Goal: Task Accomplishment & Management: Complete application form

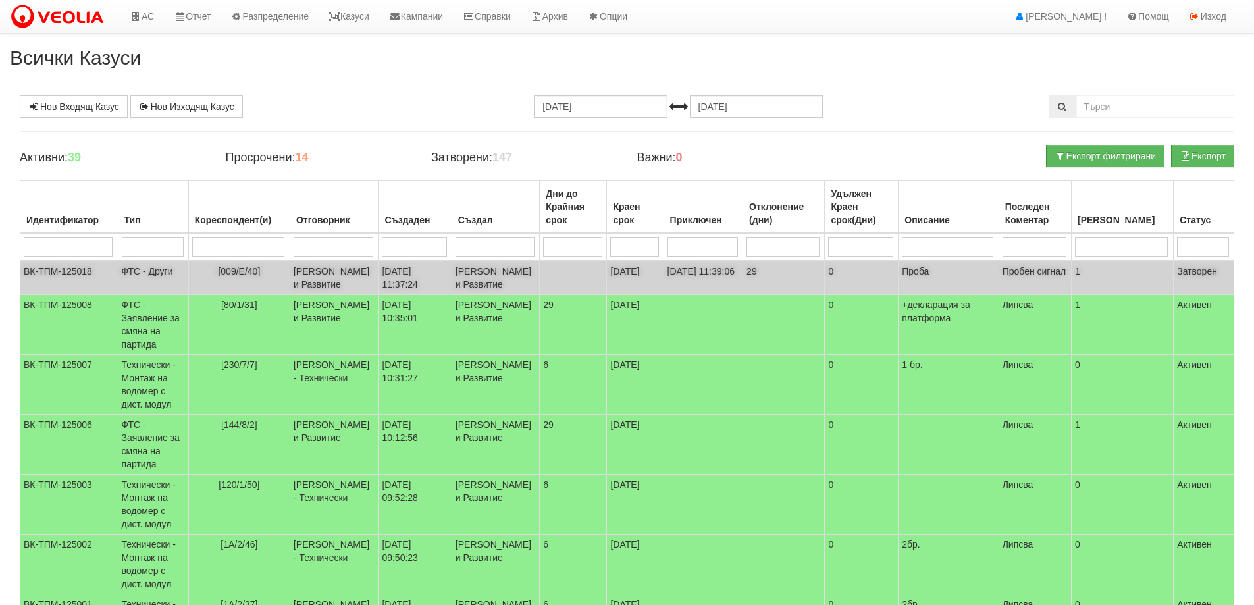
click at [147, 290] on td "ФТС - Други" at bounding box center [153, 278] width 70 height 34
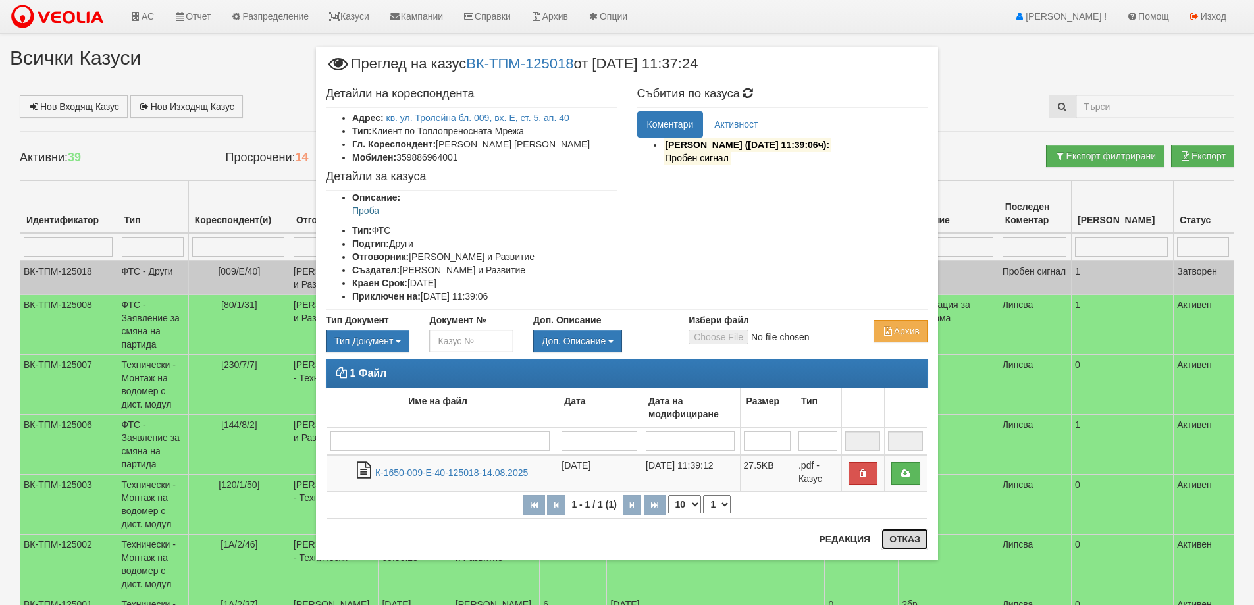
click at [907, 535] on button "Отказ" at bounding box center [905, 539] width 47 height 21
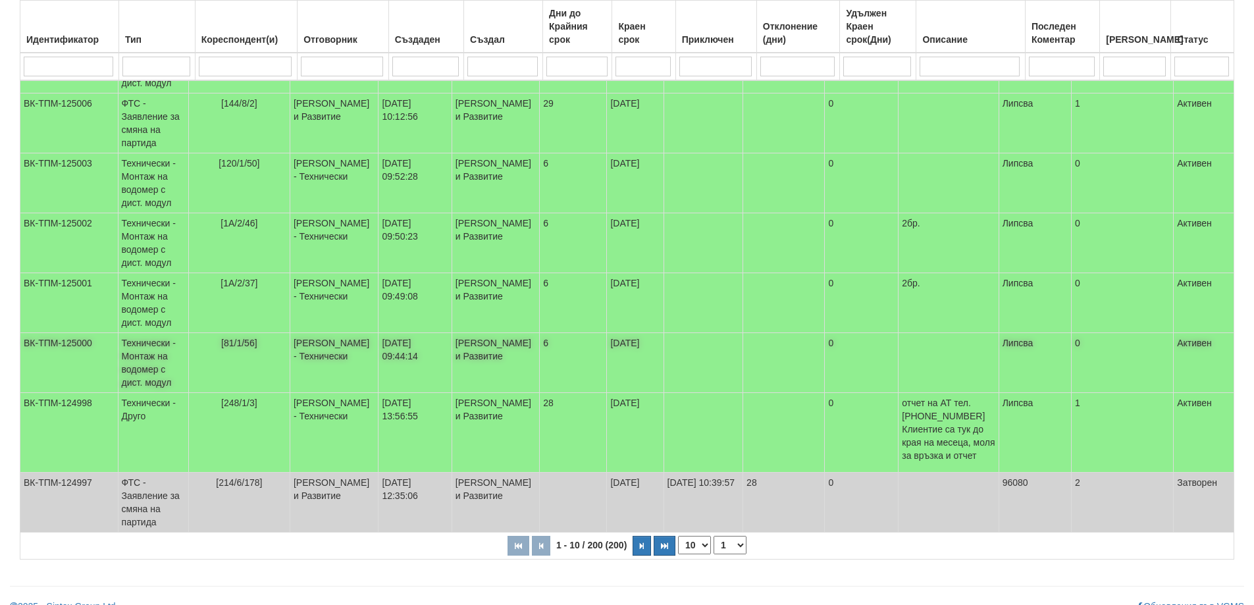
scroll to position [365, 0]
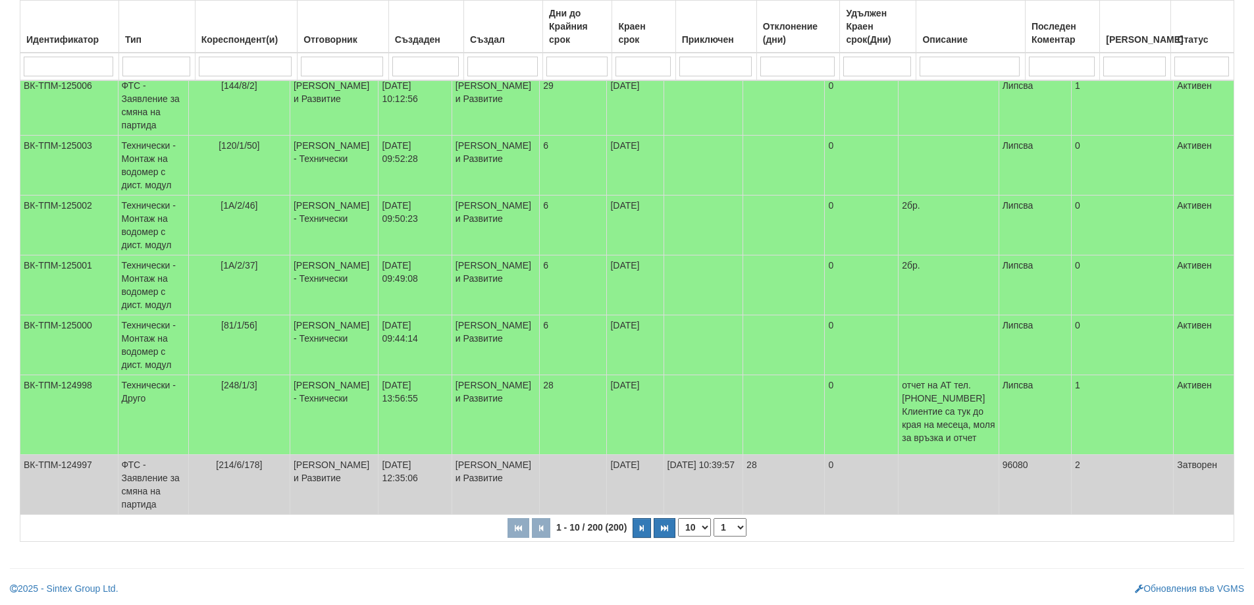
click at [707, 531] on select "10 20 30 40" at bounding box center [694, 527] width 33 height 18
select select "40"
click at [681, 537] on select "10 20 30 40" at bounding box center [694, 527] width 33 height 18
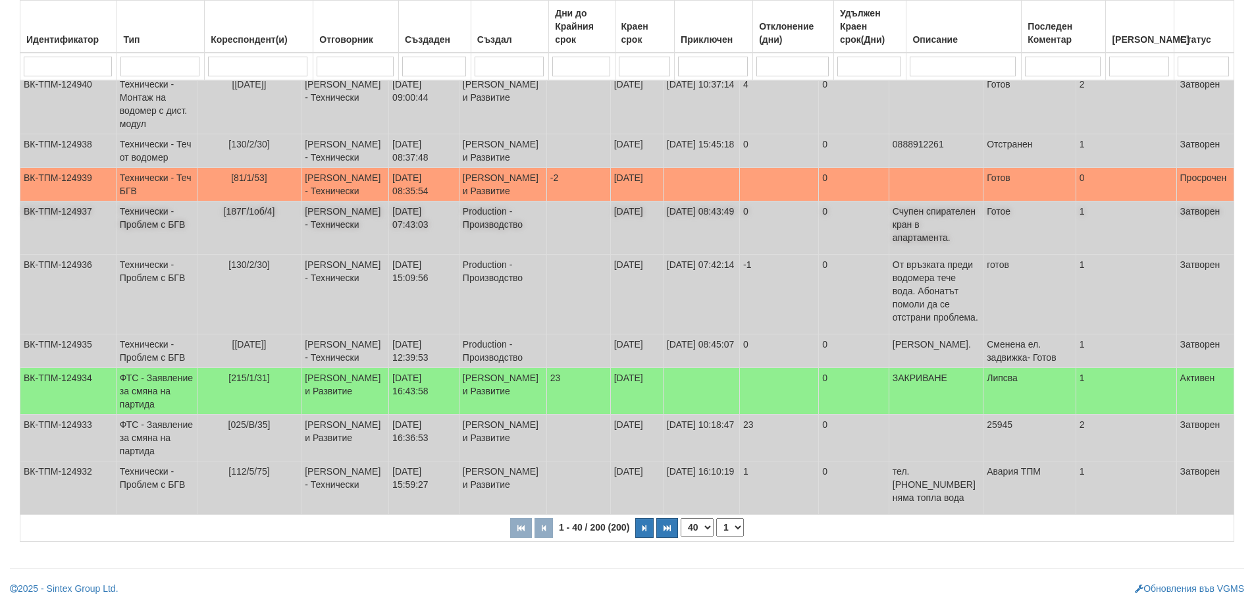
scroll to position [2143, 0]
click at [62, 401] on td "ВК-ТПМ-124934" at bounding box center [68, 391] width 96 height 47
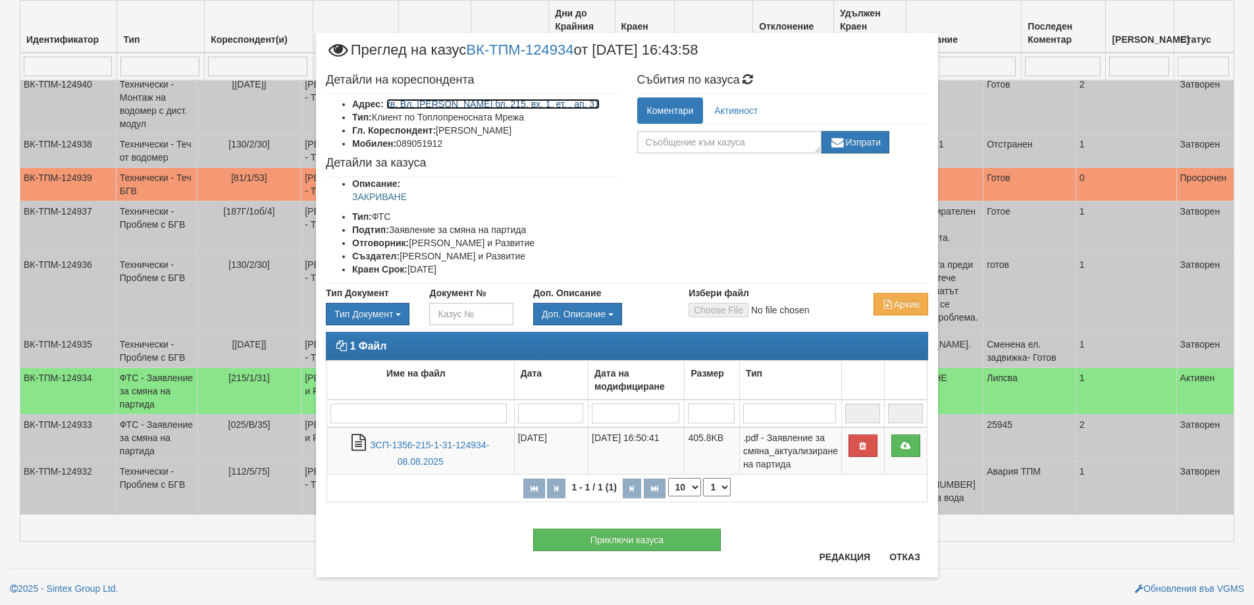
click at [537, 103] on link "кв. Вл. Варненчик бл. 215, вх. 1, ет. , ап. 31" at bounding box center [493, 104] width 213 height 11
click at [899, 558] on button "Отказ" at bounding box center [905, 557] width 47 height 21
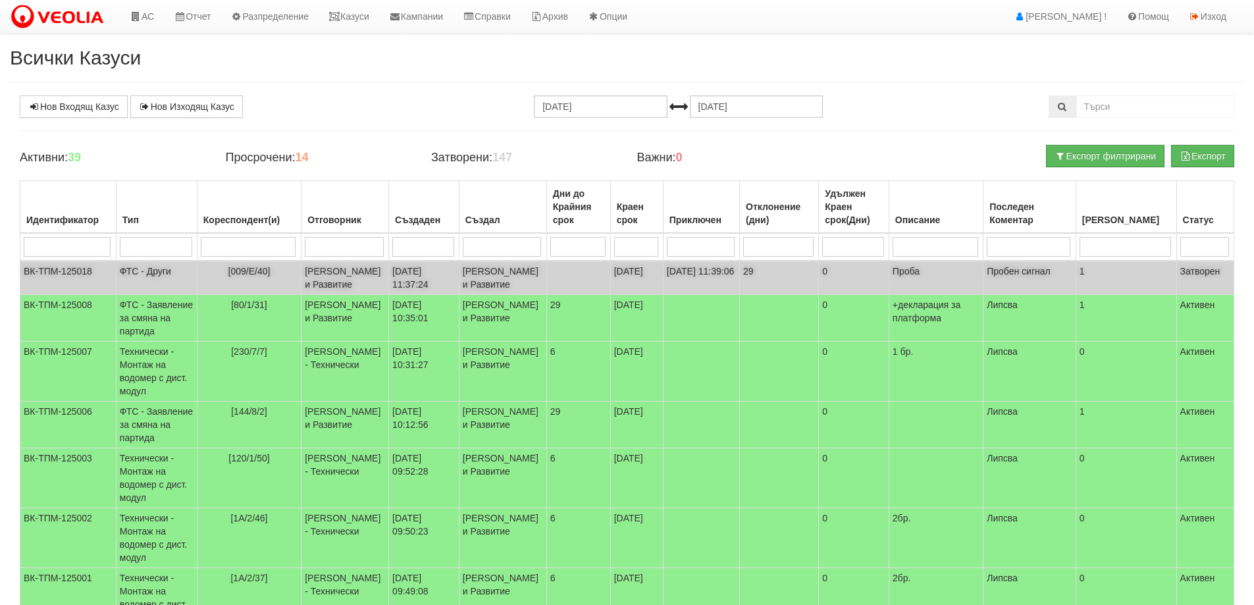
scroll to position [0, 0]
click at [65, 108] on link "Нов Входящ Казус" at bounding box center [74, 106] width 108 height 22
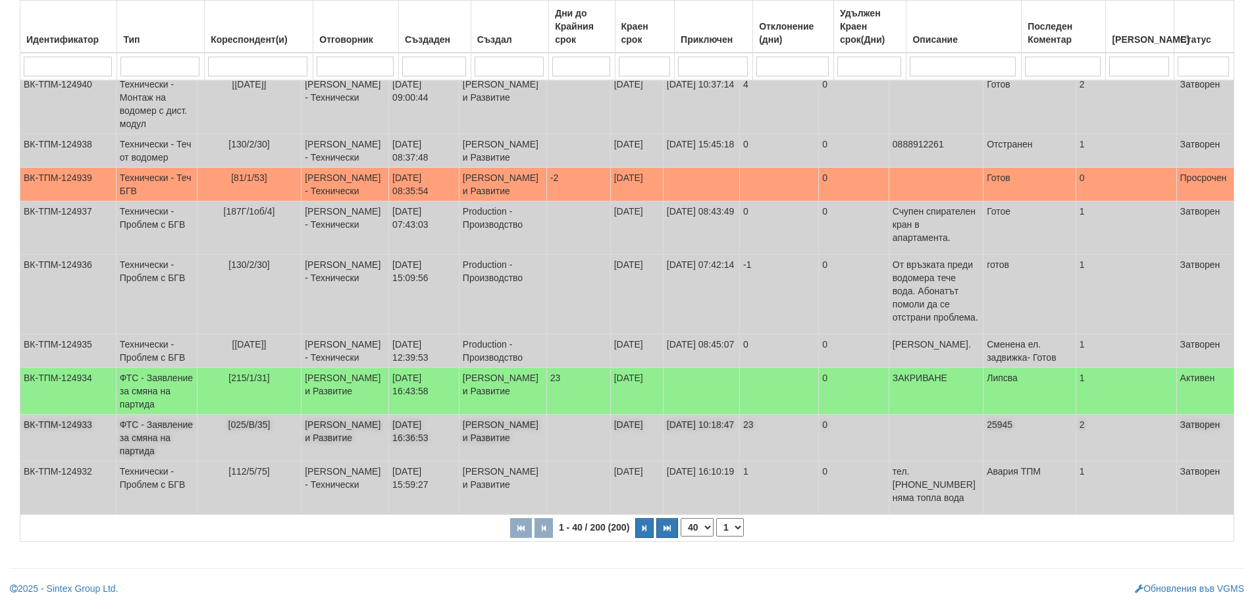
scroll to position [2183, 0]
click at [179, 369] on td "ФТС - Заявление за смяна на партида" at bounding box center [156, 391] width 81 height 47
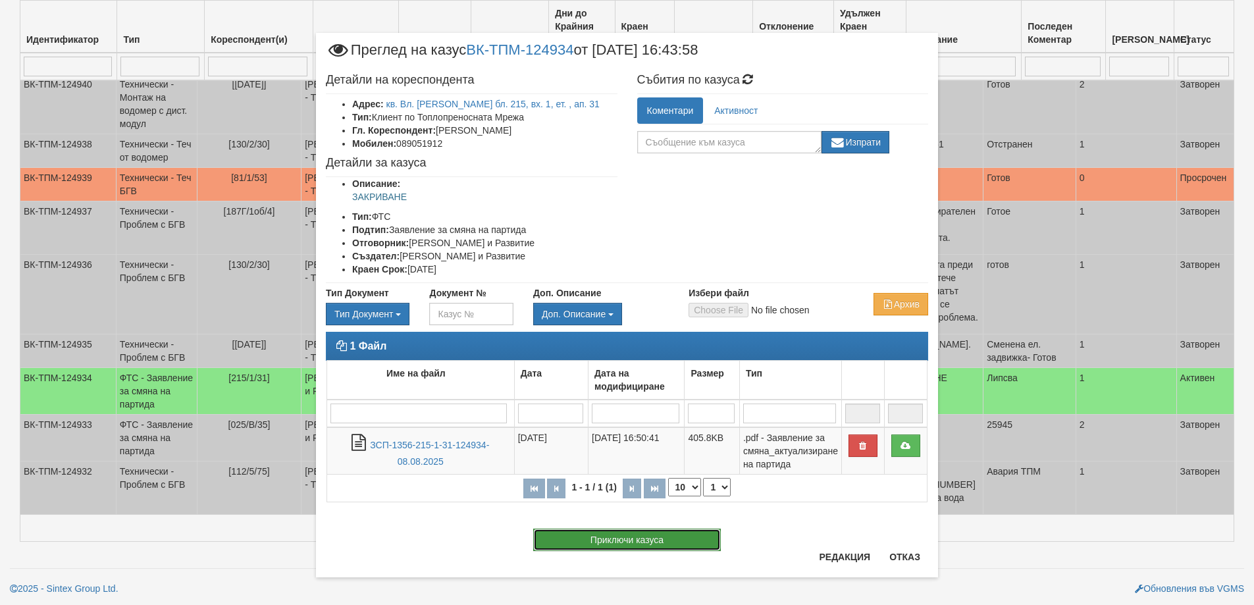
click at [614, 541] on button "Приключи казуса" at bounding box center [627, 540] width 188 height 22
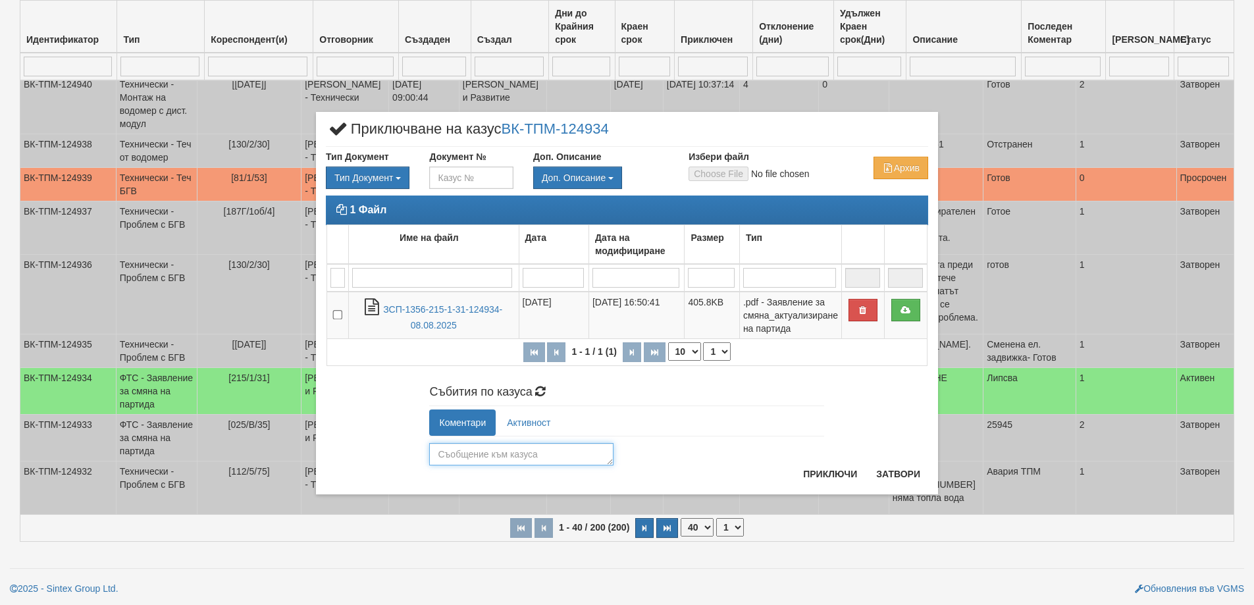
click at [448, 453] on textarea at bounding box center [521, 454] width 184 height 22
type textarea "Партидата закрита. Служебно открита на новия собст. по НА - 26082"
click at [834, 473] on button "Приключи" at bounding box center [830, 474] width 70 height 21
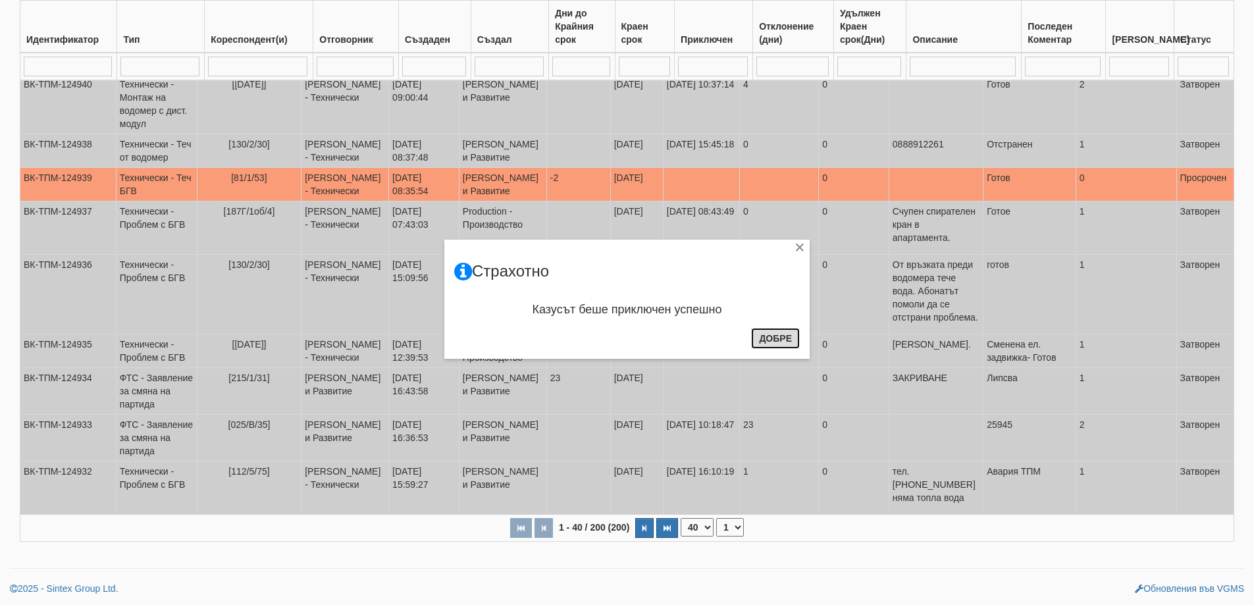
click at [783, 342] on button "Добре" at bounding box center [775, 338] width 49 height 21
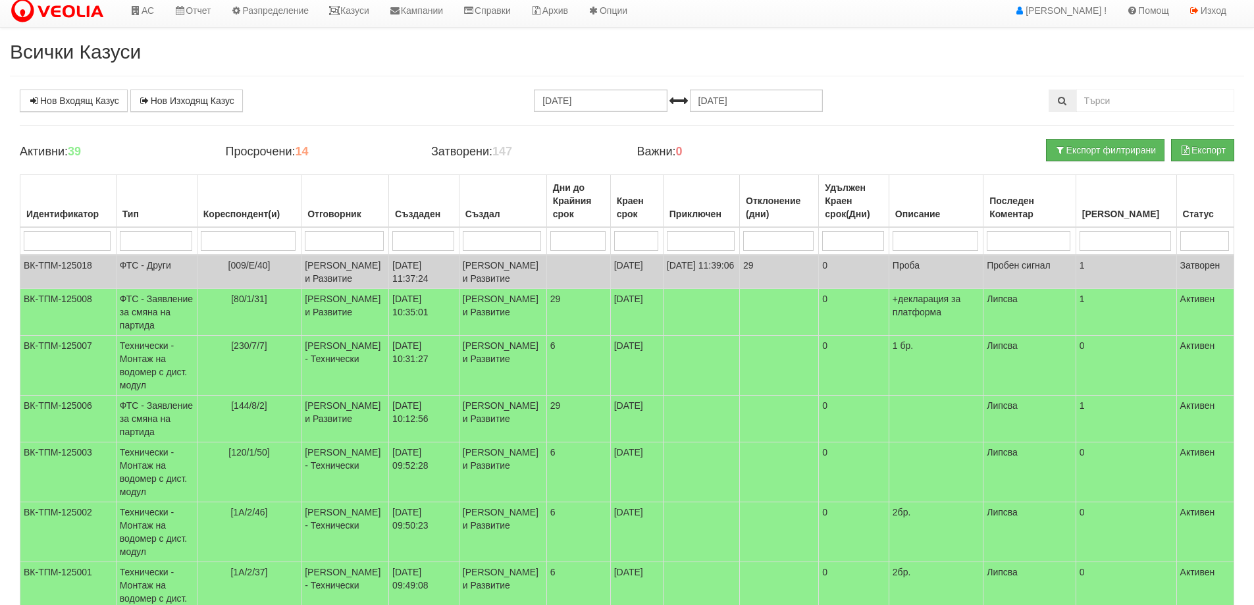
scroll to position [0, 0]
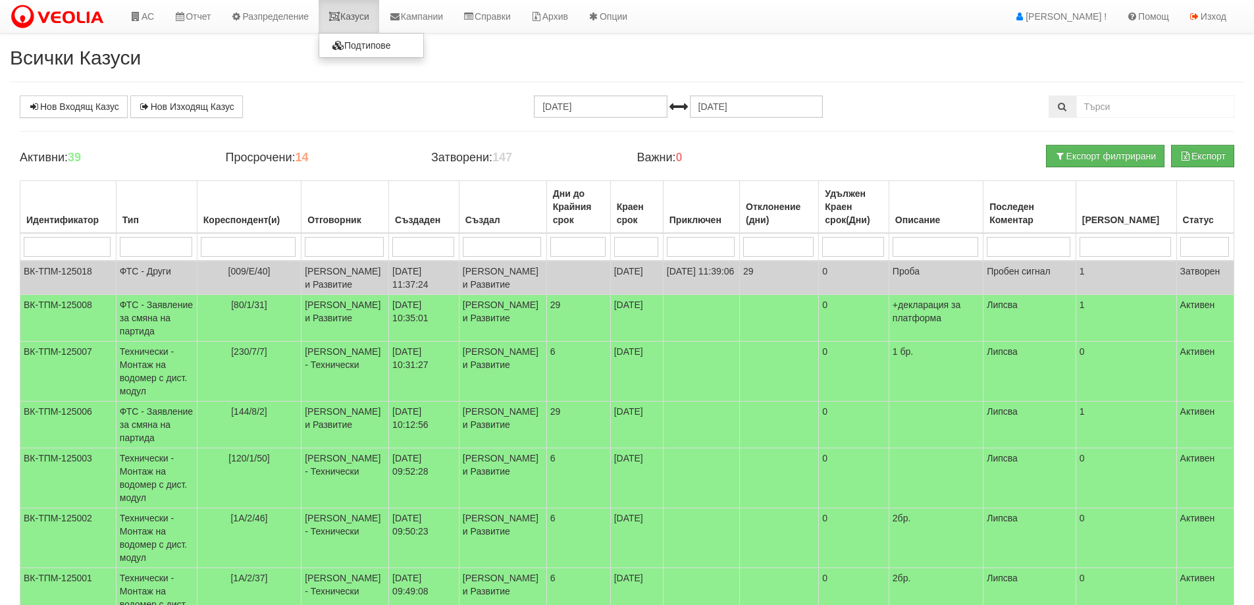
click at [365, 20] on link "Казуси" at bounding box center [349, 16] width 61 height 33
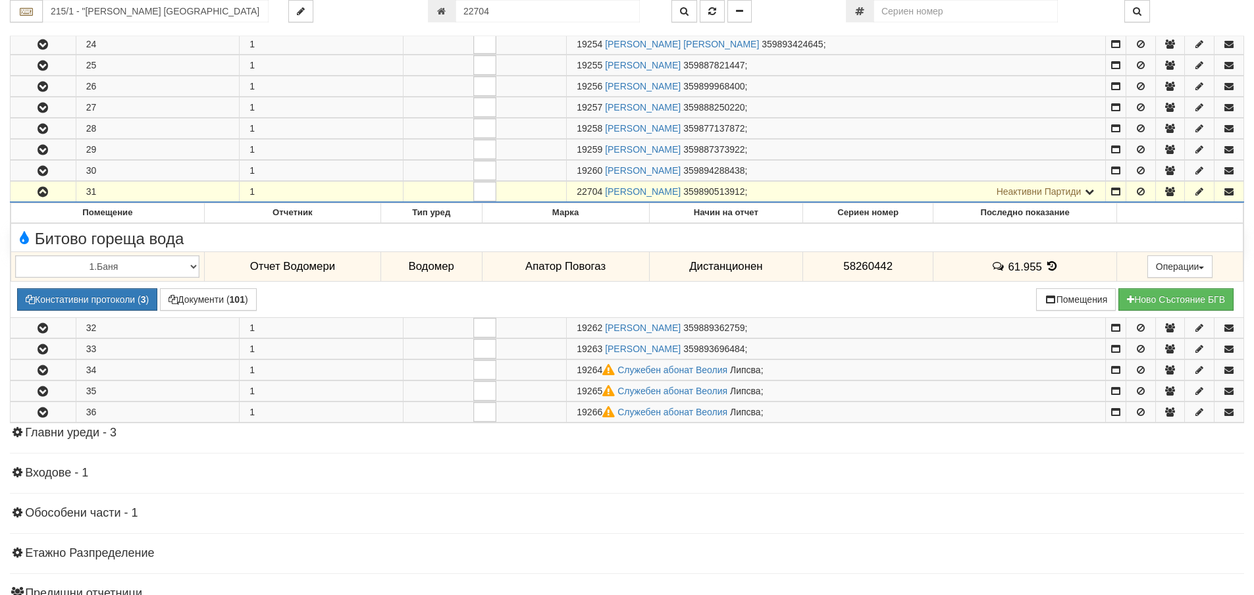
scroll to position [711, 0]
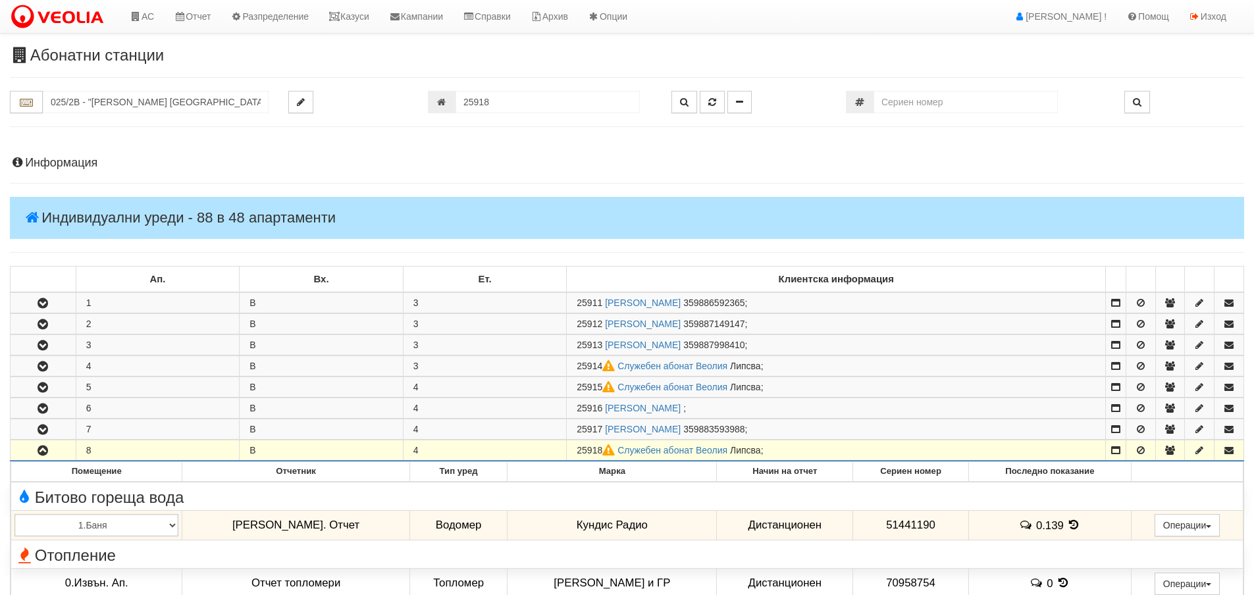
scroll to position [408, 0]
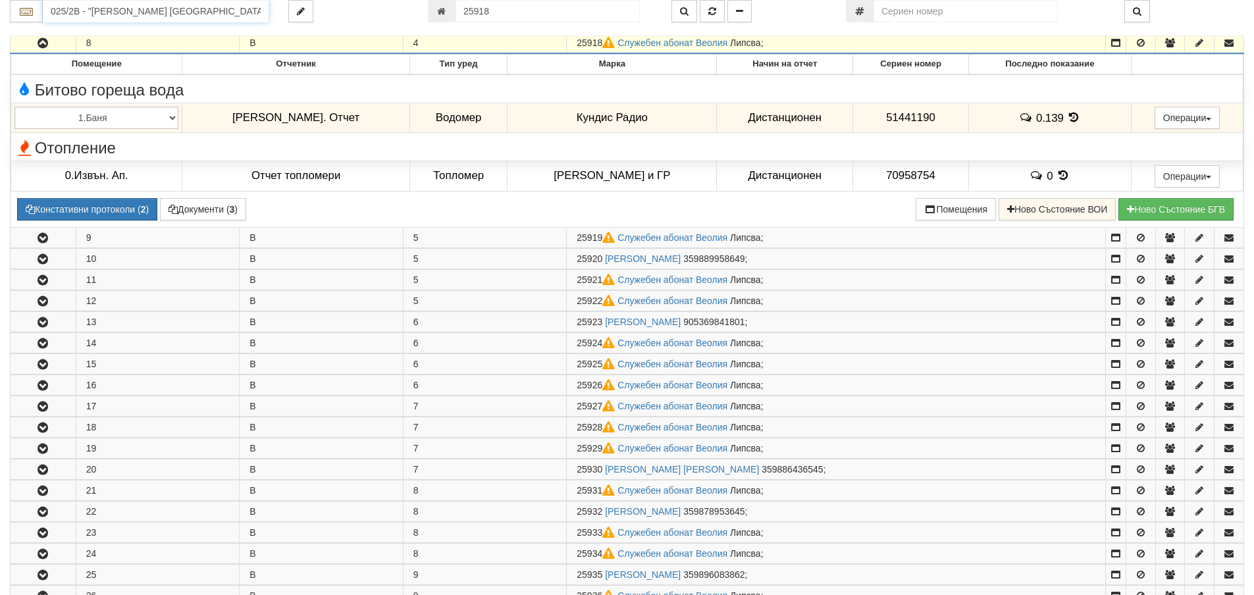
click at [96, 9] on input "025/2В - "ВЕОЛИЯ ЕНЕРДЖИ ВАРНА " ЕАД" at bounding box center [156, 11] width 226 height 22
click at [80, 32] on div "120/1 - Младост - "ВЕОЛИЯ"" at bounding box center [156, 31] width 222 height 15
type input "120/1 - Младост - "ВЕОЛИЯ""
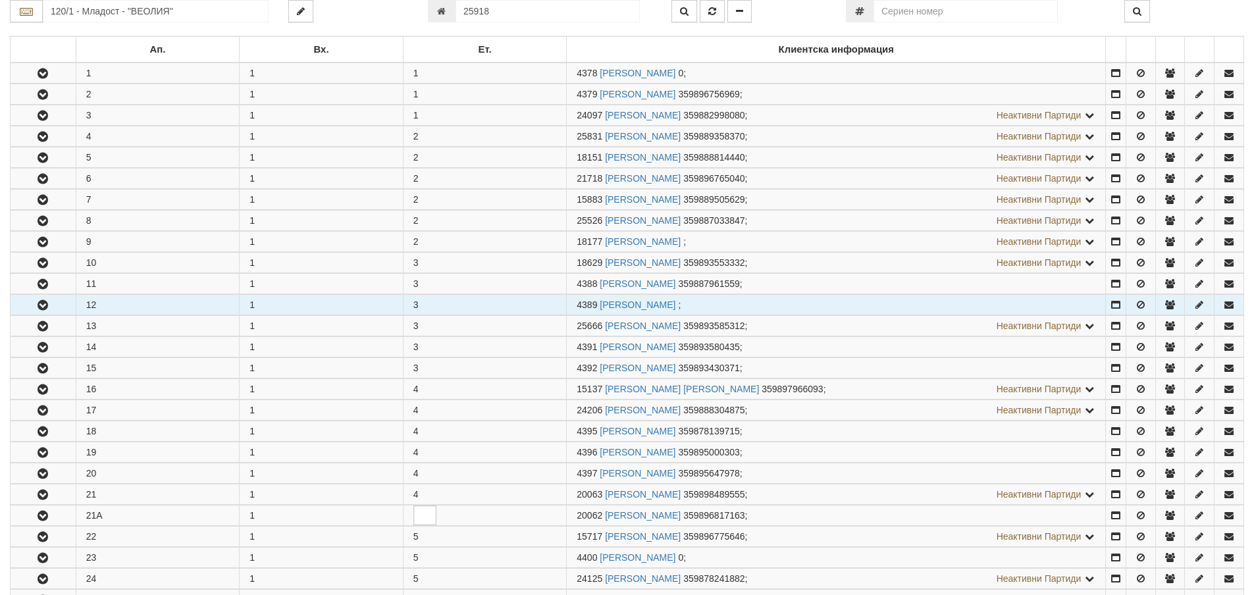
scroll to position [263, 0]
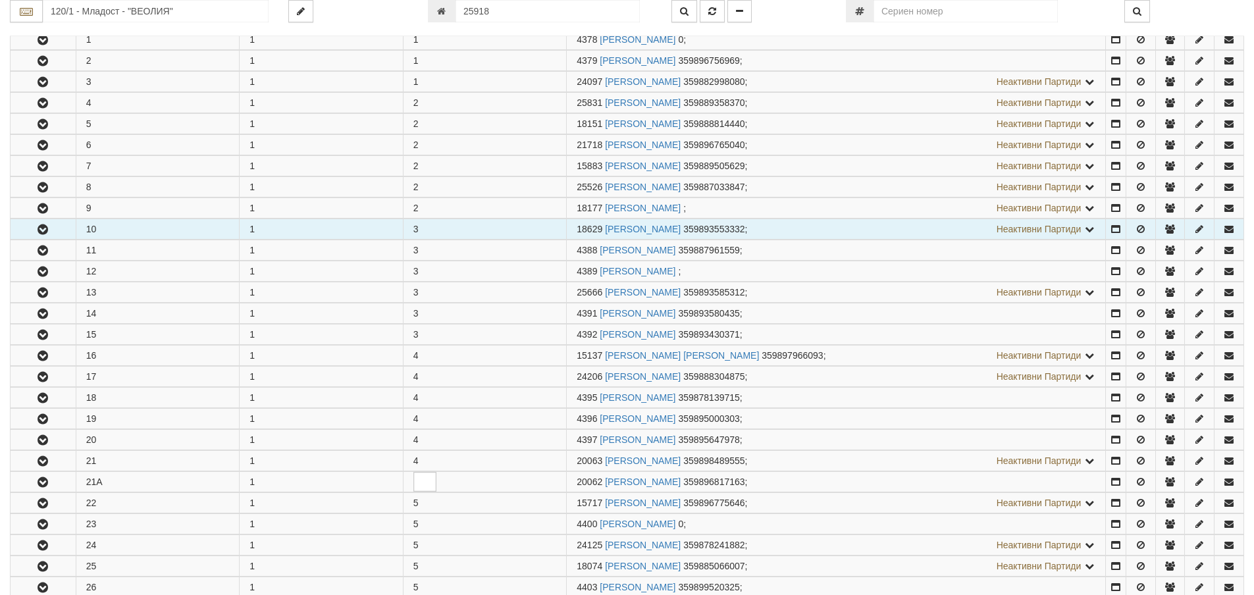
click at [49, 228] on icon "button" at bounding box center [43, 229] width 16 height 9
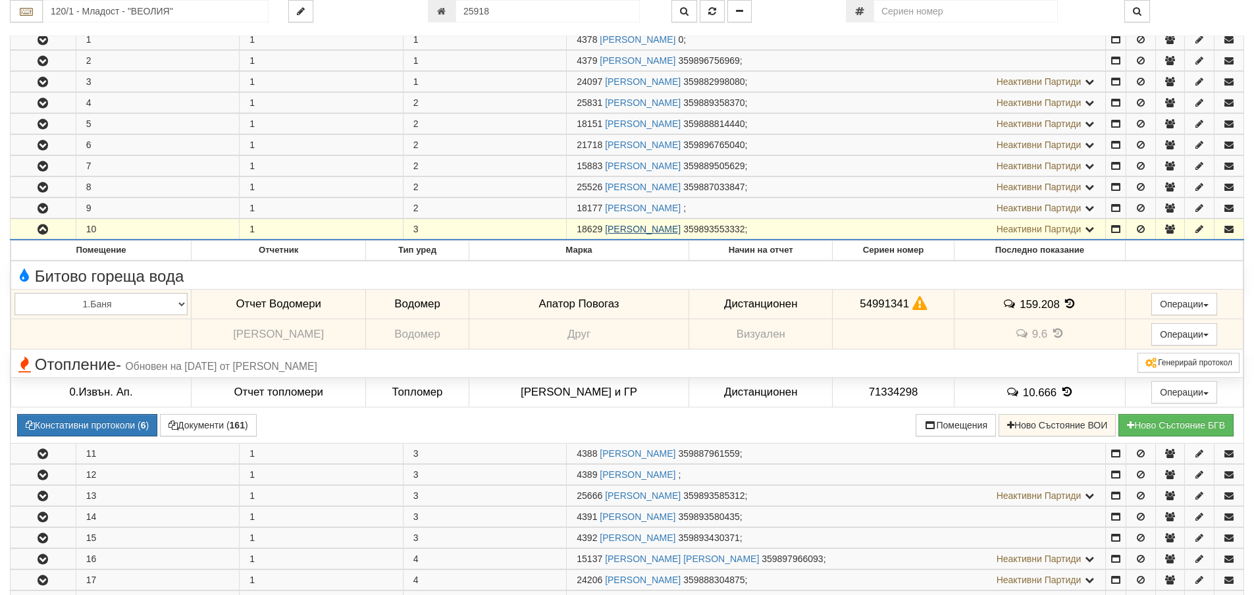
click at [681, 224] on link "ТЕОДОРА ВАСИЛЕВА ИЛИЕВА" at bounding box center [643, 229] width 76 height 11
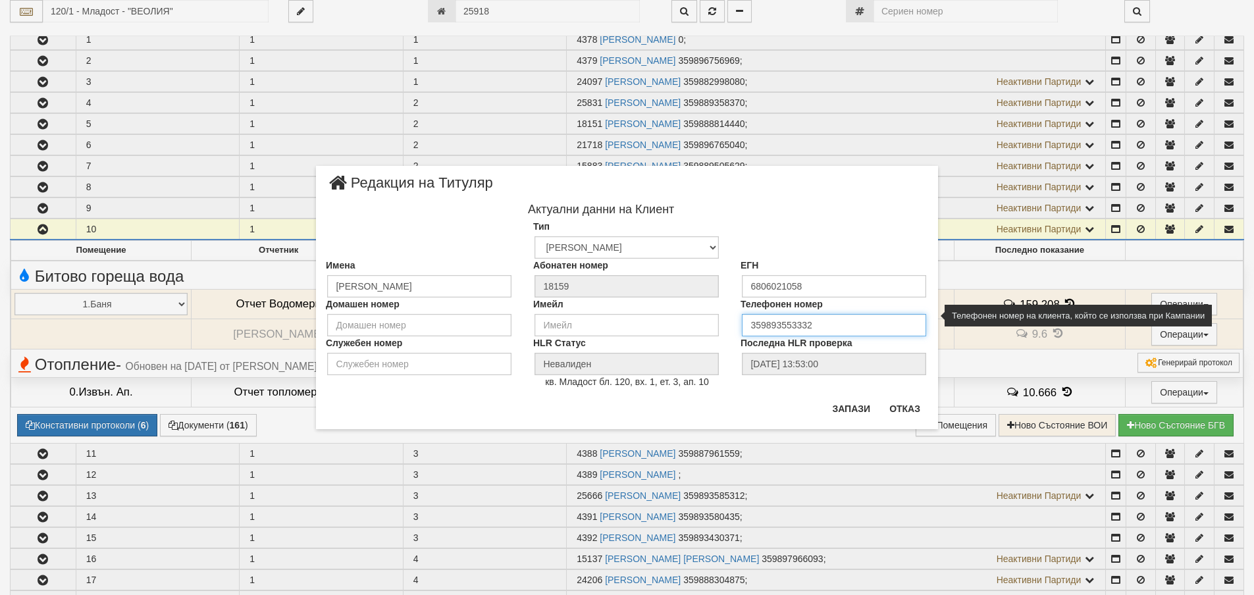
drag, startPoint x: 818, startPoint y: 326, endPoint x: 741, endPoint y: 329, distance: 77.1
click at [741, 329] on div "Телефонен номер 359893553332" at bounding box center [834, 317] width 207 height 39
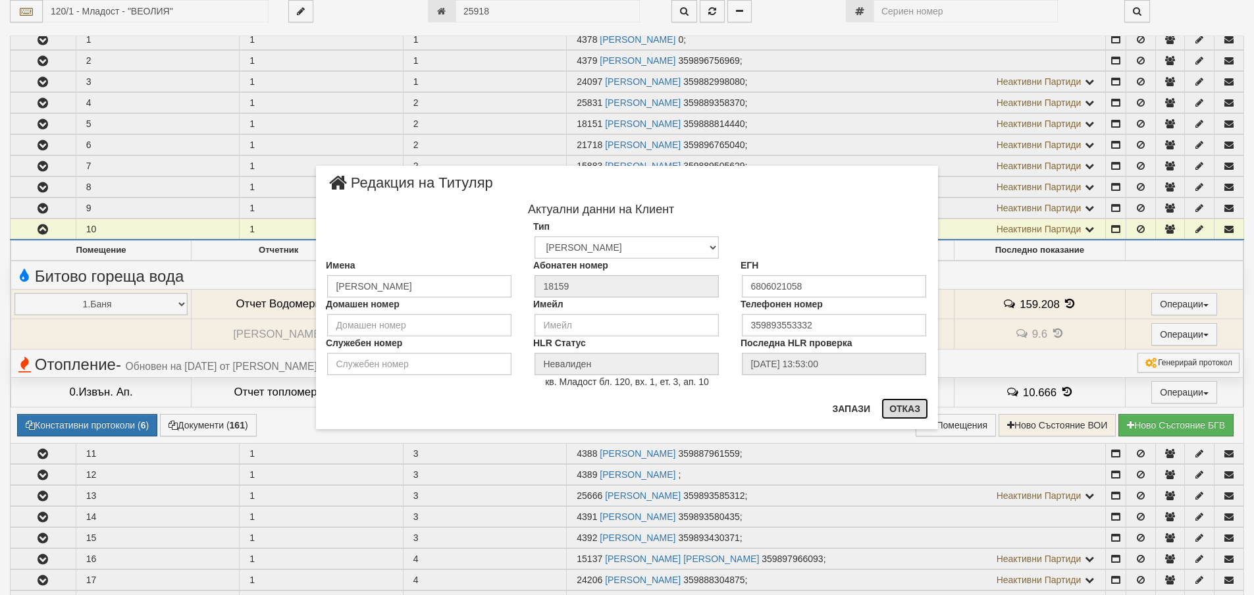
click at [902, 405] on button "Отказ" at bounding box center [905, 408] width 47 height 21
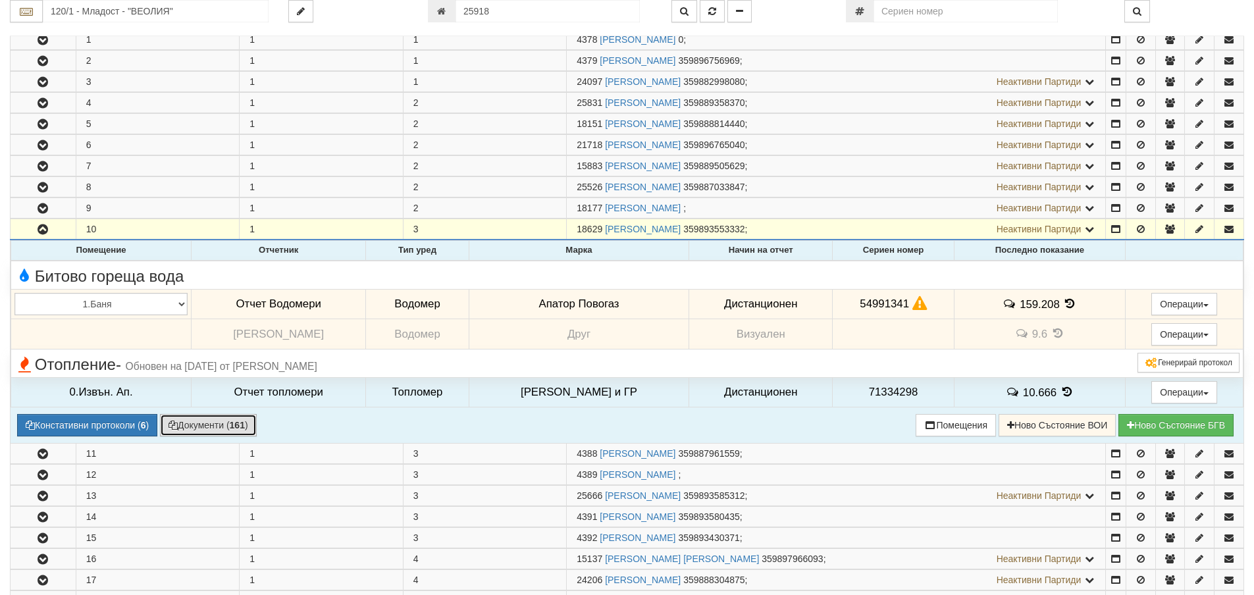
click at [234, 431] on b "161" at bounding box center [237, 425] width 15 height 11
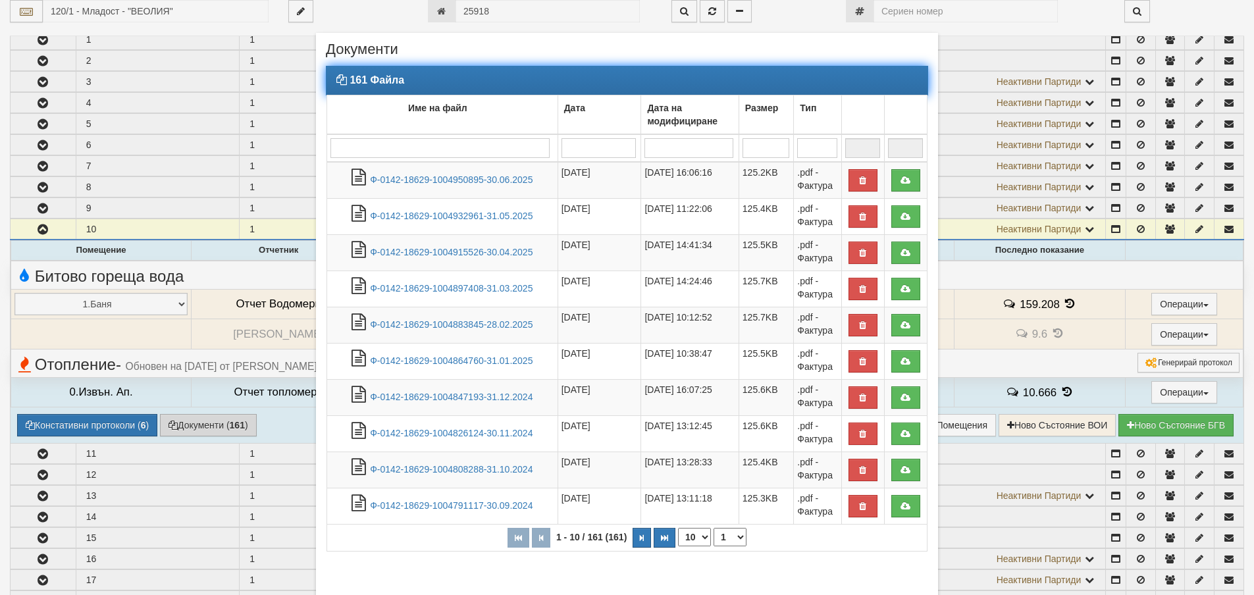
click at [336, 146] on input "search" at bounding box center [440, 148] width 219 height 20
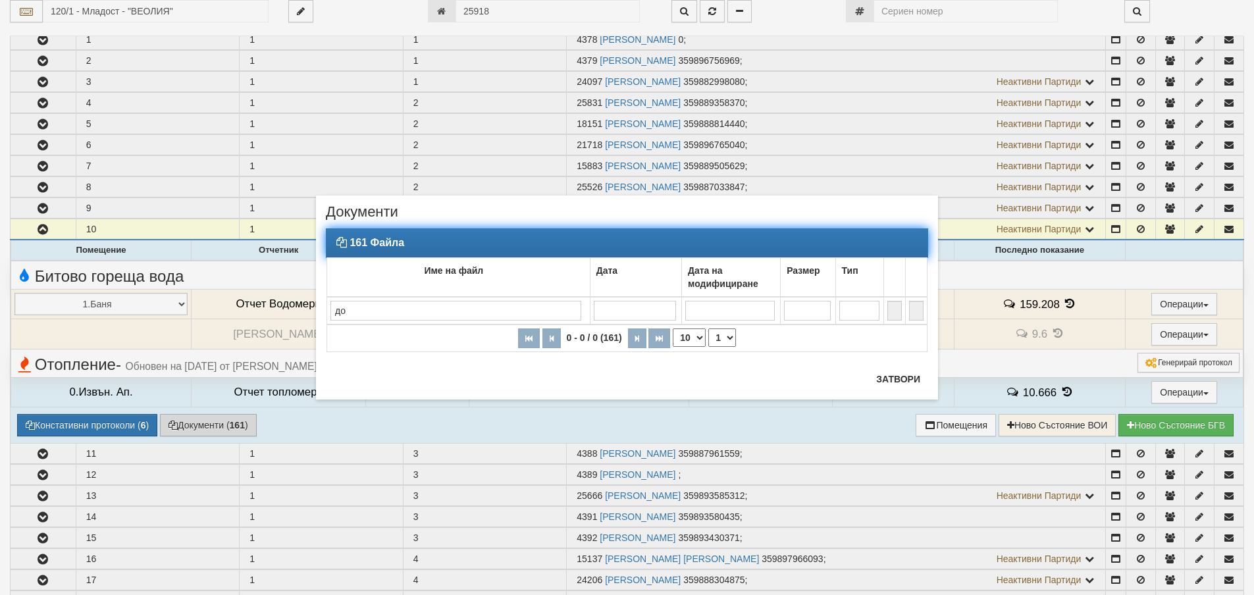
type input "д"
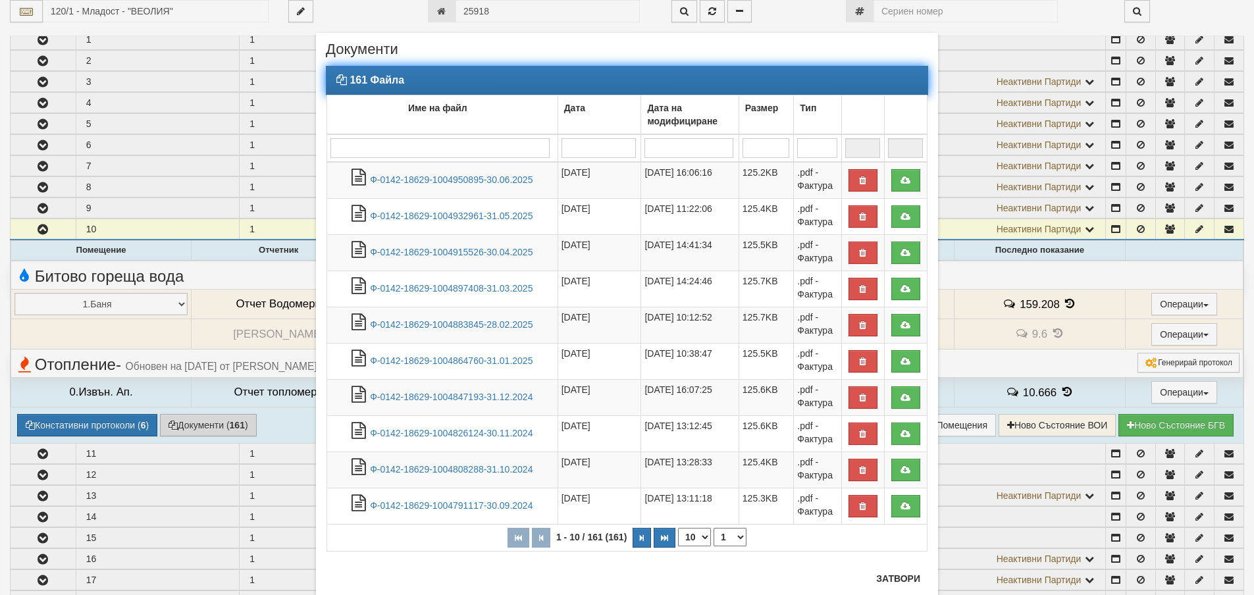
click at [701, 535] on select "10 20 30 40" at bounding box center [694, 537] width 33 height 18
select select "40"
click at [678, 547] on select "10 20 30 40" at bounding box center [694, 537] width 33 height 18
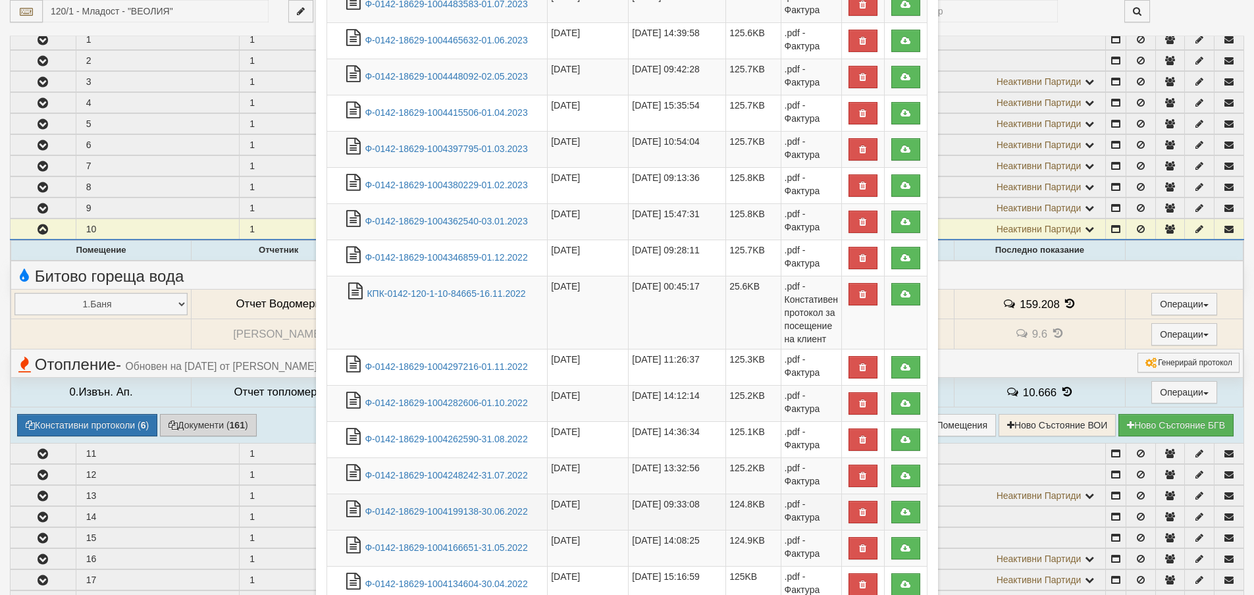
scroll to position [1160, 0]
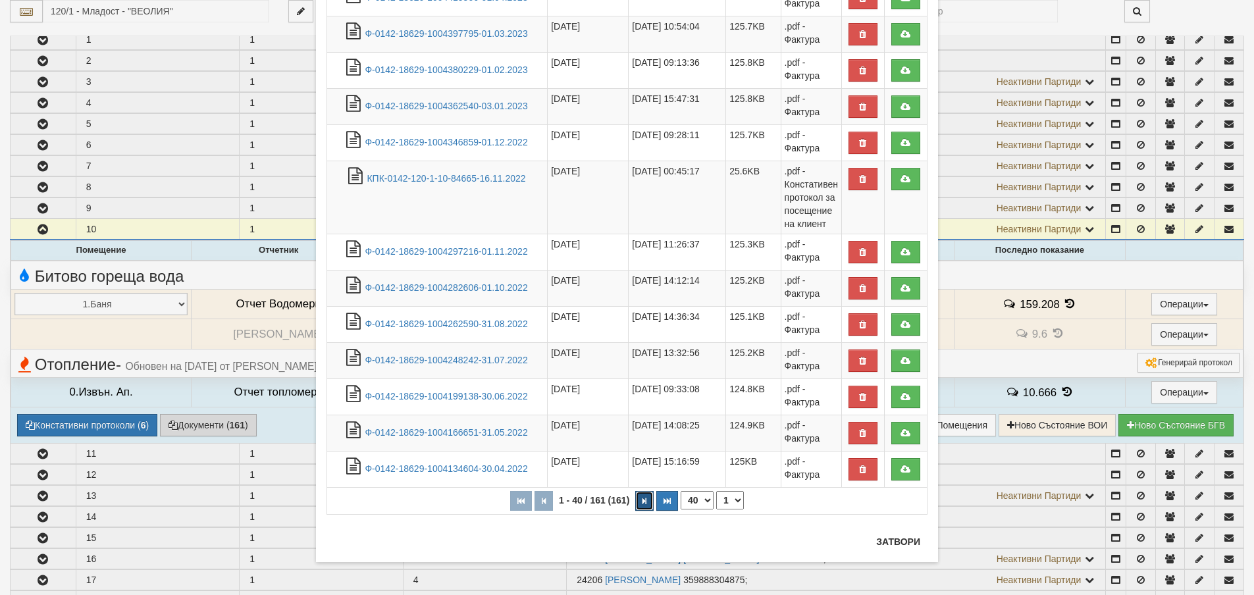
click at [643, 504] on icon "button" at bounding box center [645, 501] width 4 height 7
select select "2"
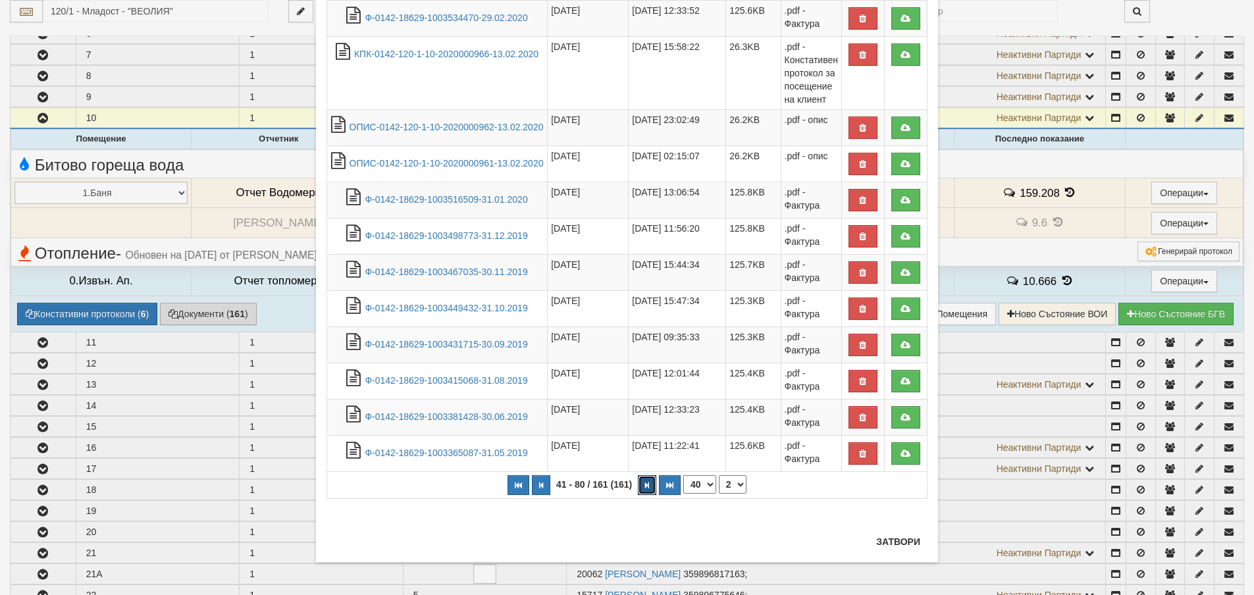
scroll to position [461, 0]
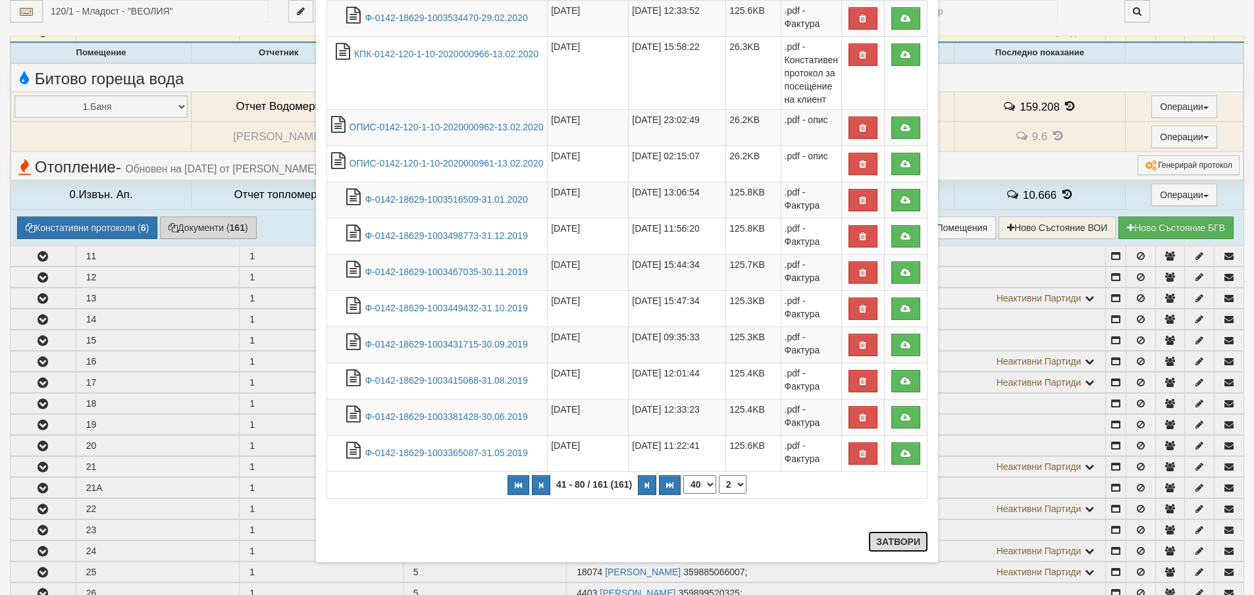
click at [898, 539] on button "Затвори" at bounding box center [899, 541] width 60 height 21
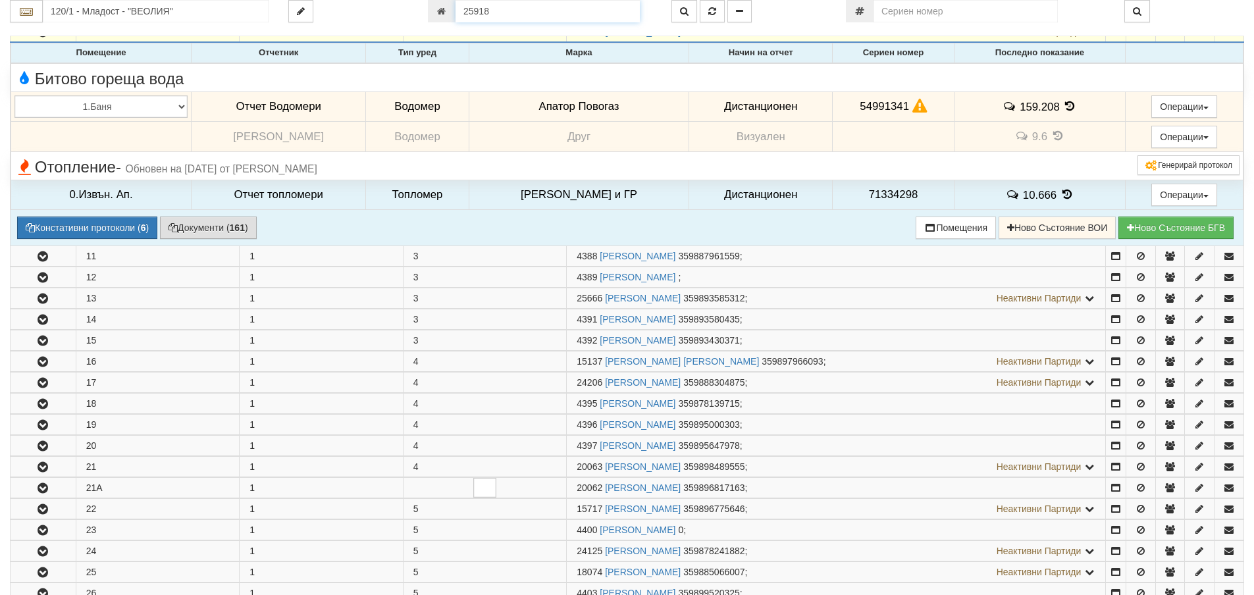
click at [501, 11] on input "25918" at bounding box center [548, 11] width 184 height 22
type input "26082"
click at [713, 10] on icon "button" at bounding box center [713, 11] width 8 height 9
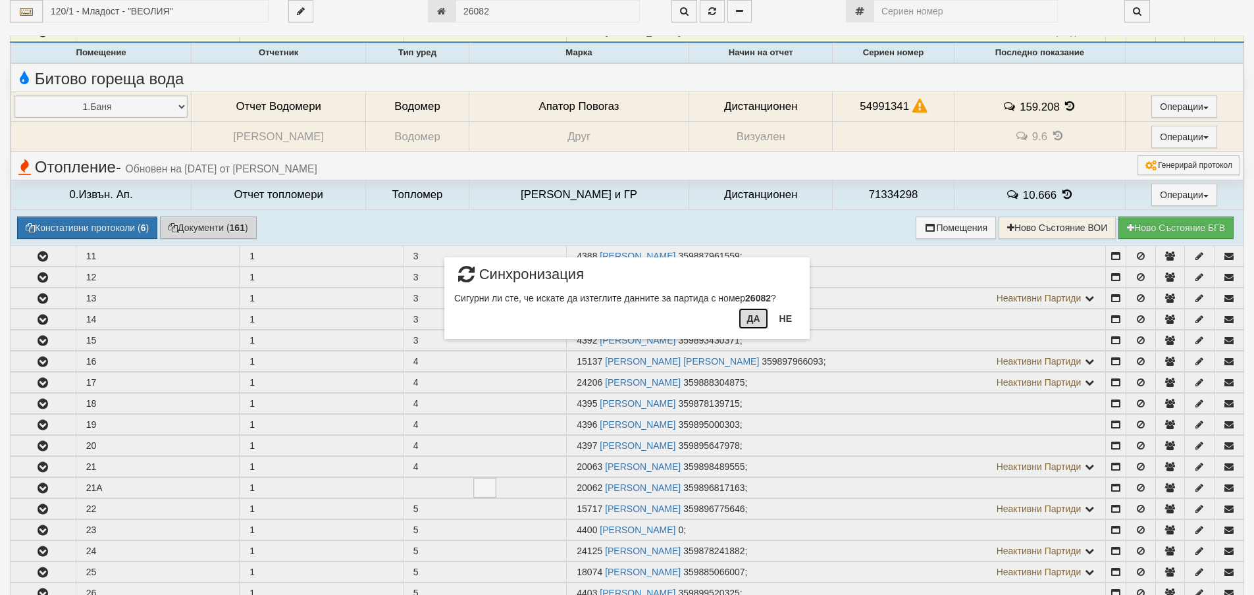
click at [753, 319] on button "Да" at bounding box center [753, 318] width 29 height 21
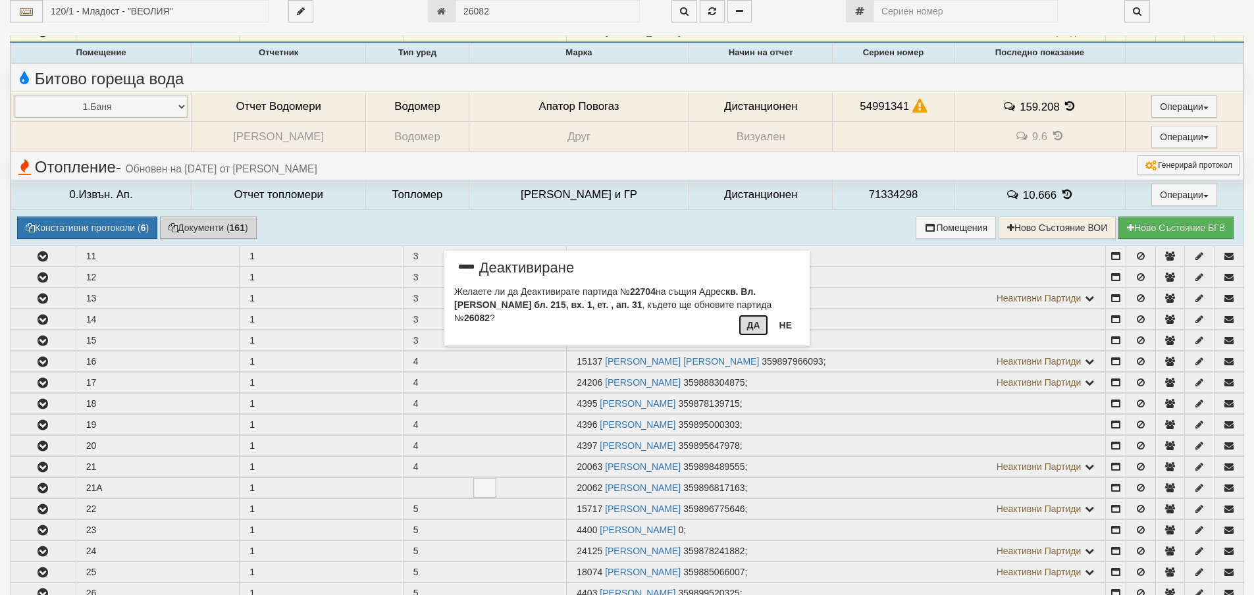
click at [755, 328] on button "Да" at bounding box center [753, 325] width 29 height 21
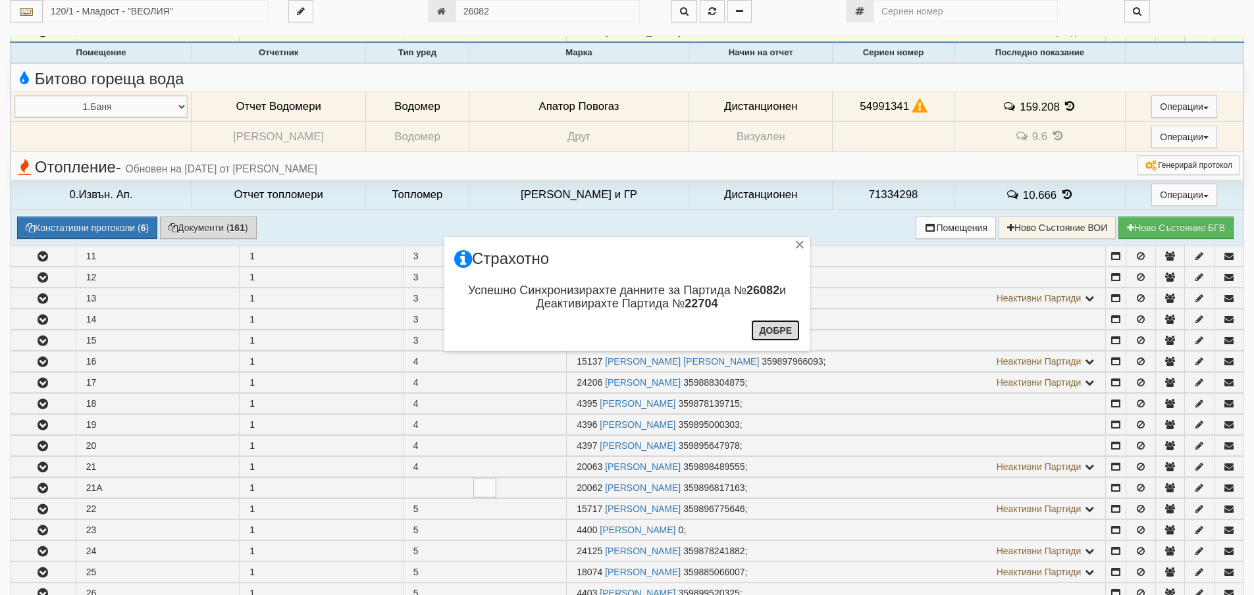
click at [774, 331] on button "Добре" at bounding box center [775, 330] width 49 height 21
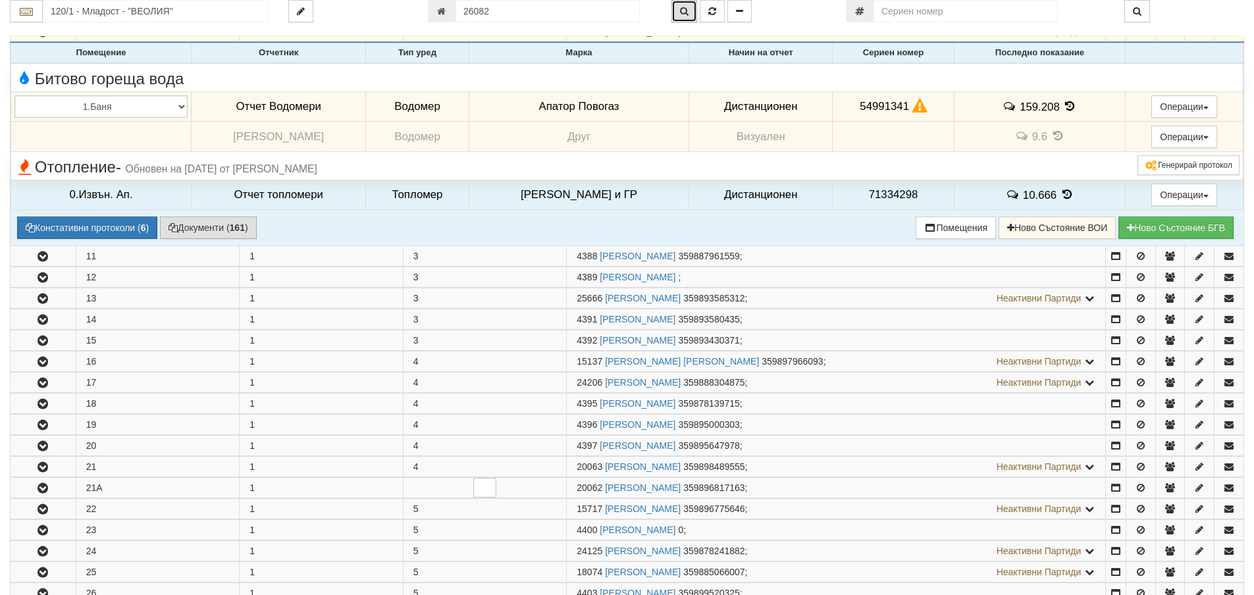
click at [688, 12] on icon "button" at bounding box center [684, 11] width 9 height 9
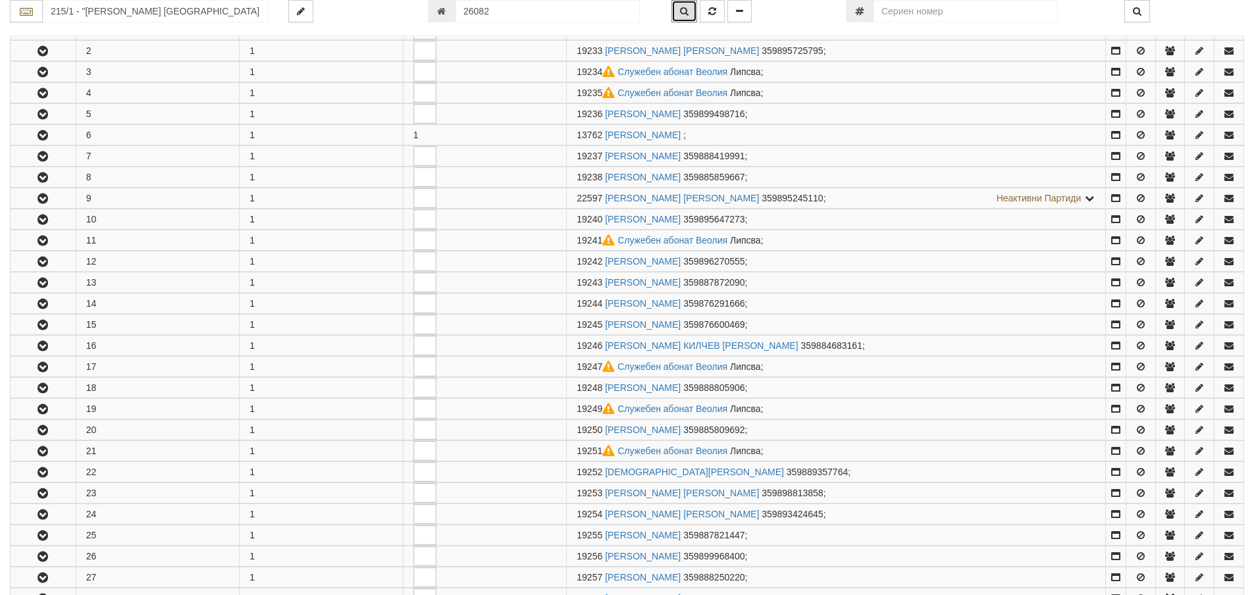
scroll to position [777, 0]
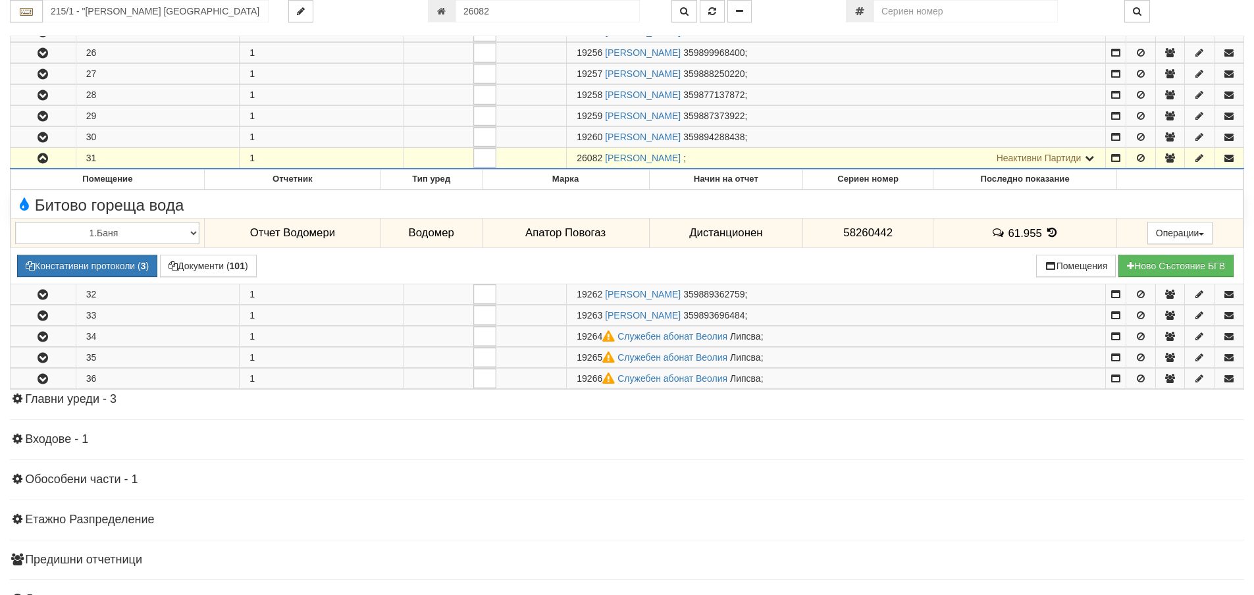
click at [803, 557] on h4 "Предишни отчетници" at bounding box center [627, 560] width 1235 height 13
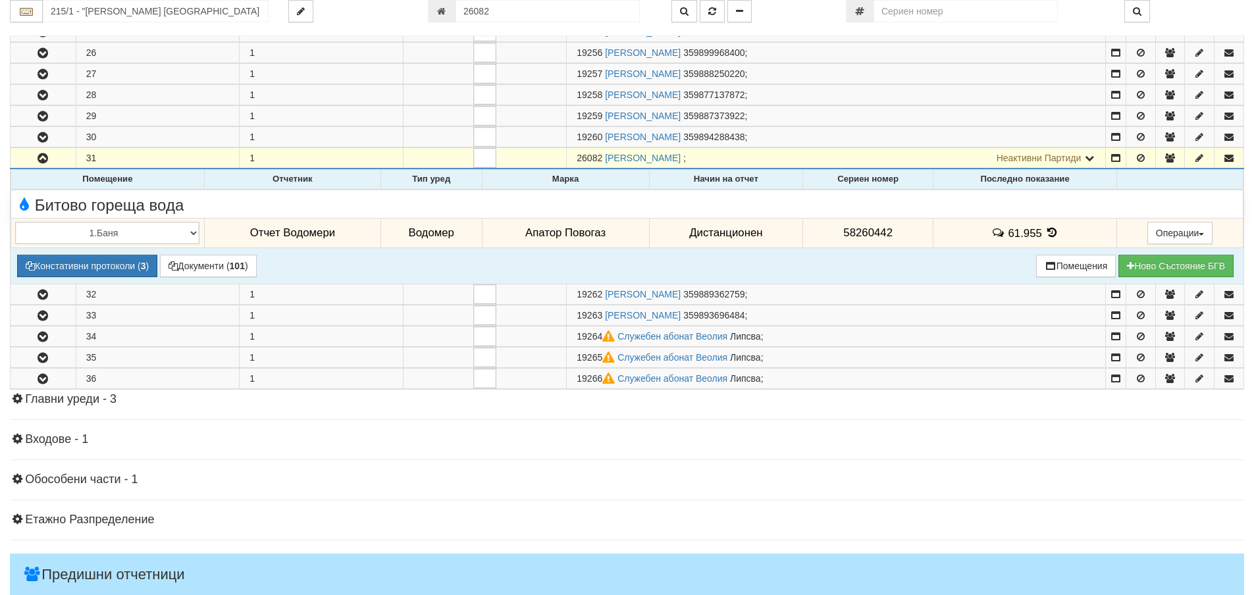
click at [1047, 234] on icon at bounding box center [1053, 232] width 14 height 11
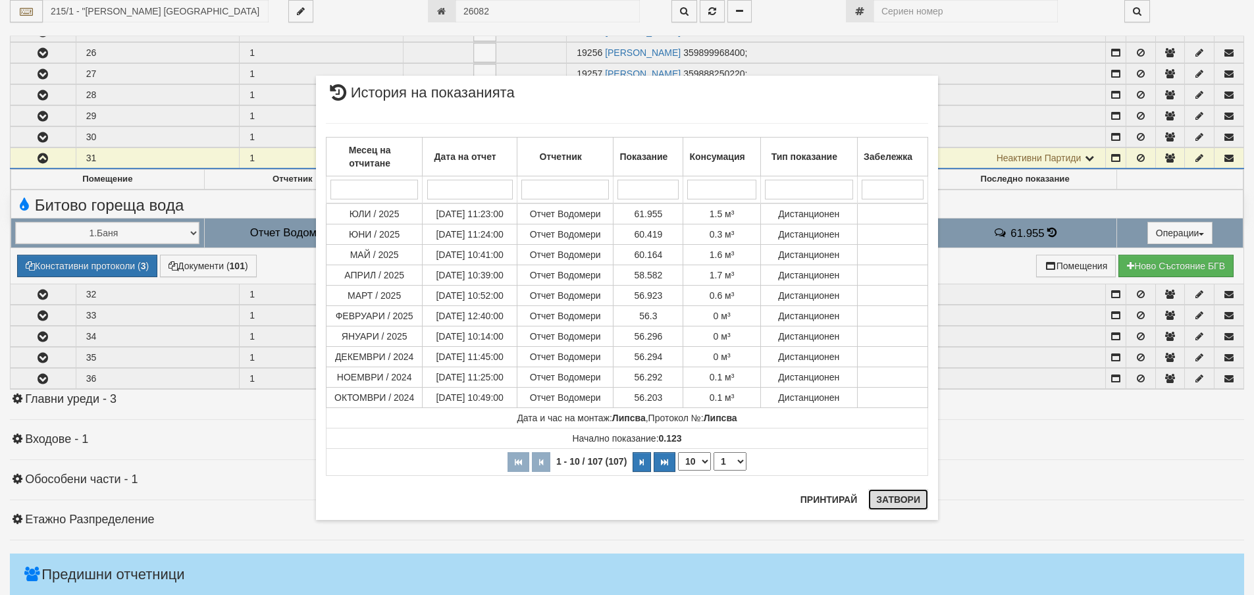
click at [902, 502] on button "Затвори" at bounding box center [899, 499] width 60 height 21
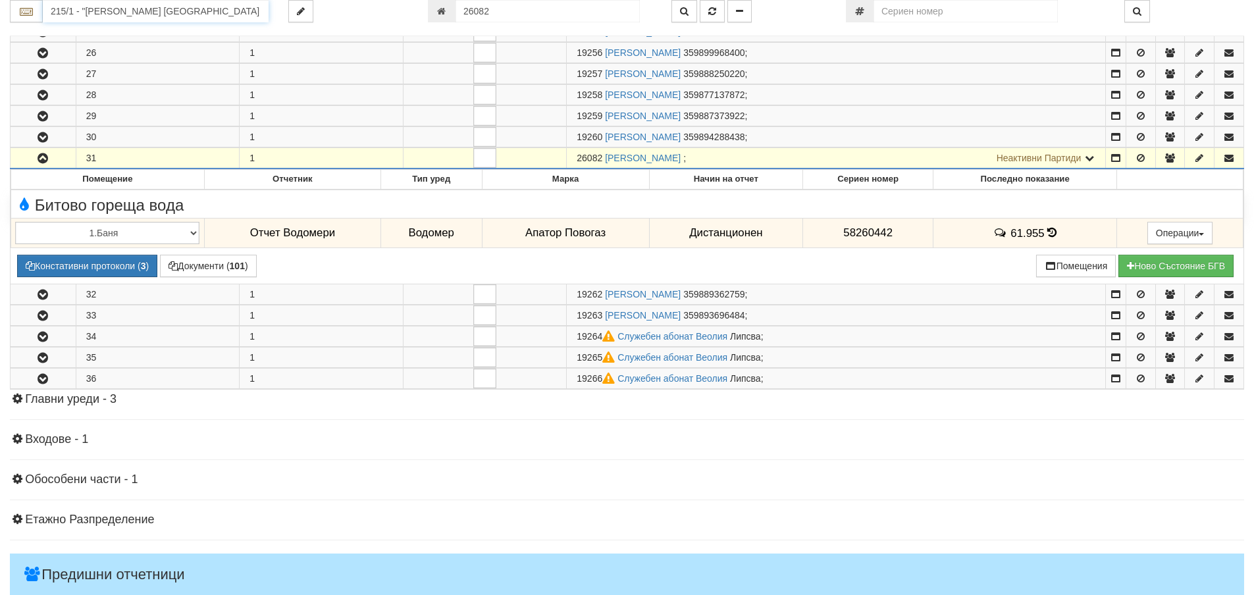
click at [101, 15] on input "215/1 - "ВЕОЛИЯ ЕНЕРДЖИ ВАРНА " ЕАД" at bounding box center [156, 11] width 226 height 22
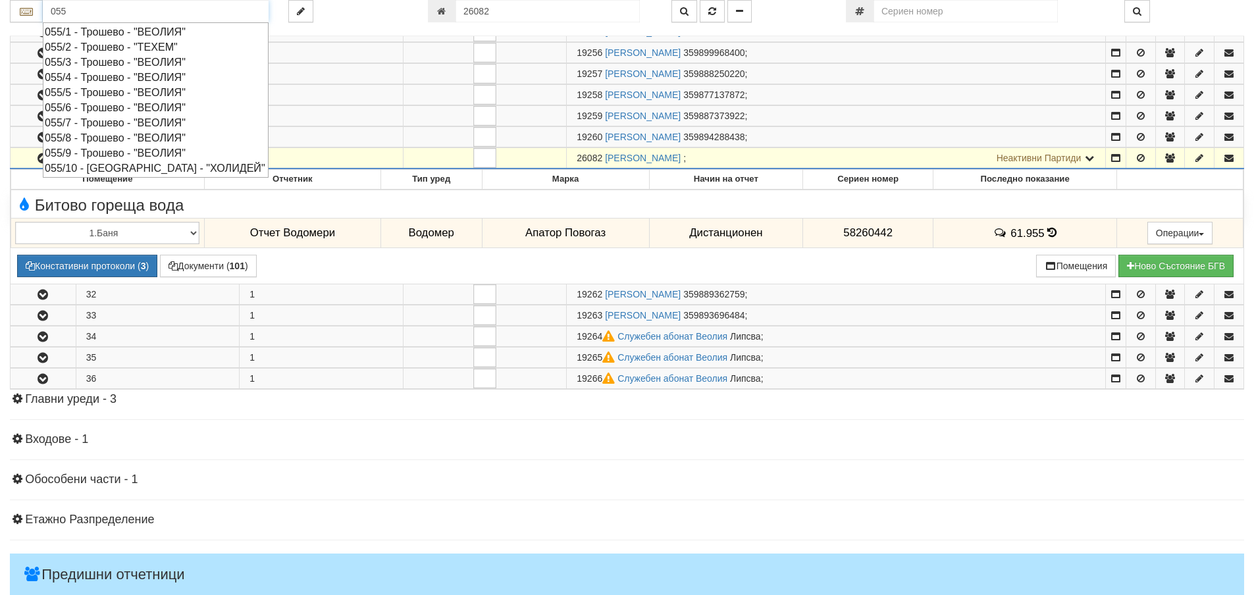
click at [101, 108] on div "055/6 - Трошево - "ВЕОЛИЯ"" at bounding box center [156, 107] width 222 height 15
type input "055/6 - Трошево - "ВЕОЛИЯ""
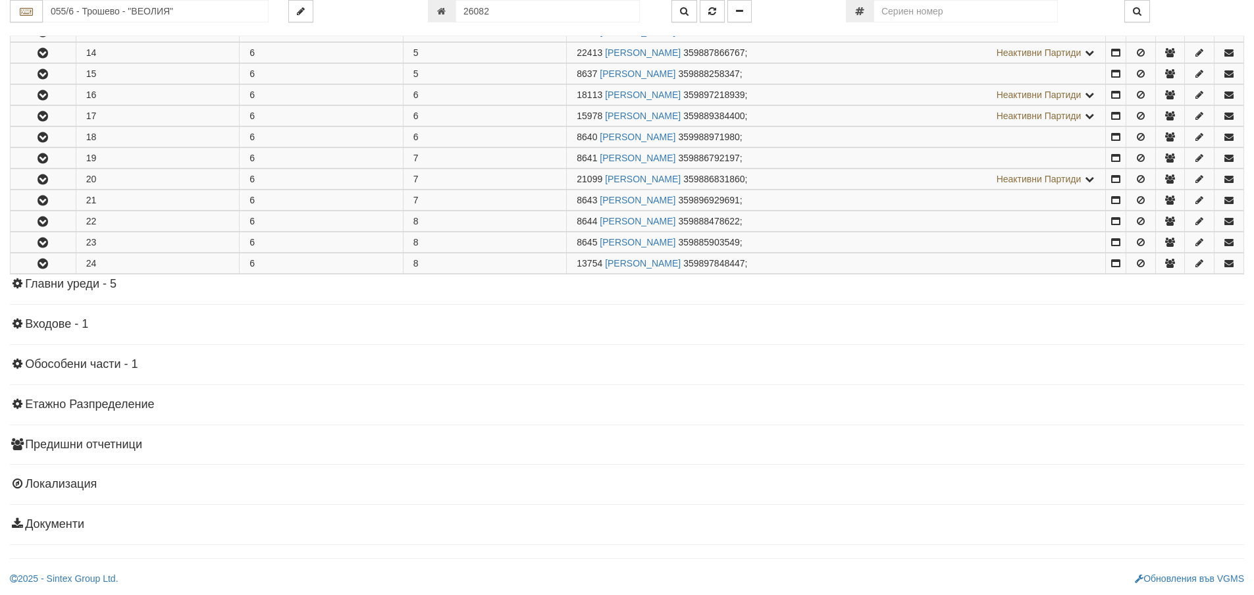
scroll to position [0, 0]
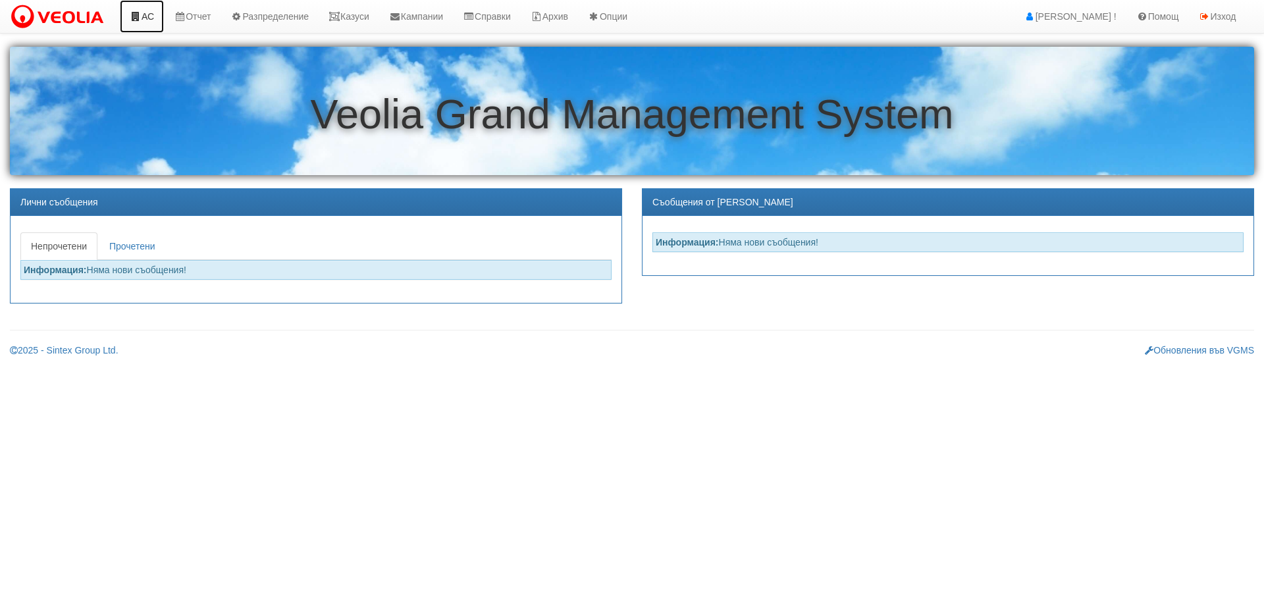
click at [153, 18] on link "АС" at bounding box center [142, 16] width 44 height 33
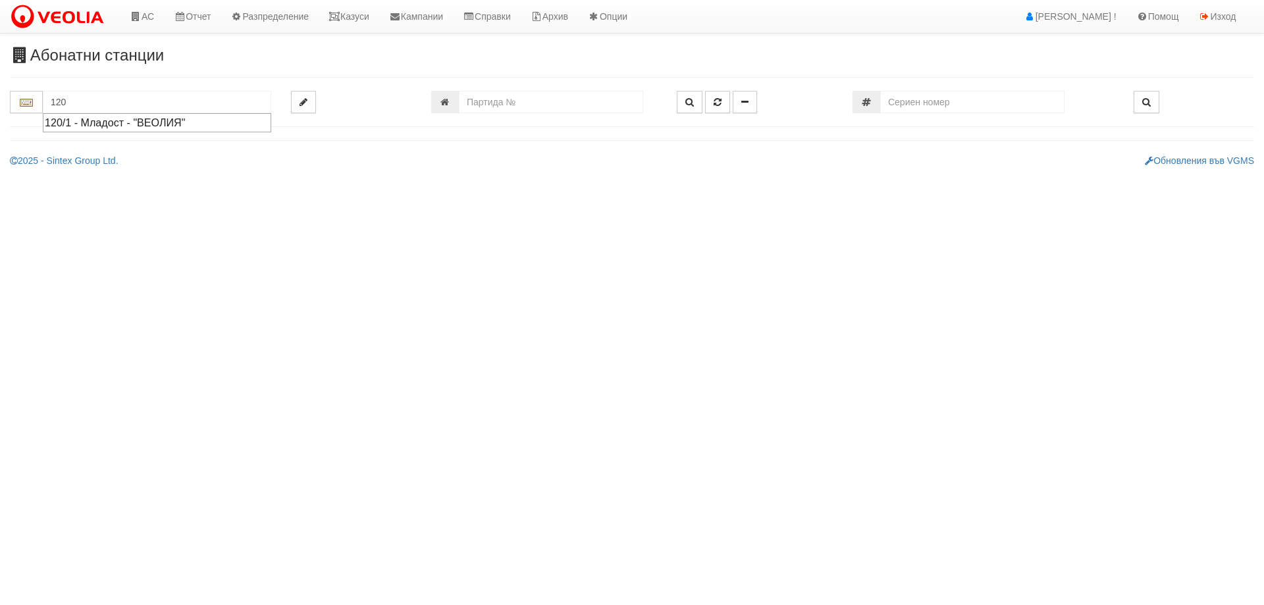
click at [97, 126] on div "120/1 - Младост - "ВЕОЛИЯ"" at bounding box center [157, 122] width 225 height 15
type input "120/1 - Младост - "ВЕОЛИЯ""
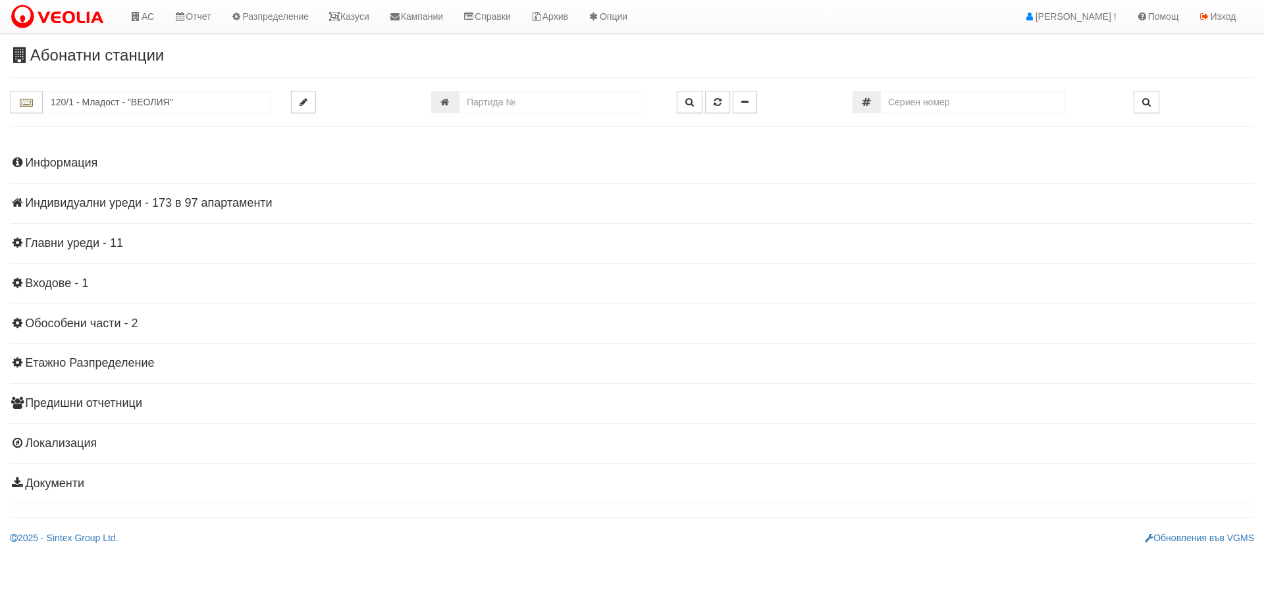
click at [82, 203] on h4 "Индивидуални уреди - 173 в 97 апартаменти" at bounding box center [632, 203] width 1245 height 13
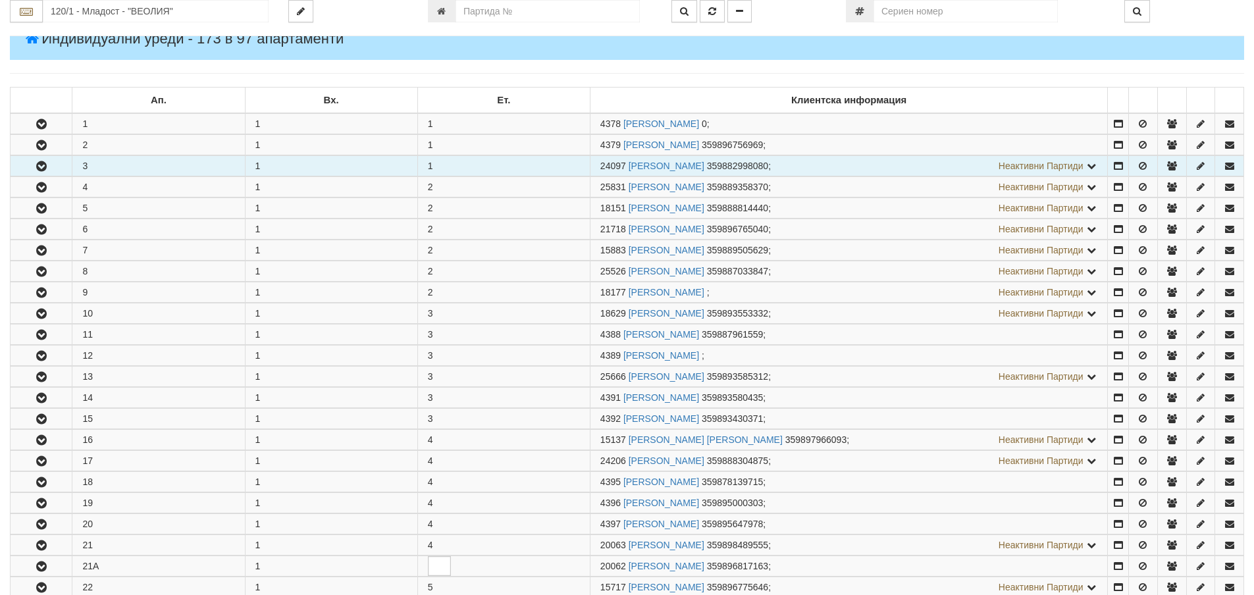
scroll to position [198, 0]
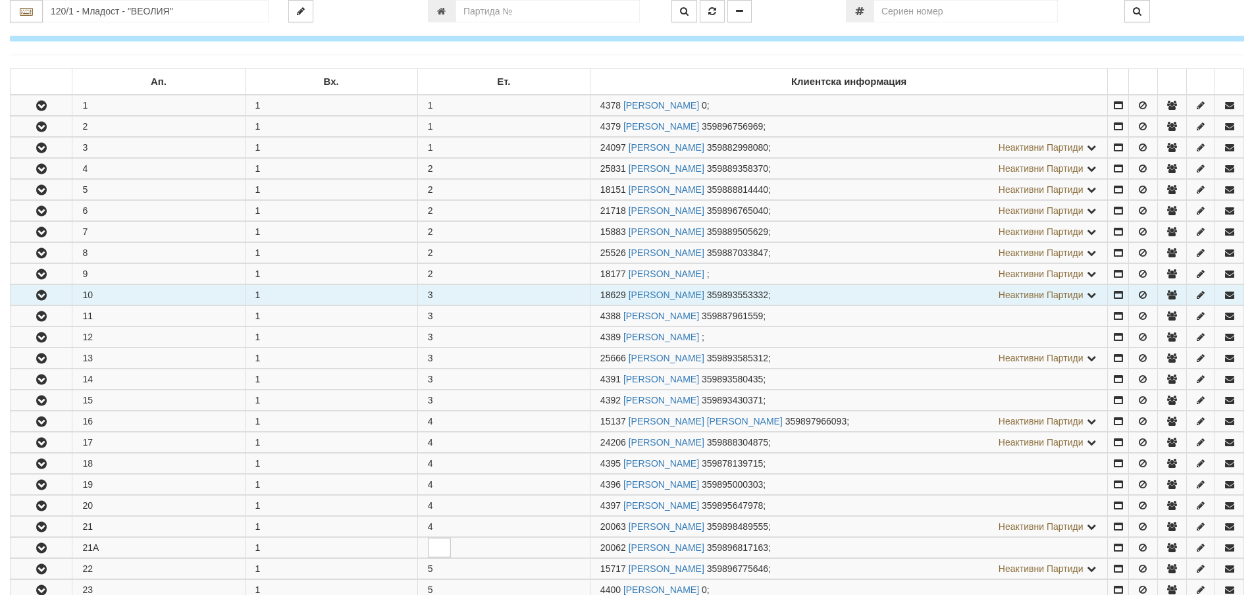
click at [46, 291] on icon "button" at bounding box center [42, 295] width 16 height 9
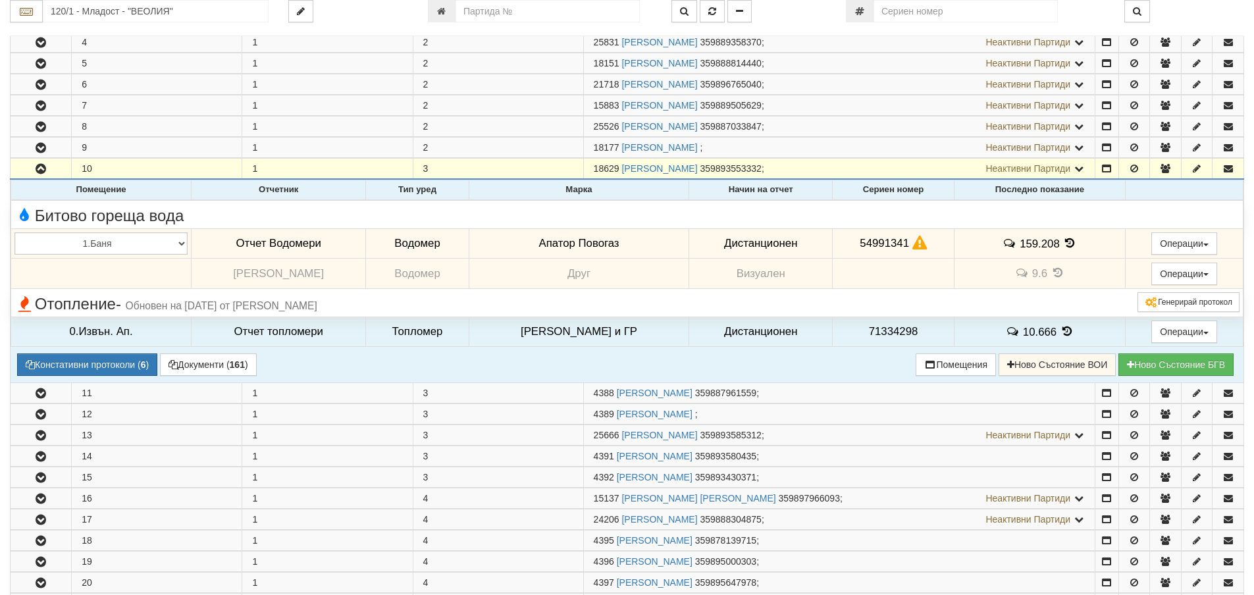
scroll to position [329, 0]
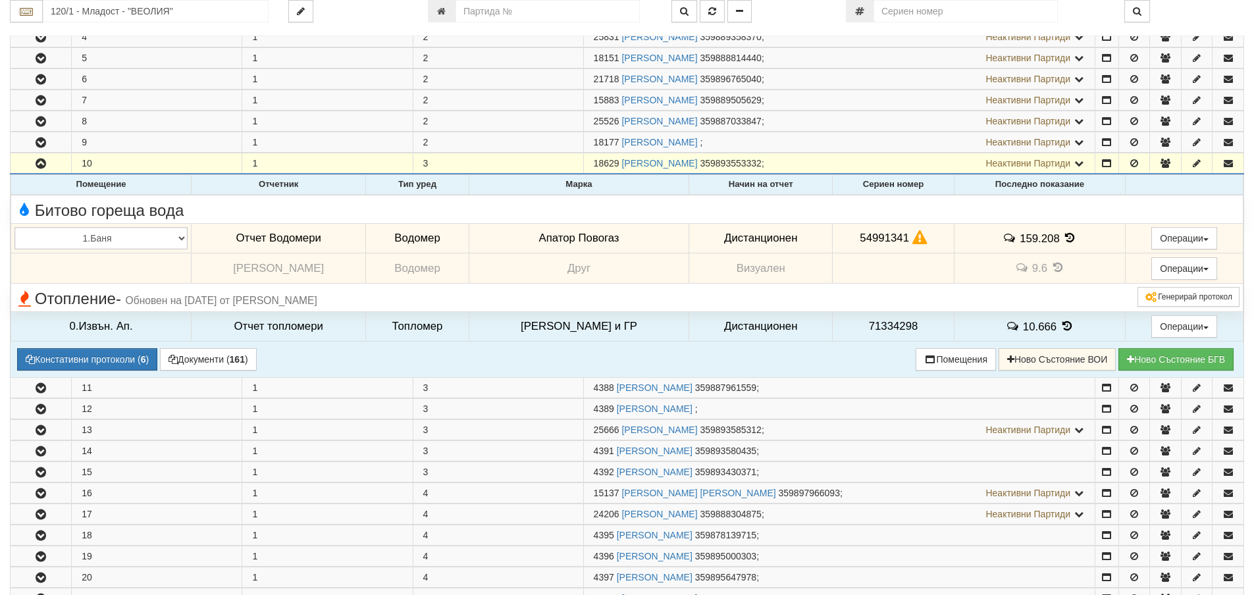
click at [1063, 237] on icon at bounding box center [1070, 237] width 14 height 11
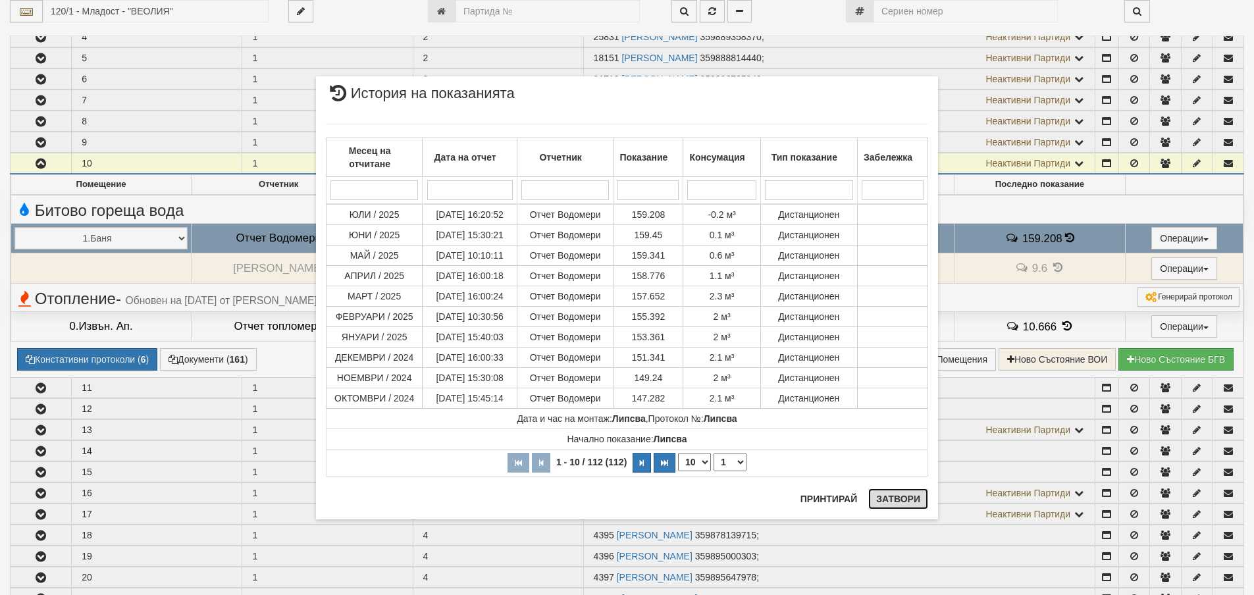
click at [888, 498] on button "Затвори" at bounding box center [899, 499] width 60 height 21
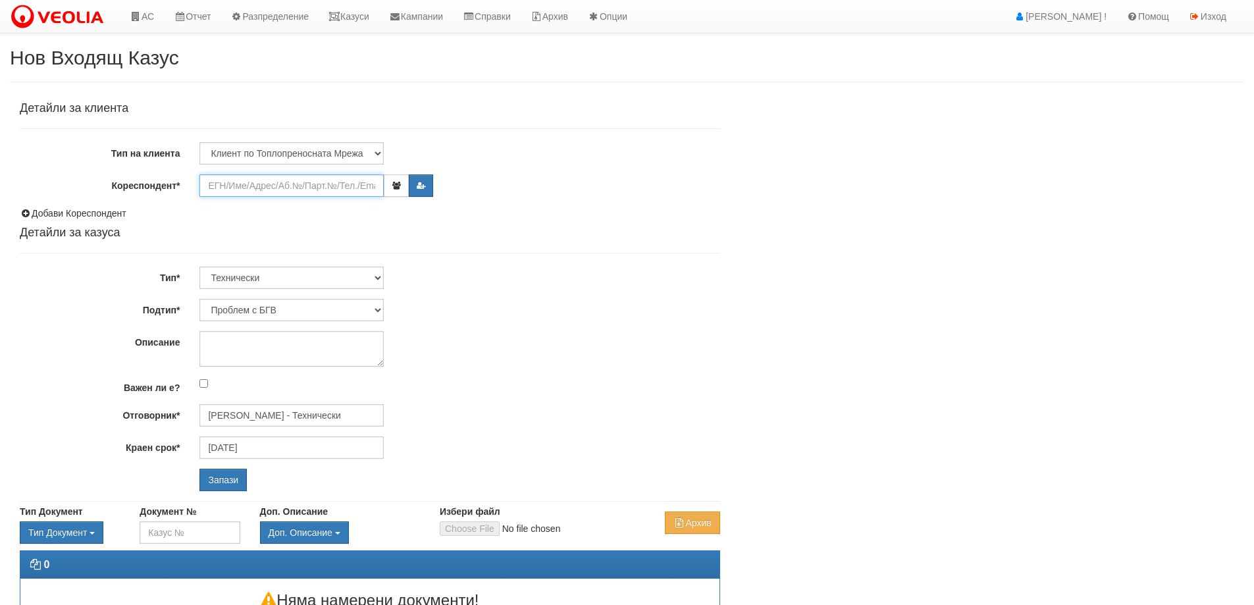
click at [271, 185] on input "Кореспондент*" at bounding box center [292, 185] width 184 height 22
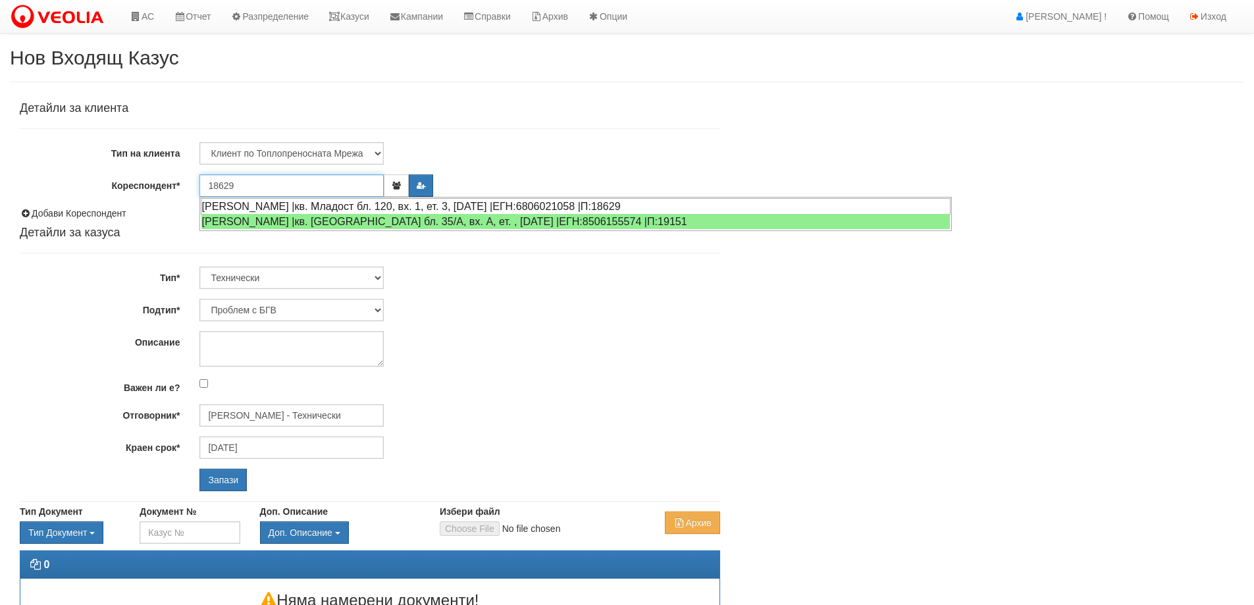
click at [272, 205] on div "[PERSON_NAME] |кв. Младост бл. 120, вх. 1, ет. 3, [DATE] |ЕГН:6806021058 |П:186…" at bounding box center [576, 206] width 750 height 16
type input "[PERSON_NAME]"
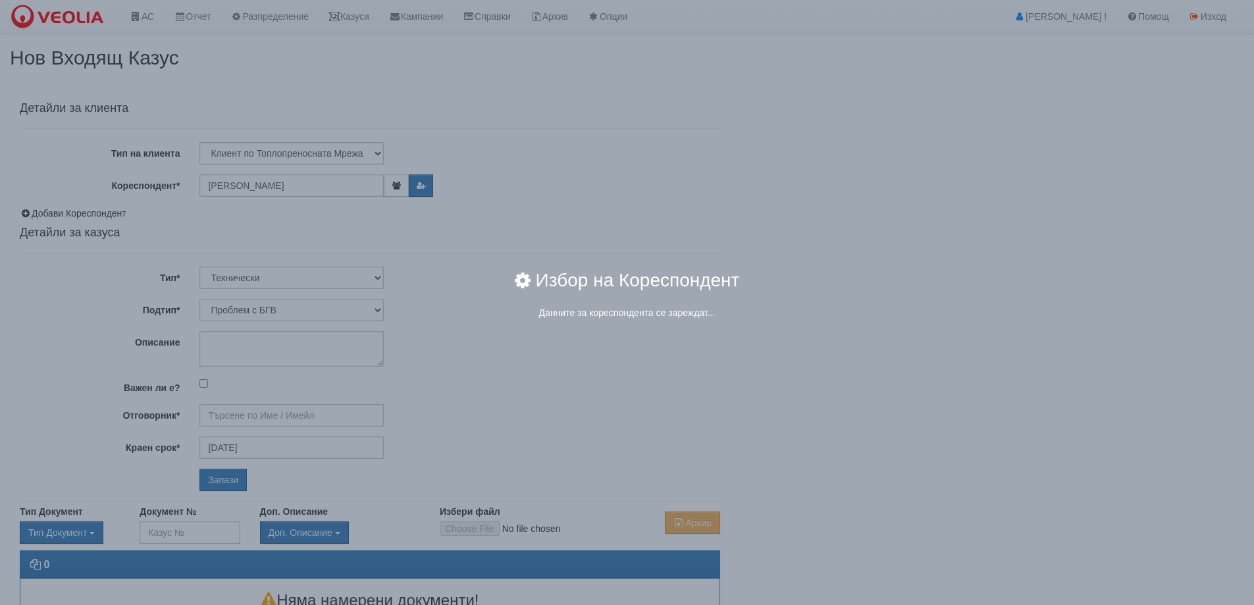
type input "[PERSON_NAME] - Технически"
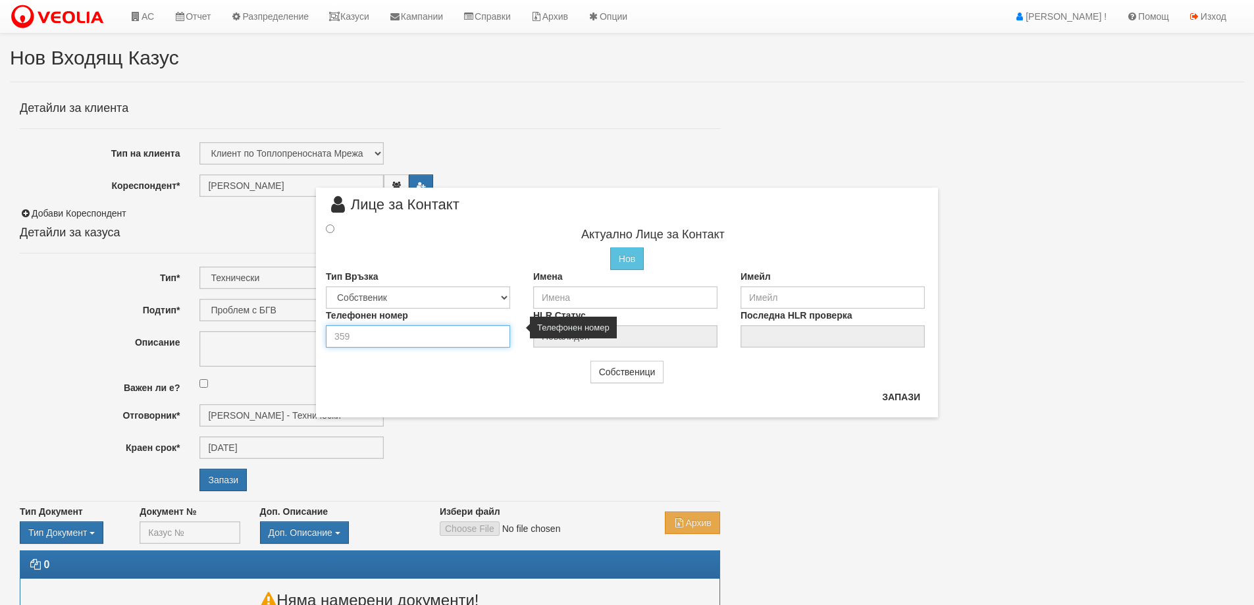
click at [365, 336] on input "number" at bounding box center [418, 336] width 184 height 22
paste input "359893553332"
type input "359893553332"
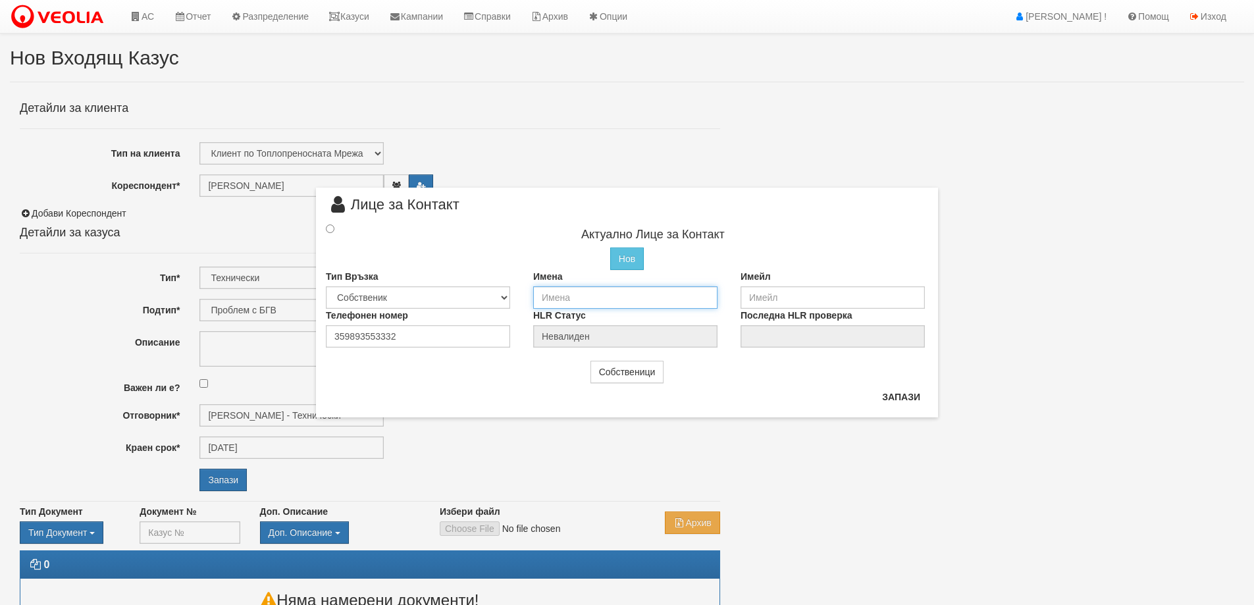
click at [571, 296] on input "text" at bounding box center [625, 297] width 184 height 22
type input "J"
type input "[PERSON_NAME]"
click at [332, 229] on input "radio" at bounding box center [330, 229] width 9 height 9
radio input "true"
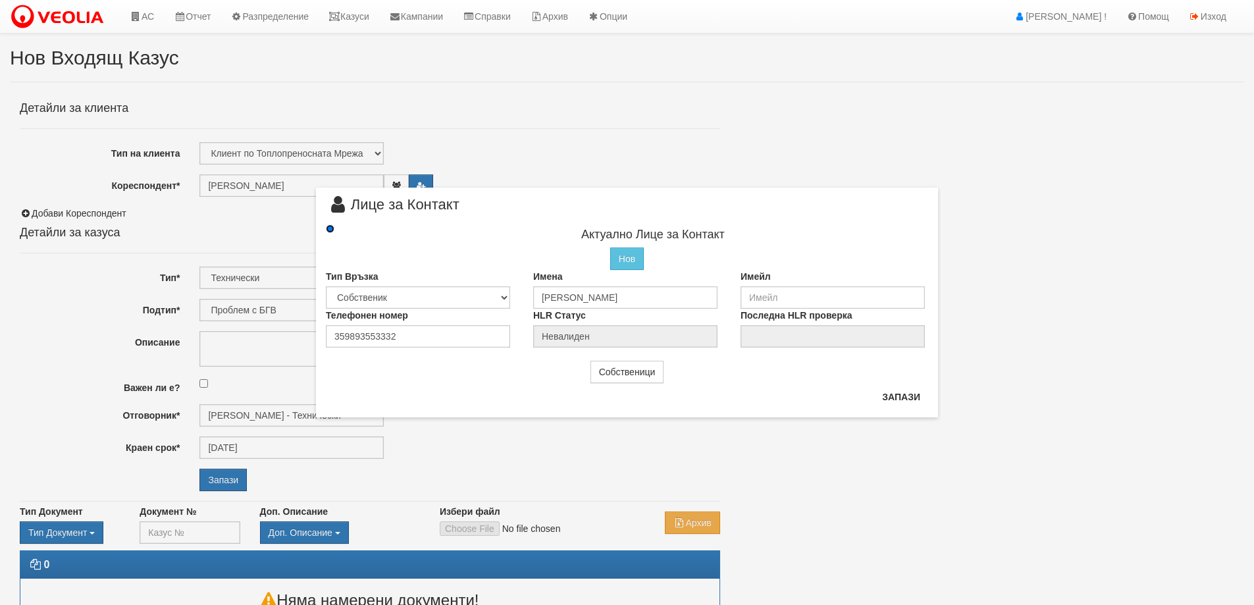
type input "[PERSON_NAME]"
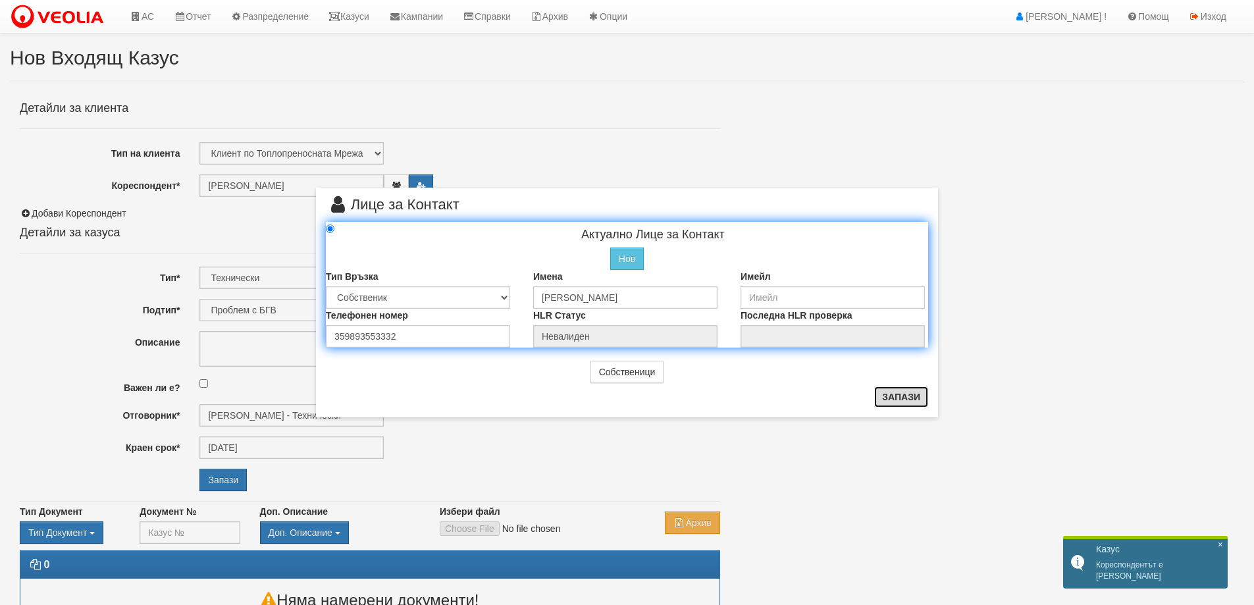
click at [896, 395] on button "Запази" at bounding box center [901, 397] width 54 height 21
radio input "true"
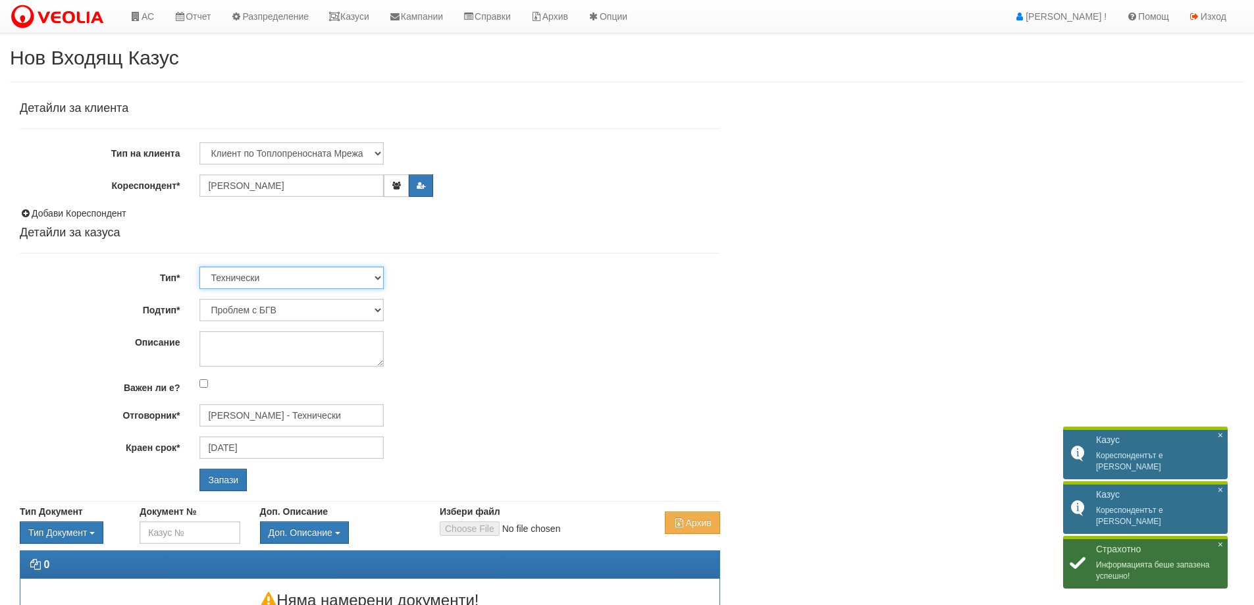
click at [285, 275] on select "Технически ФТС Търговски Административен Производствен Експлоатационен Финансов…" at bounding box center [292, 278] width 184 height 22
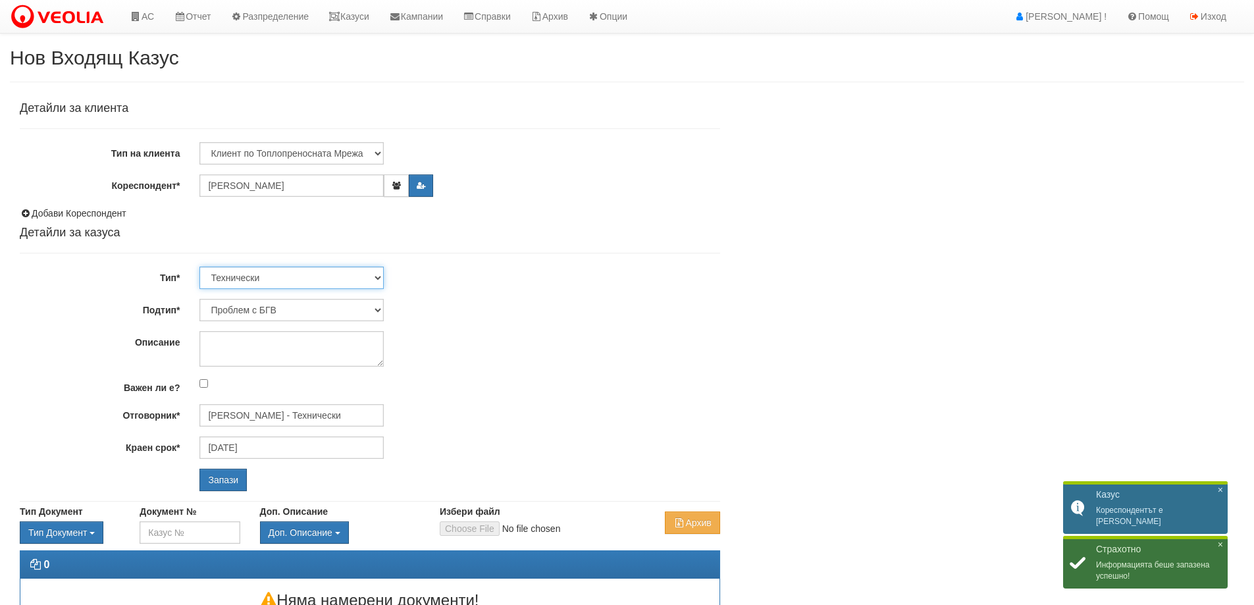
select select "1"
click at [200, 267] on select "Технически ФТС Търговски Административен Производствен Експлоатационен Финансов…" at bounding box center [292, 278] width 184 height 22
type input "[DATE]"
type input "[PERSON_NAME] и Развитие"
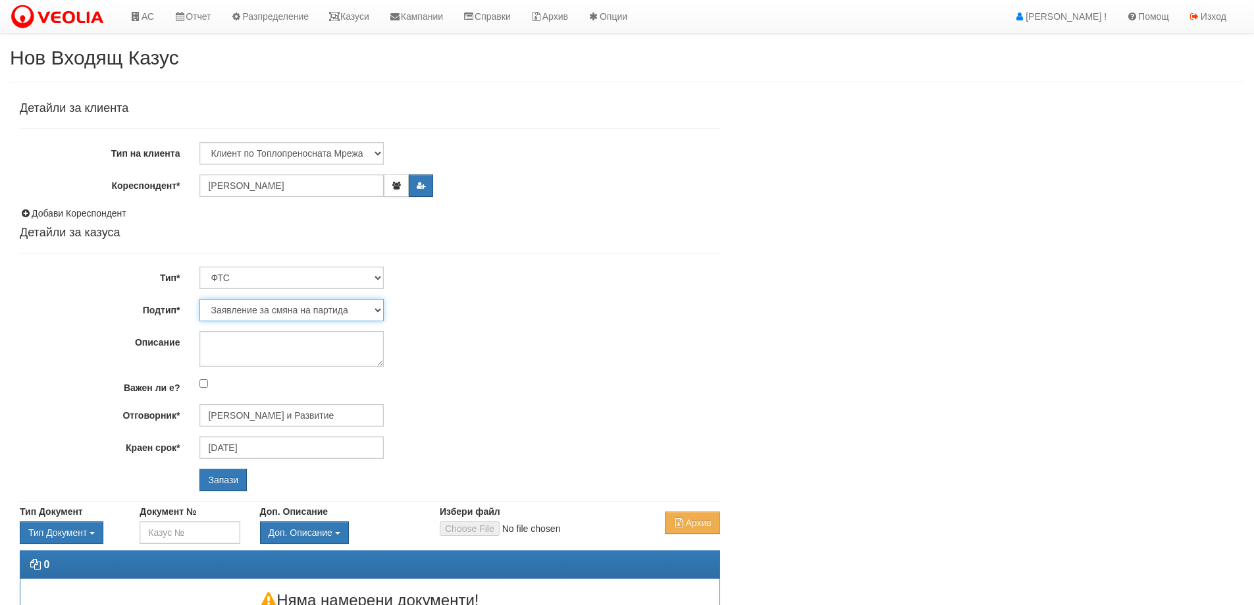
click at [361, 311] on select "Заявление за смяна на партида Заявление за равни месечни вноски Разпределение о…" at bounding box center [292, 310] width 184 height 22
select select "Други"
click at [200, 299] on select "Заявление за смяна на партида Заявление за равни месечни вноски Разпределение о…" at bounding box center [292, 310] width 184 height 22
type input "[PERSON_NAME] и Развитие"
click at [210, 339] on textarea "Описание" at bounding box center [292, 349] width 184 height 36
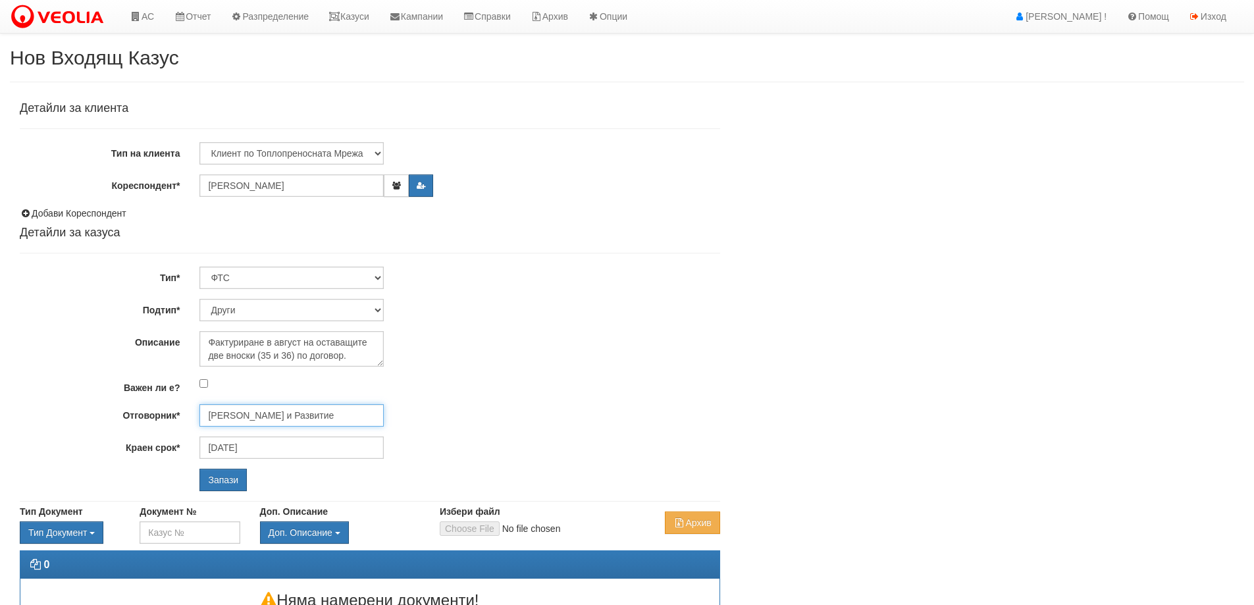
click at [223, 415] on input "[PERSON_NAME] и Развитие" at bounding box center [292, 415] width 184 height 22
click at [269, 355] on textarea "Фактуриране в август на оставащите две вноски (35 и 36) по договор." at bounding box center [292, 349] width 184 height 36
click at [302, 356] on textarea "Фактуриране в август на оставащите две вноски (35-та и 36) по договор." at bounding box center [292, 349] width 184 height 36
click at [208, 346] on textarea "Фактуриране в август на оставащите две вноски (35-та и 36-та) по договор." at bounding box center [292, 349] width 184 height 36
click at [288, 357] on textarea "Уточнено по телефона с клиента фактуриране в август на оставащите две вноски (3…" at bounding box center [292, 349] width 184 height 36
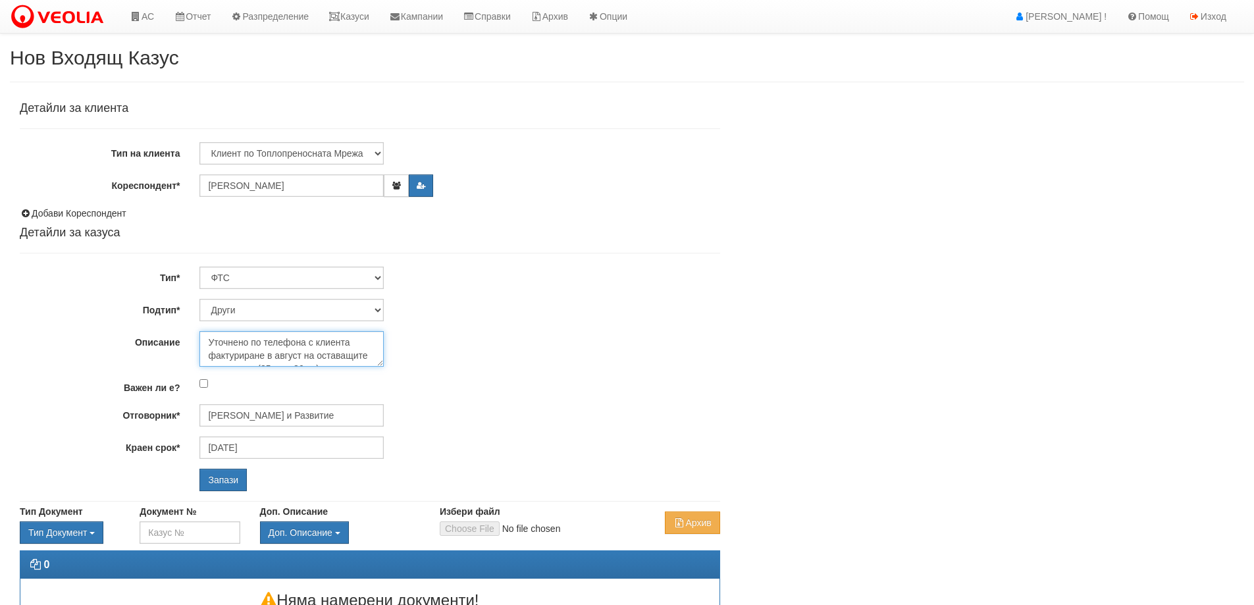
scroll to position [26, 0]
type textarea "Уточнено по телефона с клиента фактуриране в август на оставащите две вноски (3…"
click at [261, 416] on input "[PERSON_NAME] и Развитие" at bounding box center [292, 415] width 184 height 22
click at [304, 434] on div "[PERSON_NAME] и Развитие" at bounding box center [576, 436] width 750 height 16
type input "[PERSON_NAME] и Развитие"
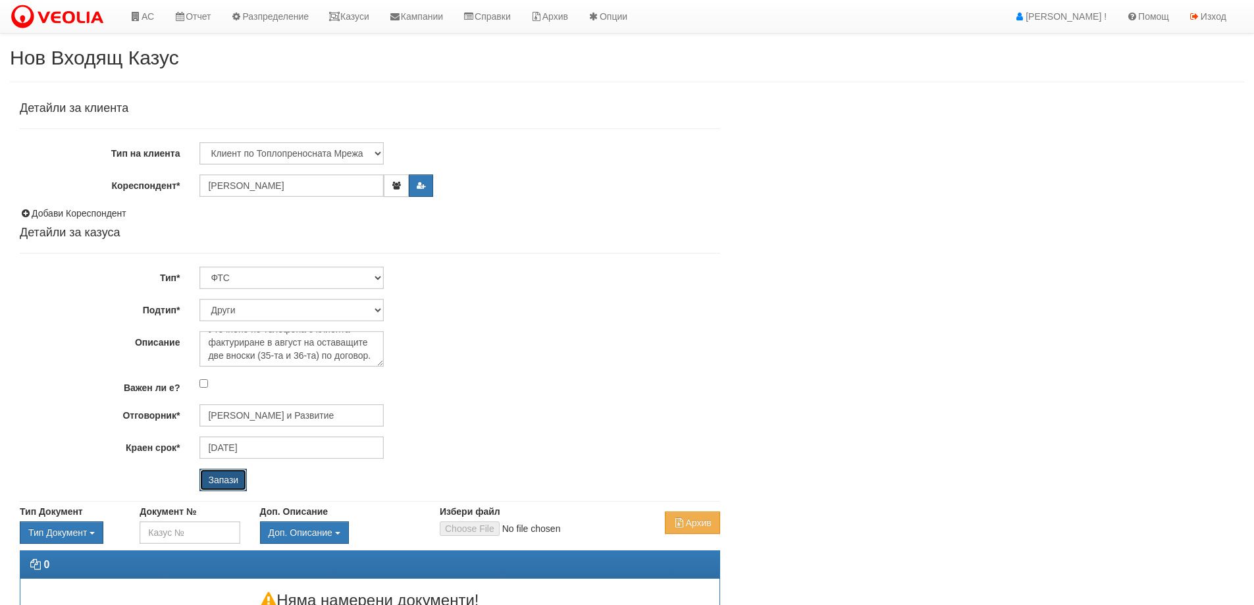
click at [227, 483] on input "Запази" at bounding box center [223, 480] width 47 height 22
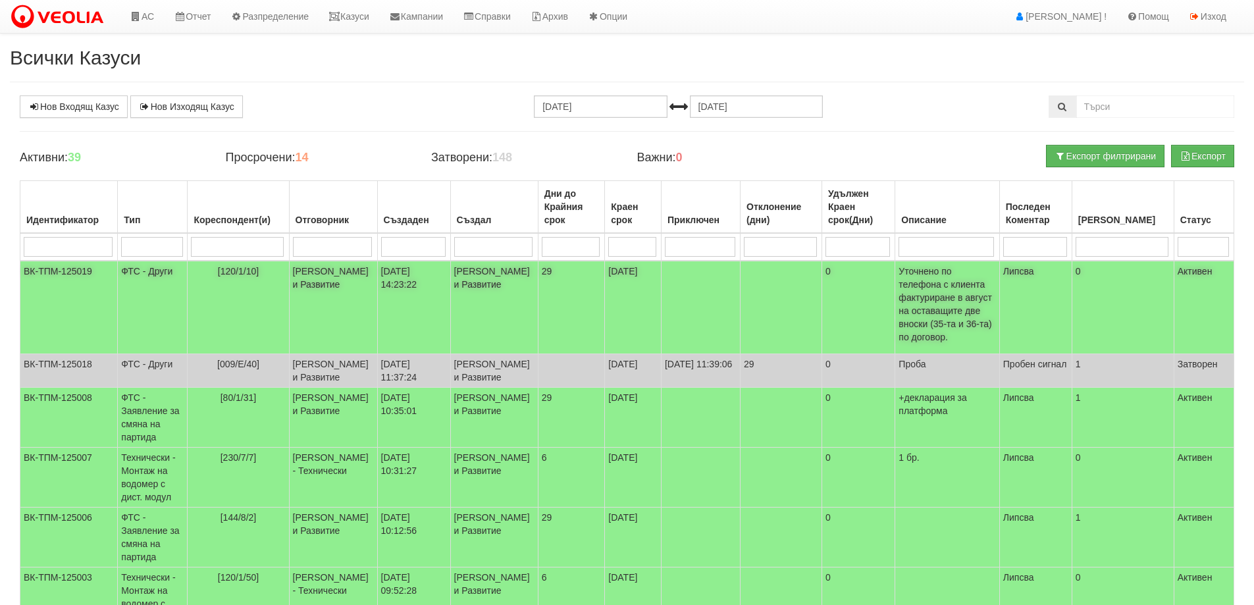
click at [154, 317] on td "ФТС - Други" at bounding box center [153, 308] width 70 height 94
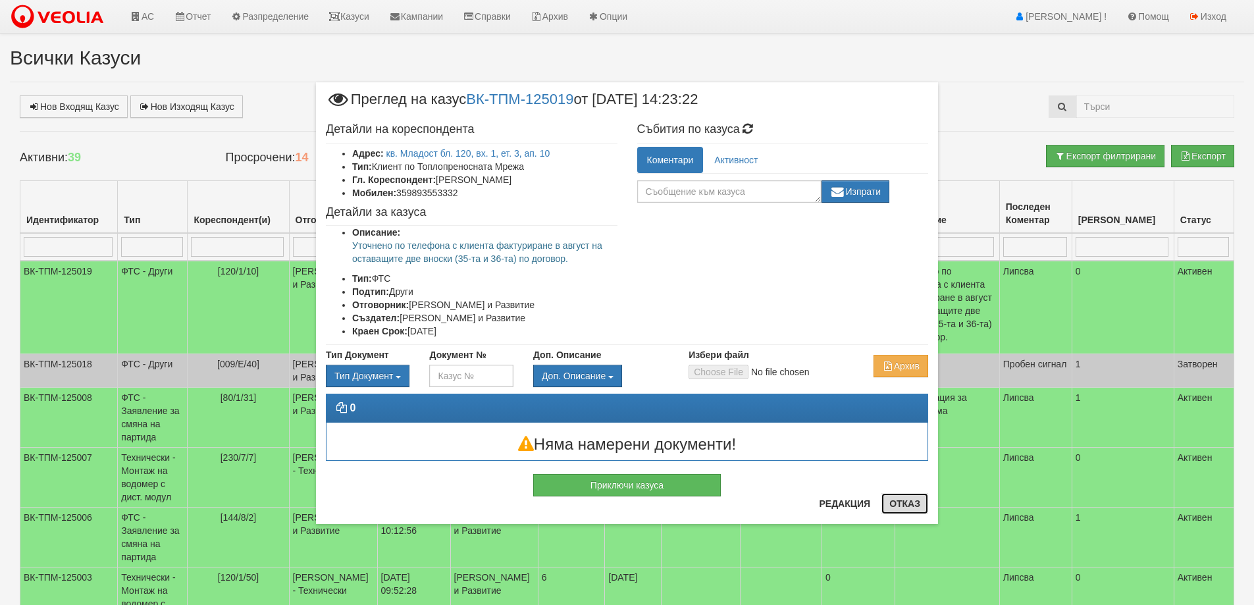
click at [905, 508] on button "Отказ" at bounding box center [905, 503] width 47 height 21
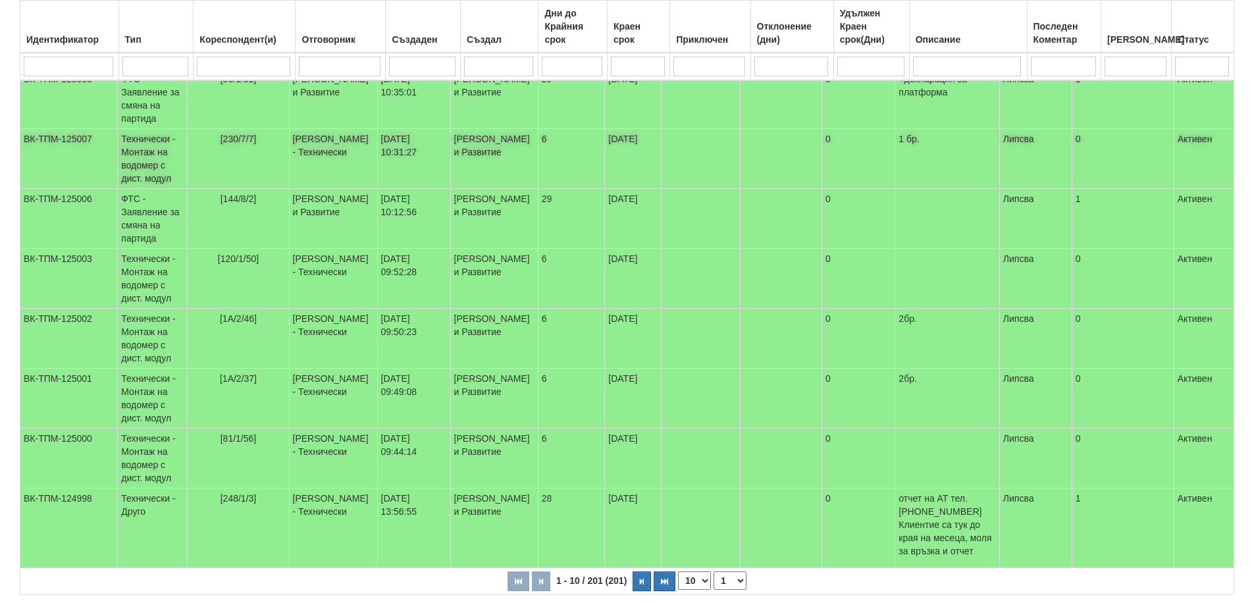
scroll to position [385, 0]
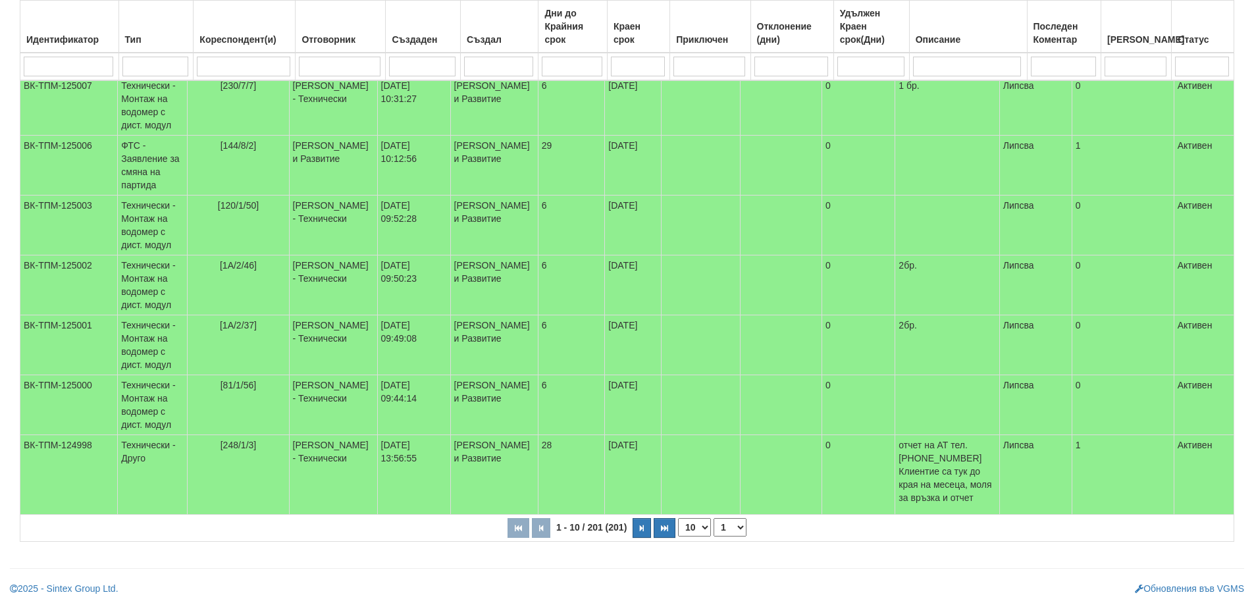
click at [705, 527] on select "10 20 30 40" at bounding box center [694, 527] width 33 height 18
select select "40"
click at [681, 537] on select "10 20 30 40" at bounding box center [694, 527] width 33 height 18
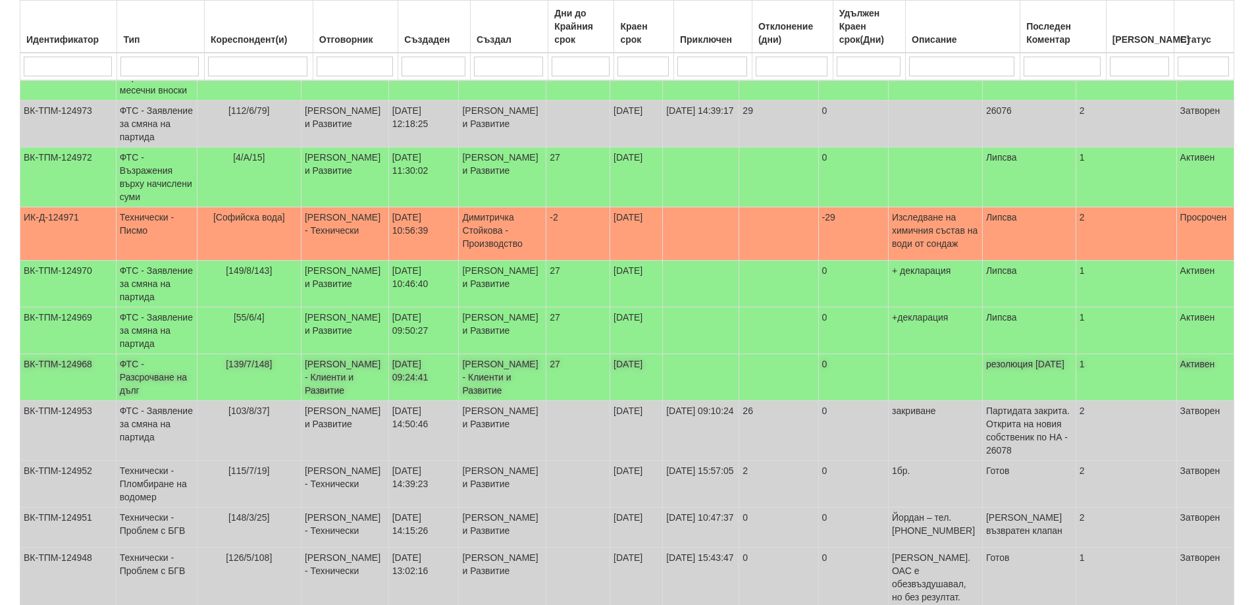
scroll to position [1110, 0]
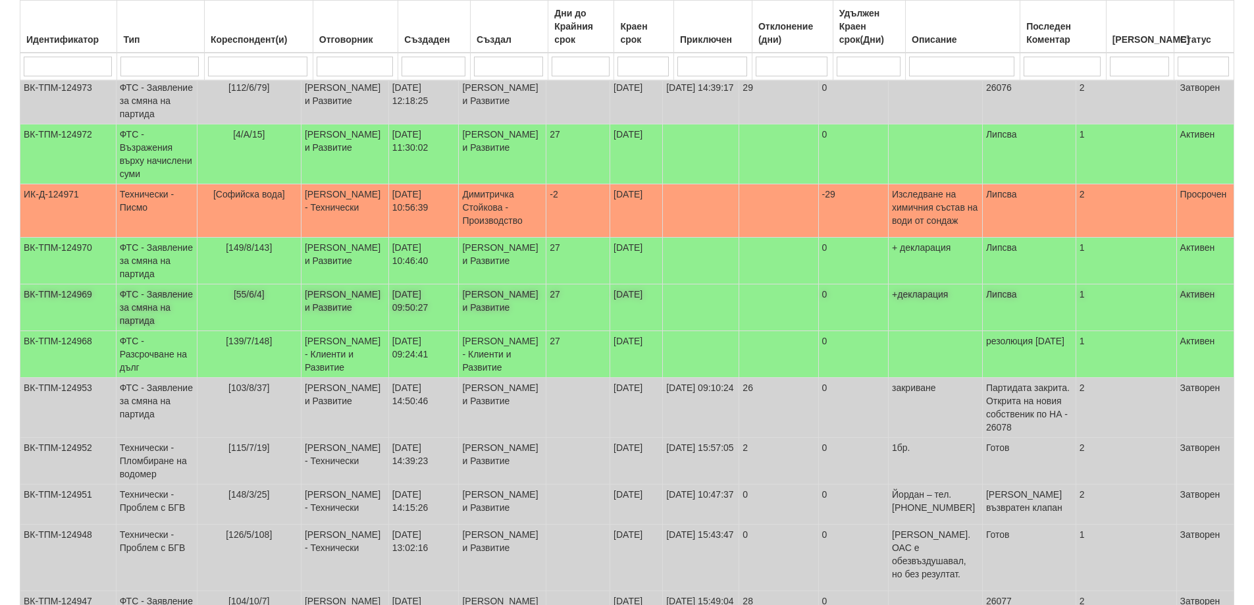
click at [58, 331] on td "ВК-ТПМ-124969" at bounding box center [68, 307] width 96 height 47
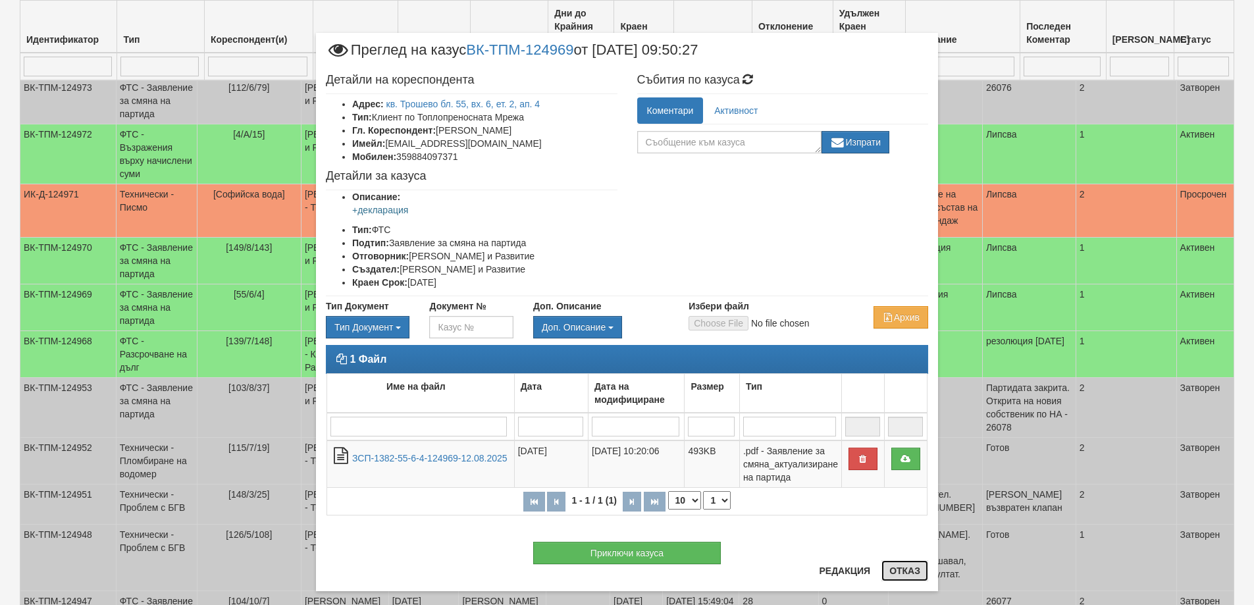
click at [904, 570] on button "Отказ" at bounding box center [905, 570] width 47 height 21
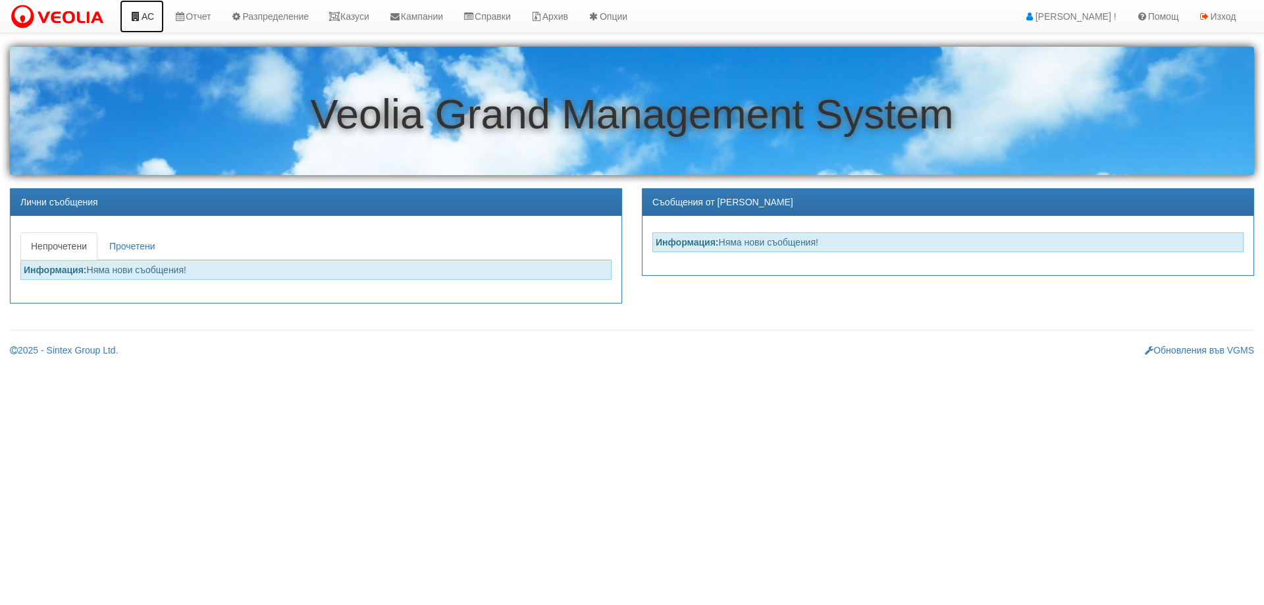
click at [153, 16] on link "АС" at bounding box center [142, 16] width 44 height 33
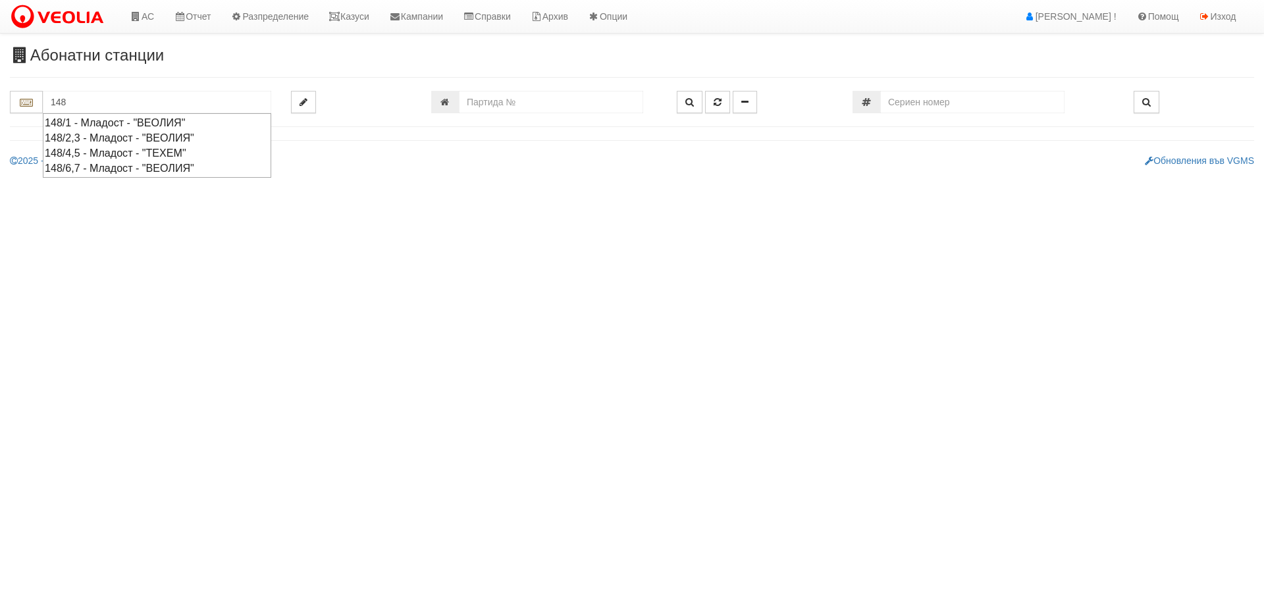
click at [102, 149] on div "148/4,5 - Младост - "ТЕХЕМ"" at bounding box center [157, 153] width 225 height 15
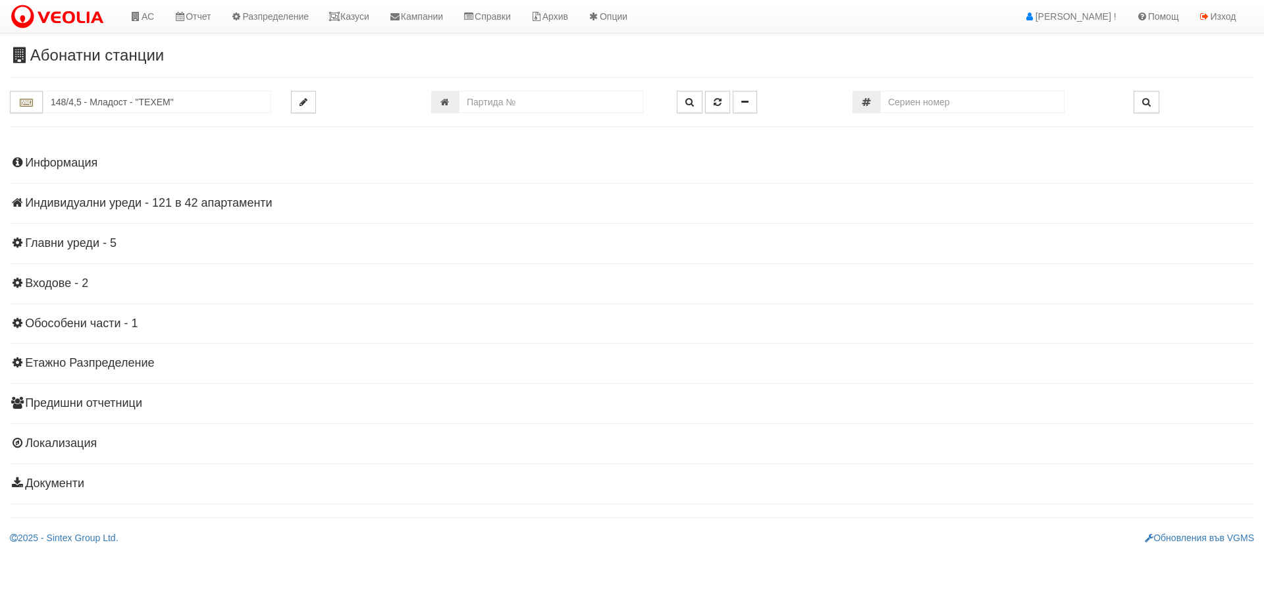
click at [161, 200] on h4 "Индивидуални уреди - 121 в 42 апартаменти" at bounding box center [632, 203] width 1245 height 13
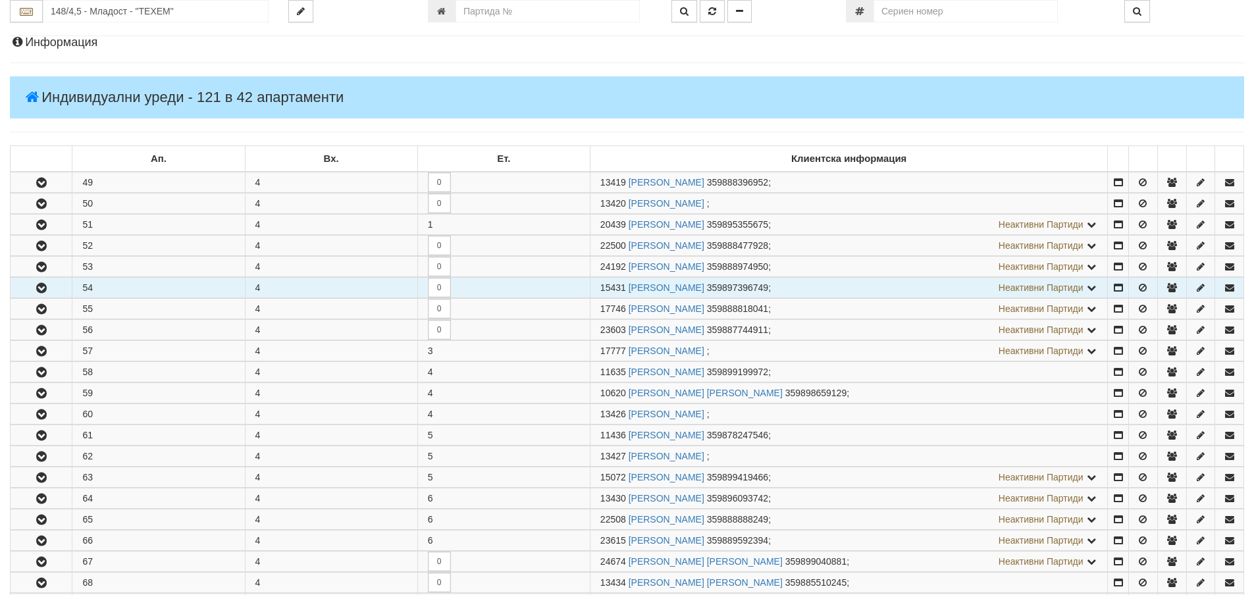
scroll to position [132, 0]
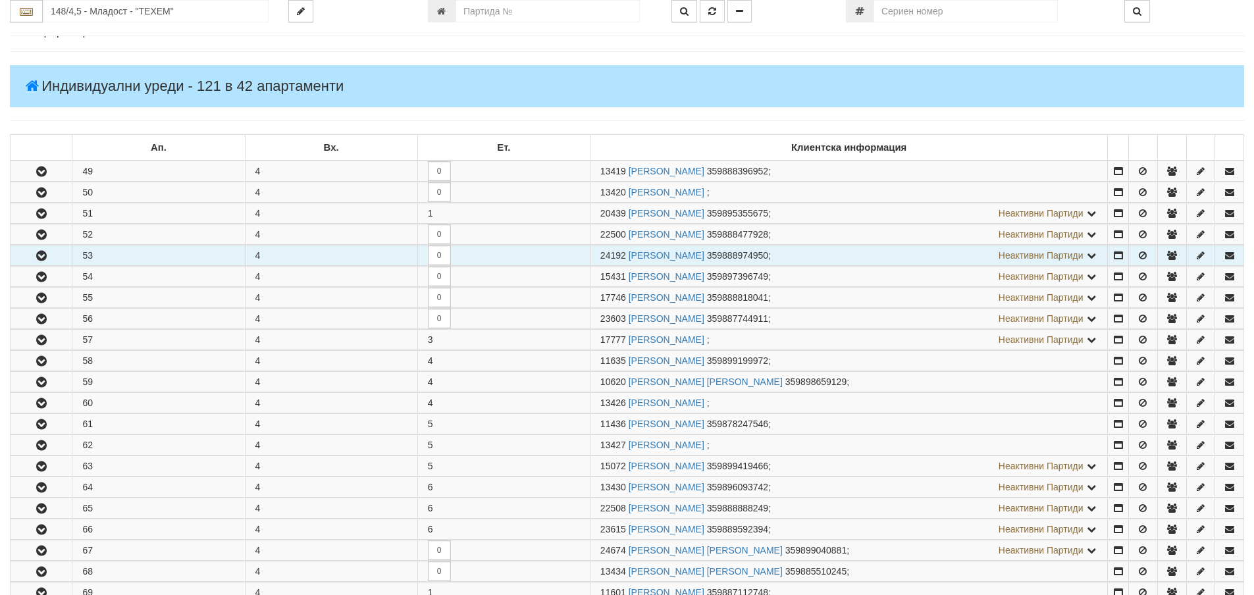
click at [41, 252] on icon "button" at bounding box center [42, 256] width 16 height 9
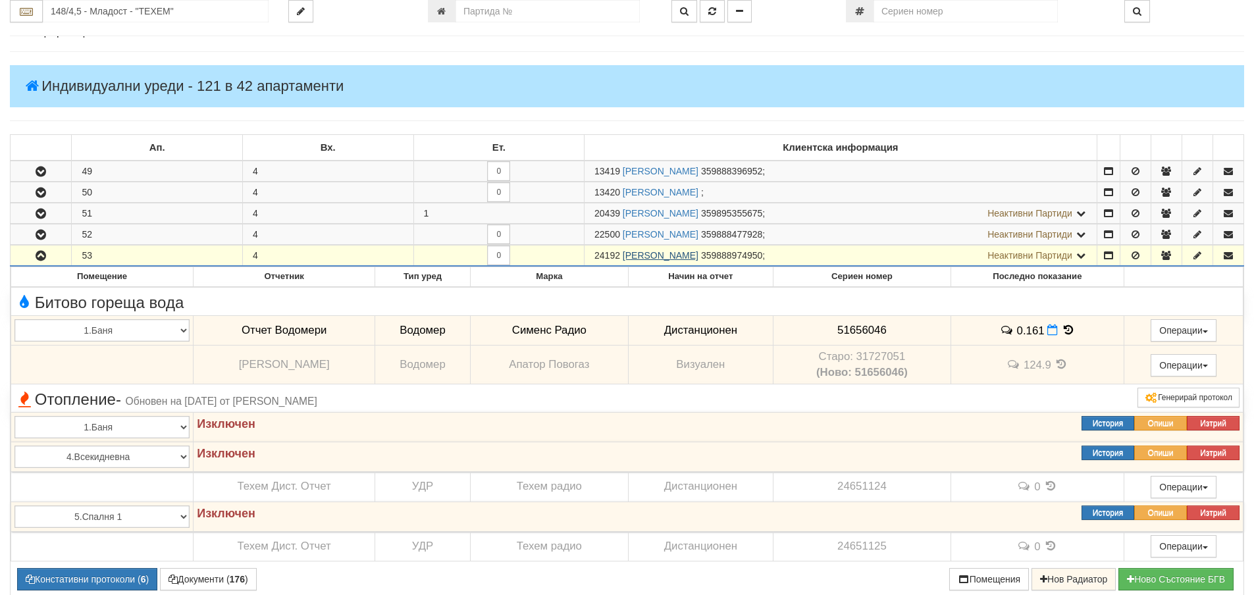
click at [675, 252] on link "ГЕОРГИ ВЪЛЕВ ПЕТКОВ" at bounding box center [661, 255] width 76 height 11
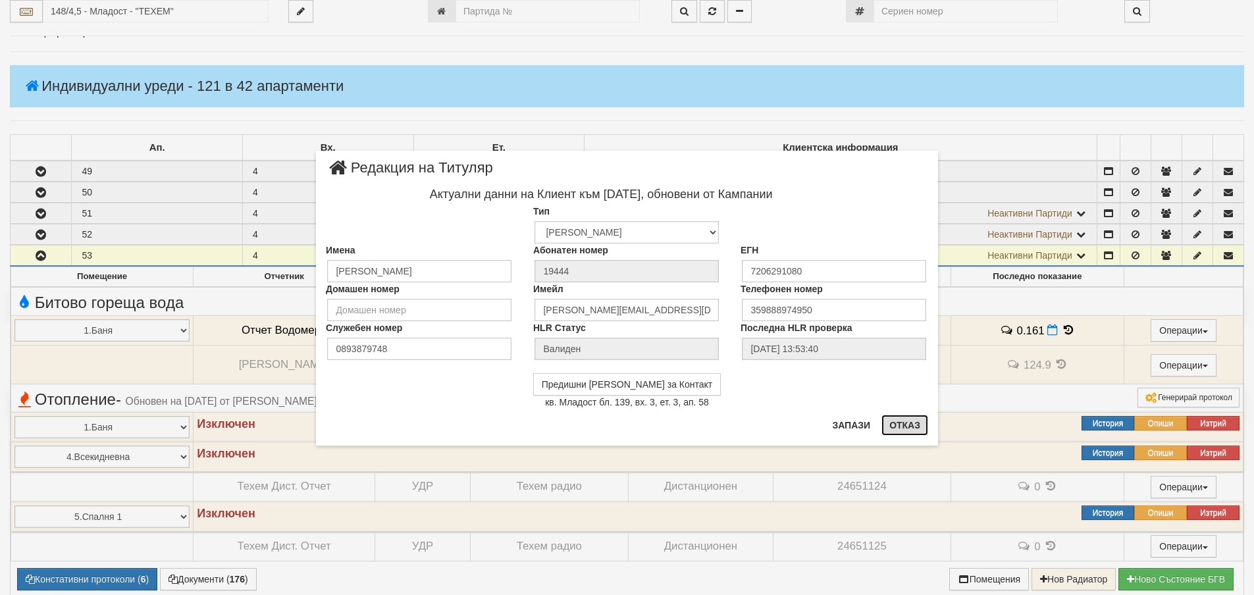
click at [911, 423] on button "Отказ" at bounding box center [905, 425] width 47 height 21
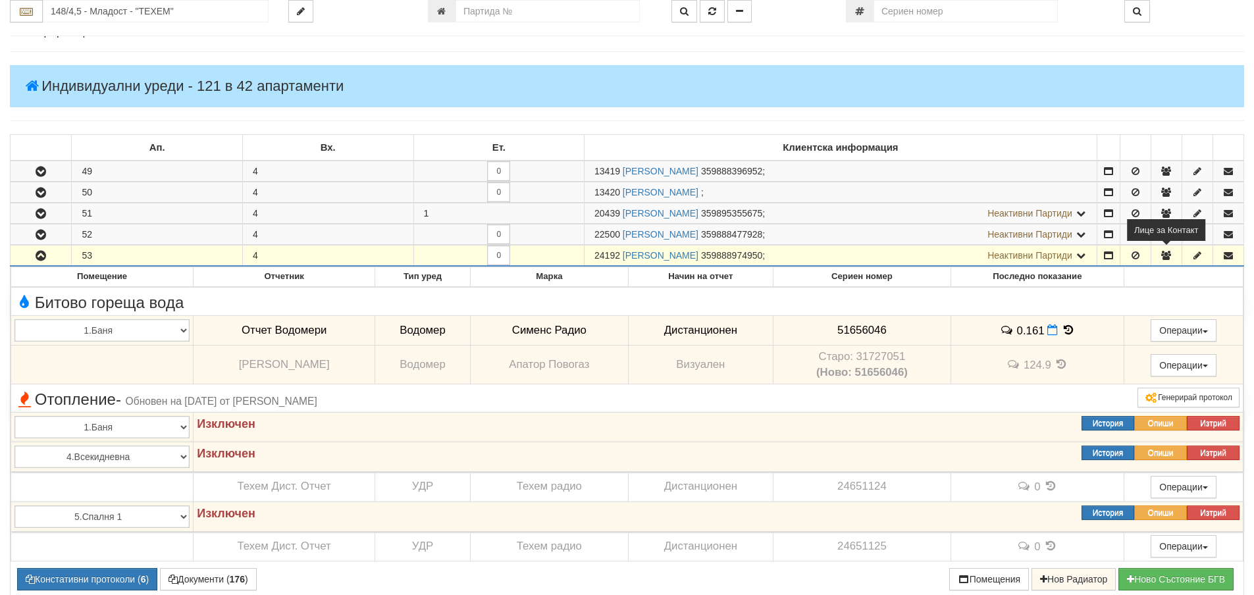
click at [1169, 252] on icon "button" at bounding box center [1167, 255] width 12 height 9
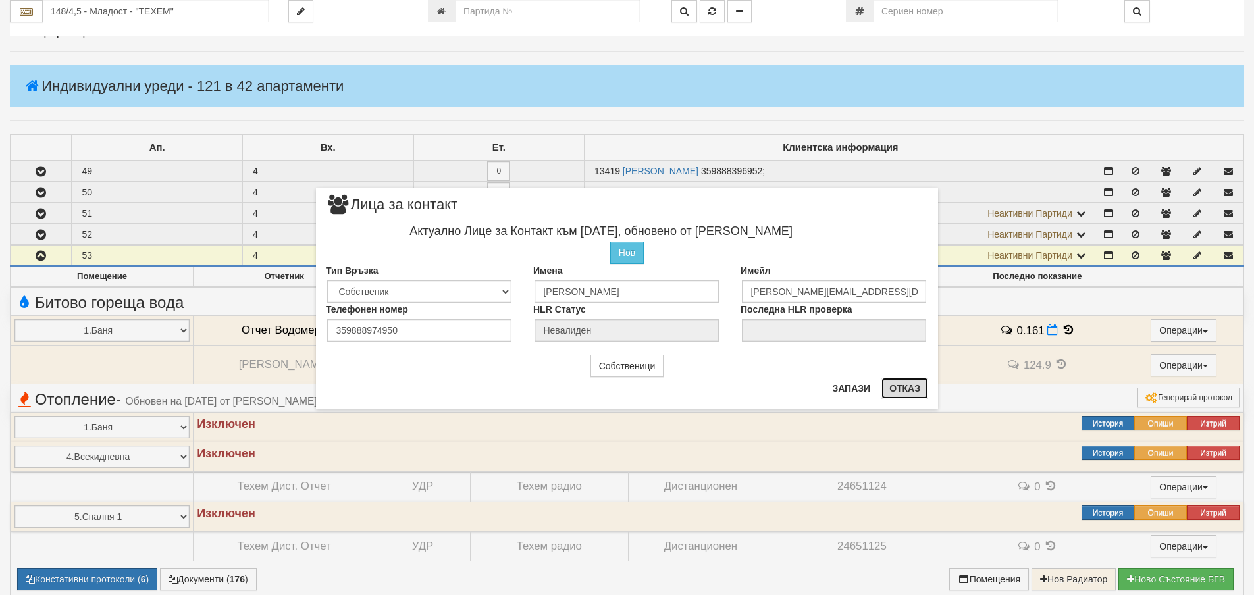
click at [915, 387] on button "Отказ" at bounding box center [905, 388] width 47 height 21
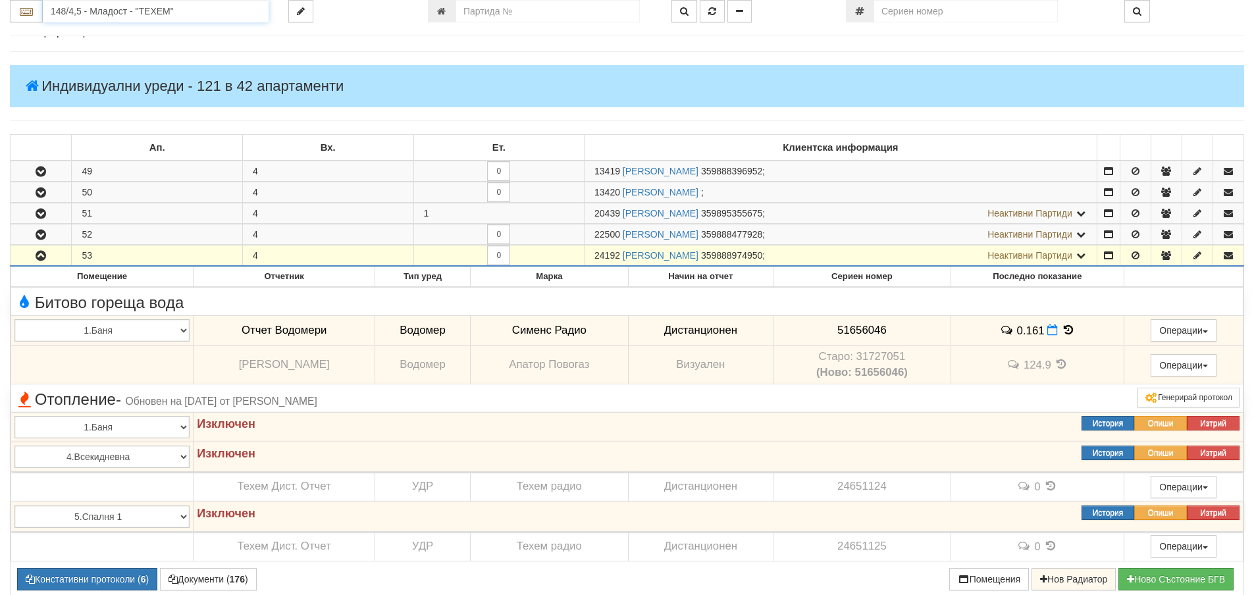
click at [91, 7] on input "148/4,5 - Младост - "ТЕХЕМ"" at bounding box center [156, 11] width 226 height 22
click at [78, 32] on div "079/1 - Трошево - "ВЕОЛИЯ"" at bounding box center [156, 31] width 222 height 15
type input "079/1 - Трошево - "ВЕОЛИЯ""
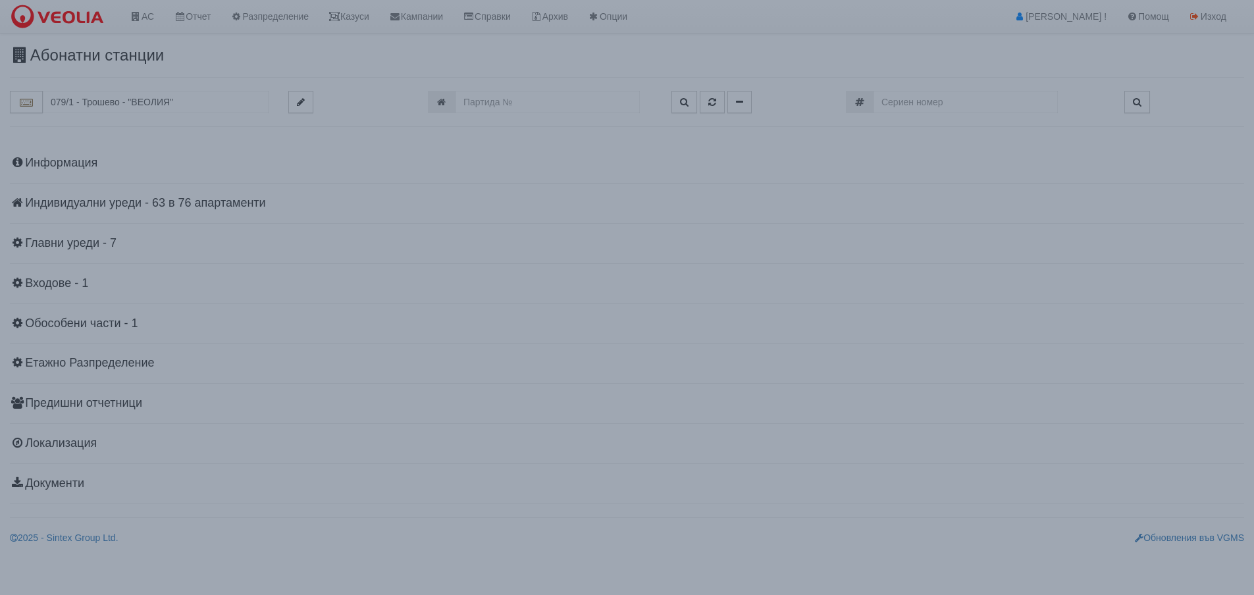
scroll to position [0, 0]
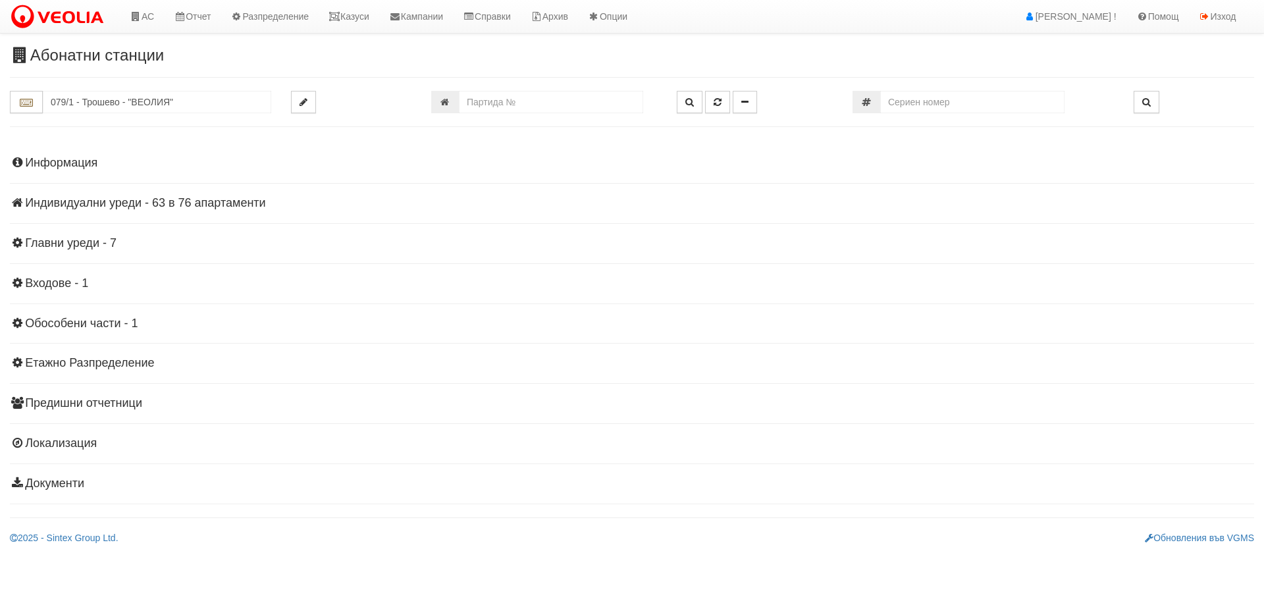
click at [98, 202] on h4 "Индивидуални уреди - 63 в 76 апартаменти" at bounding box center [632, 203] width 1245 height 13
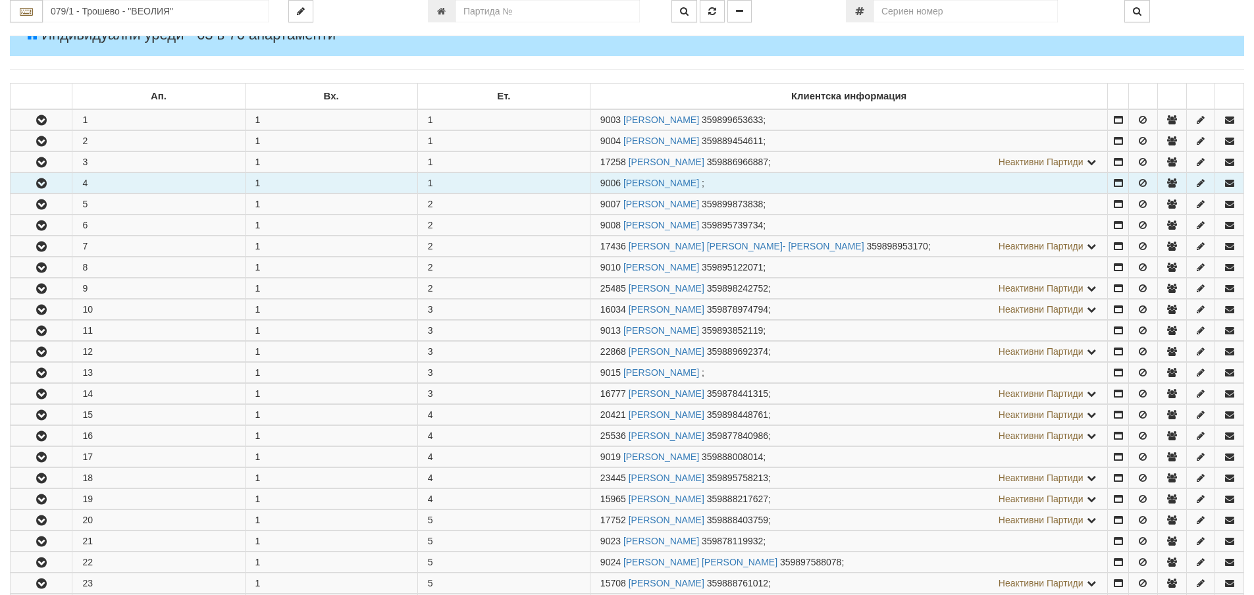
scroll to position [198, 0]
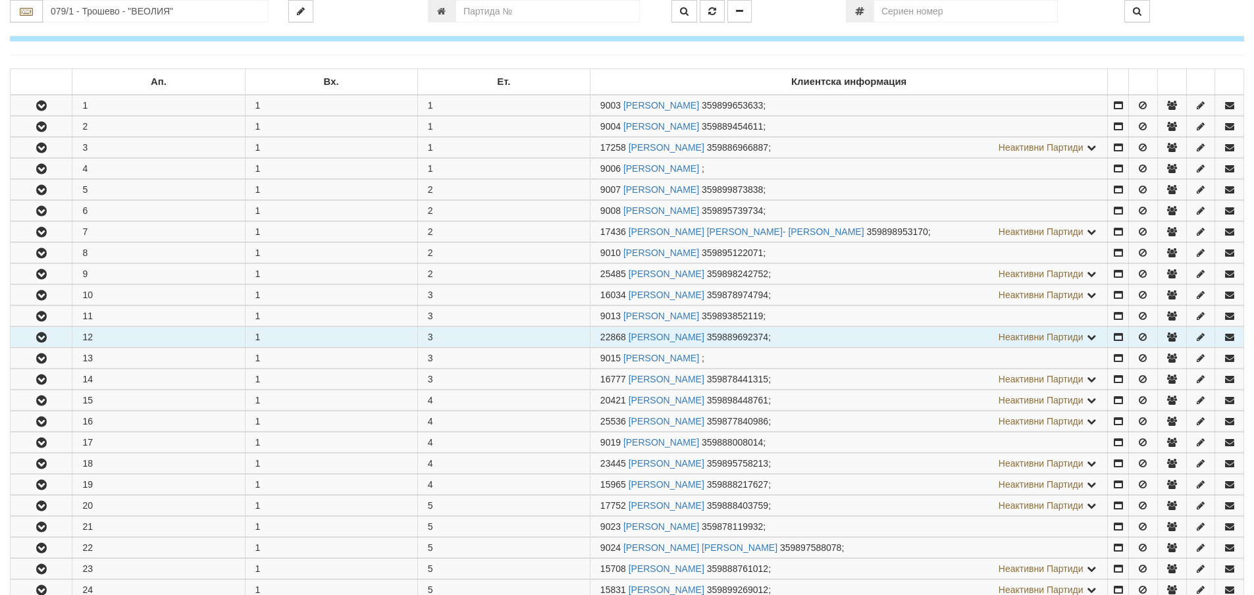
click at [51, 337] on button "button" at bounding box center [41, 337] width 61 height 20
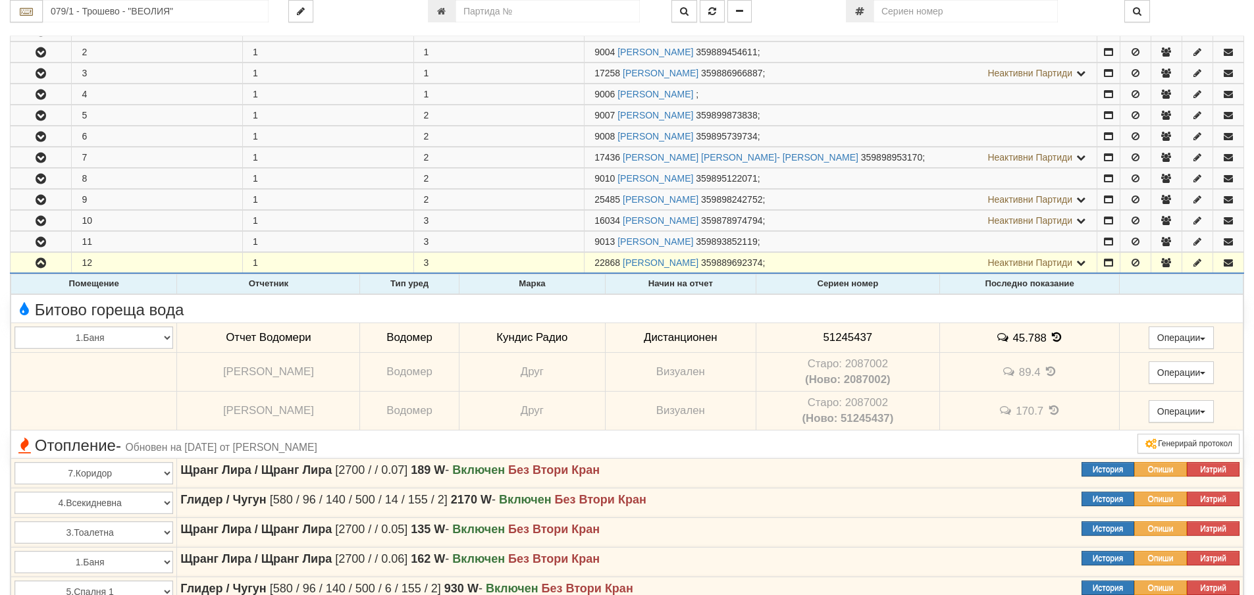
scroll to position [263, 0]
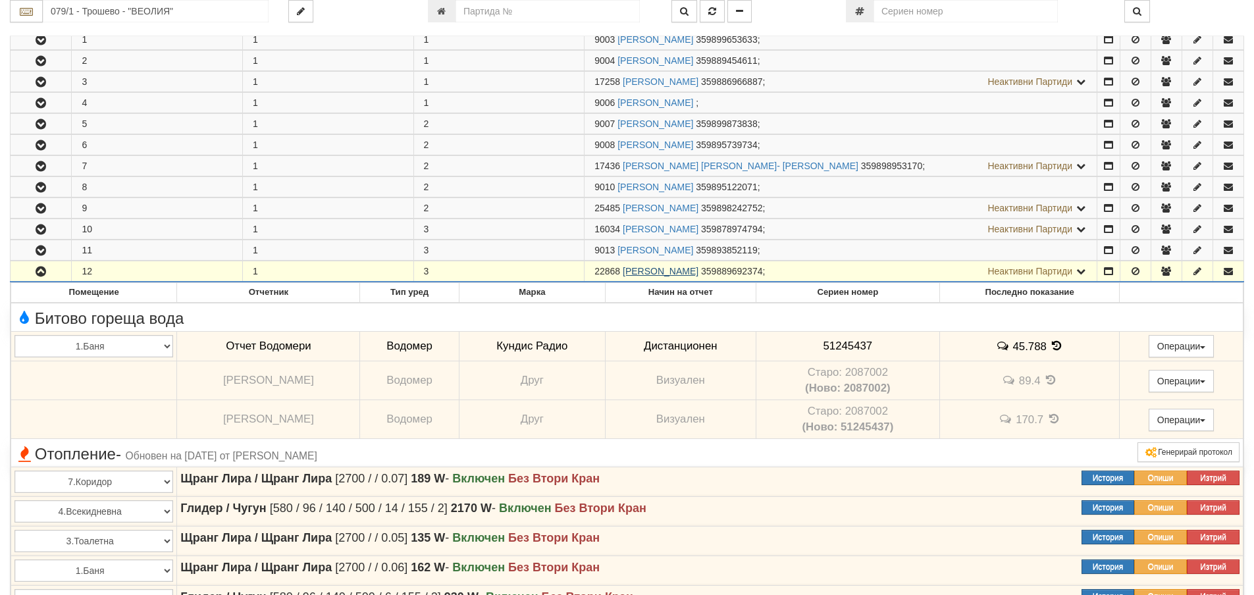
click at [685, 273] on link "НИКОЛАЙ ИВАНОВ НИКОЛОВ" at bounding box center [661, 271] width 76 height 11
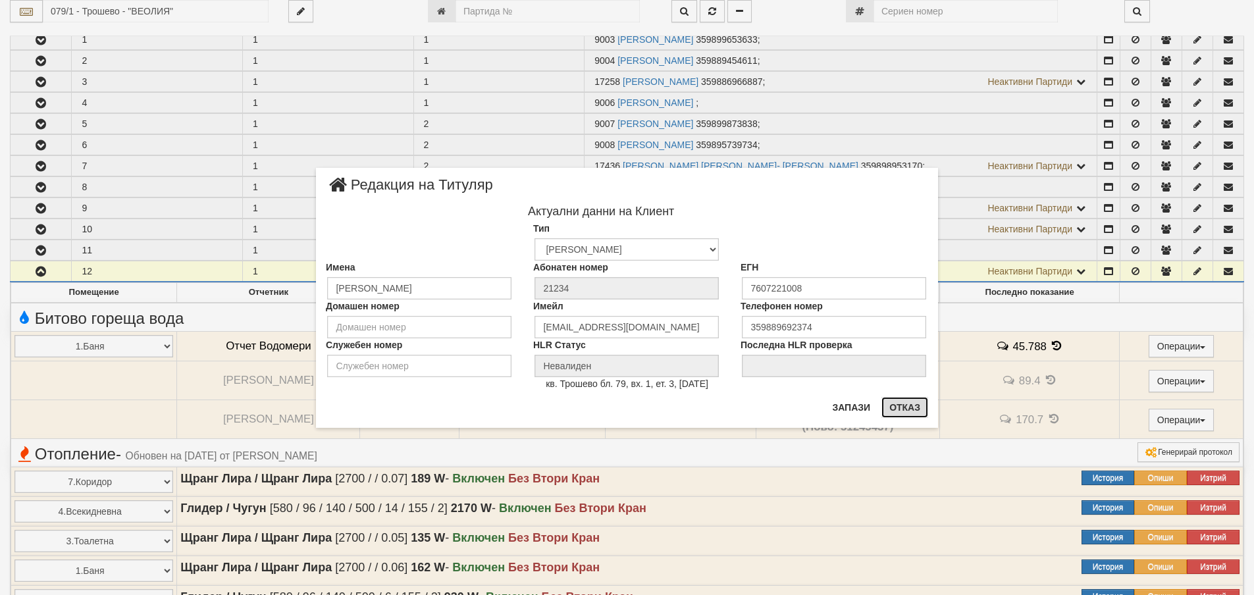
click at [903, 408] on button "Отказ" at bounding box center [905, 407] width 47 height 21
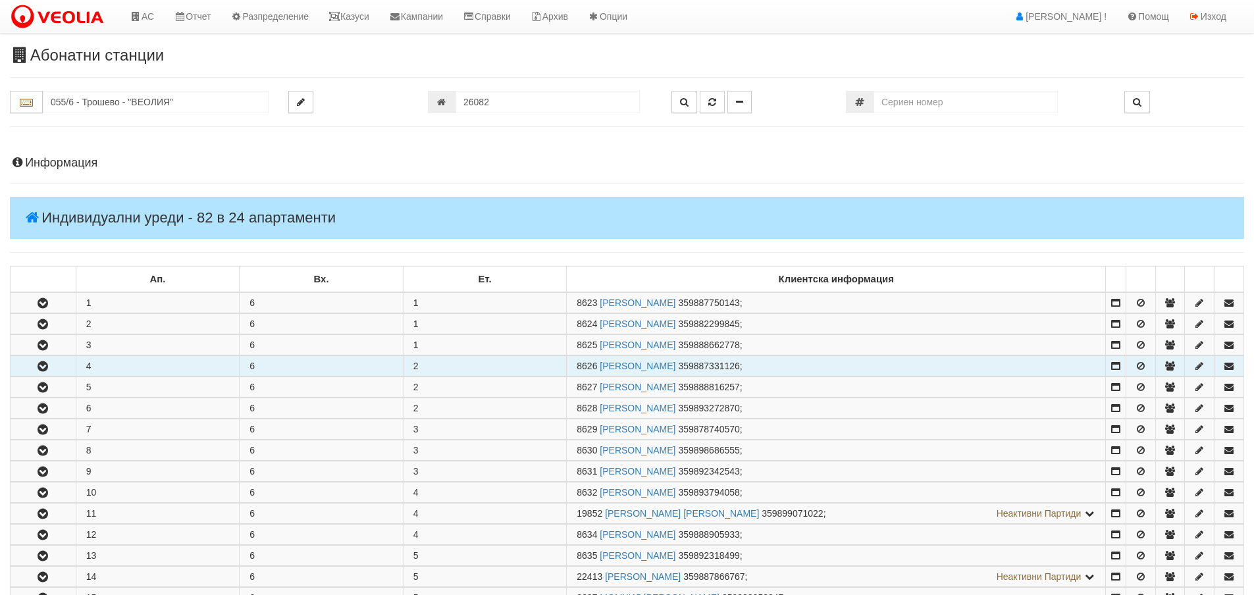
click at [45, 365] on icon "button" at bounding box center [43, 366] width 16 height 9
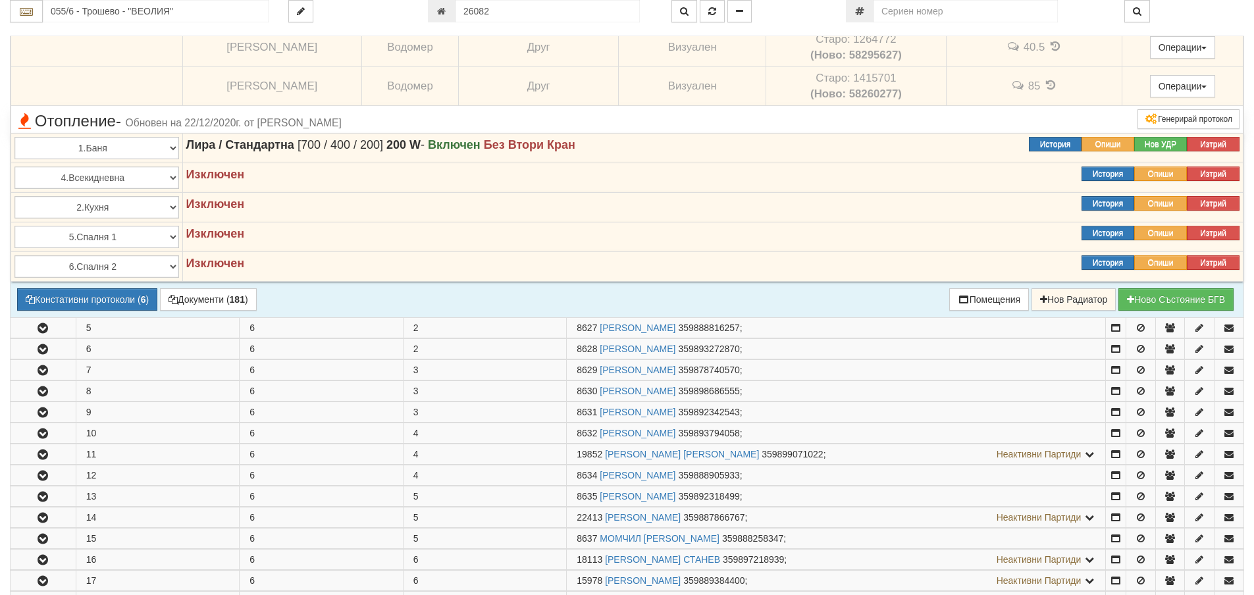
scroll to position [461, 0]
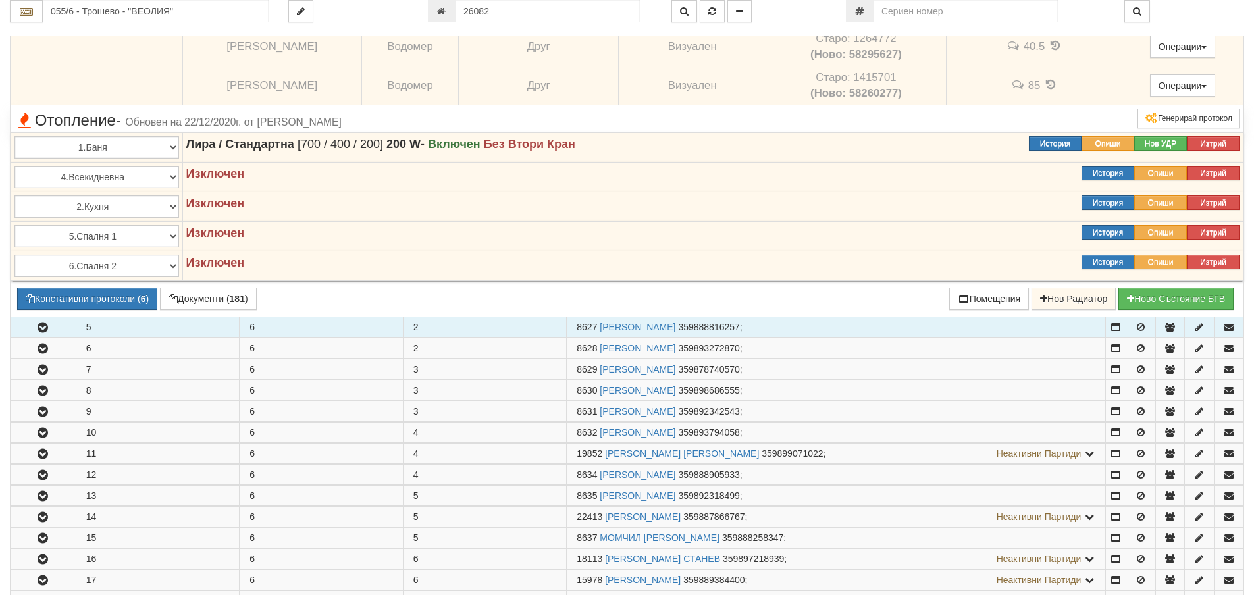
click at [45, 331] on icon "button" at bounding box center [43, 327] width 16 height 9
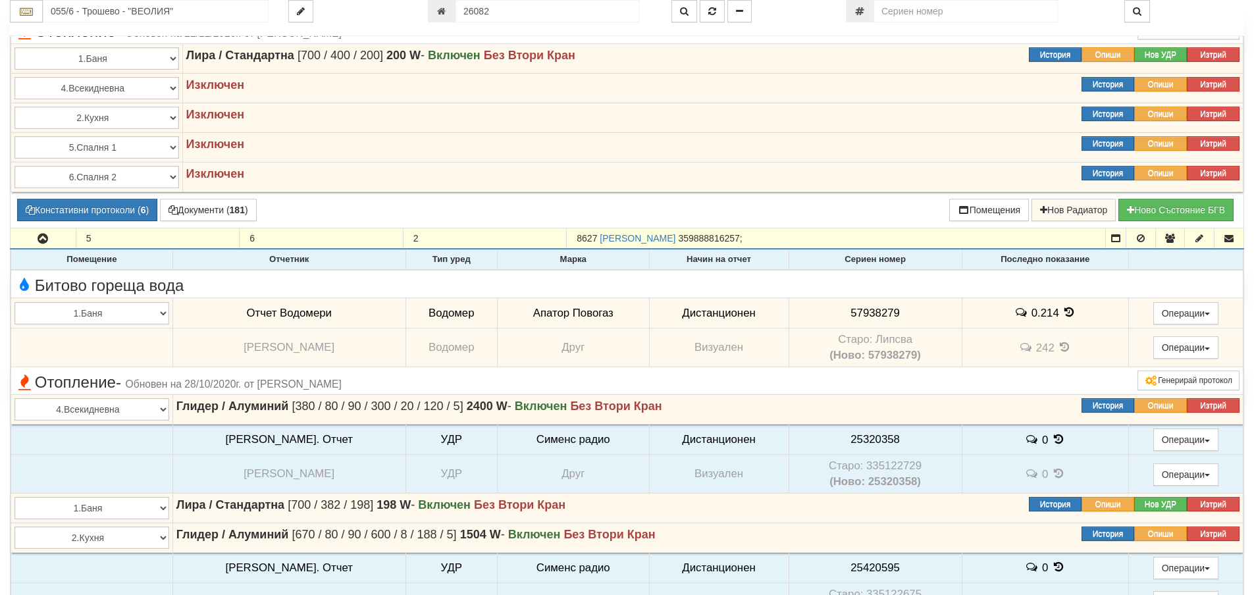
scroll to position [790, 0]
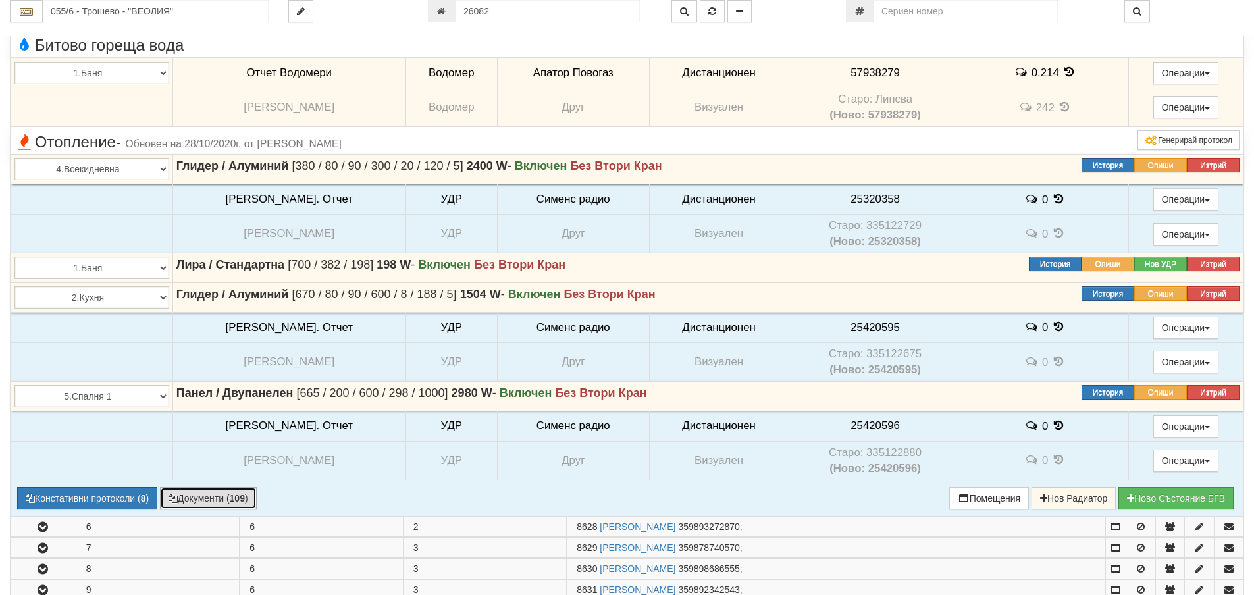
click at [223, 498] on button "Документи ( 109 )" at bounding box center [208, 498] width 97 height 22
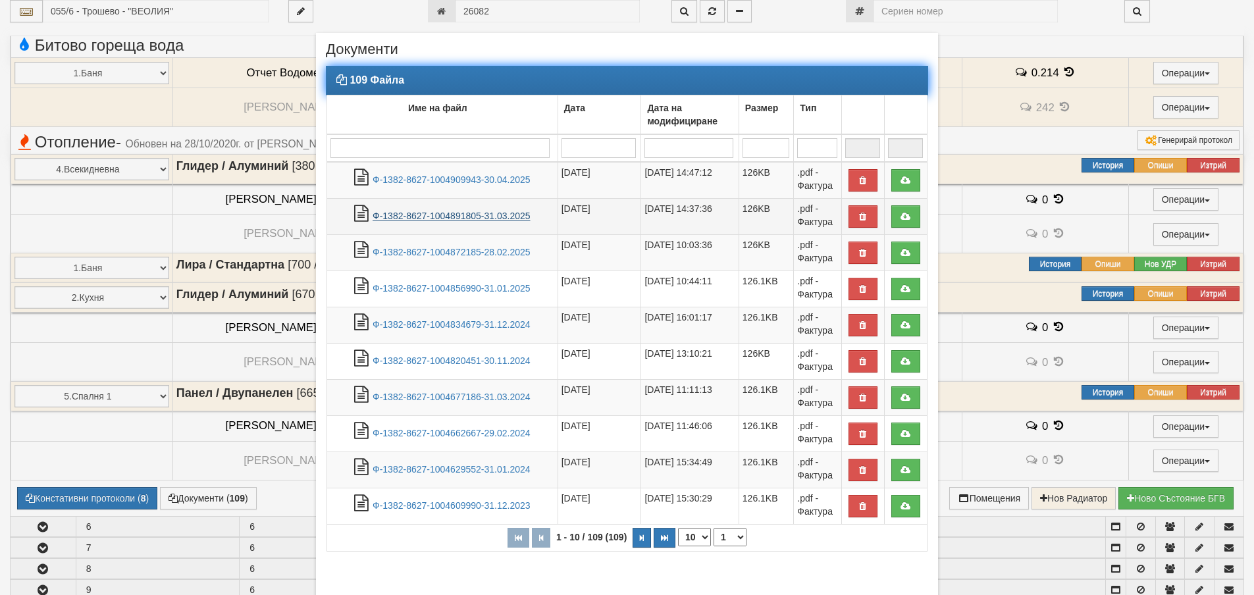
click at [485, 217] on link "Ф-1382-8627-1004891805-31.03.2025" at bounding box center [452, 216] width 158 height 11
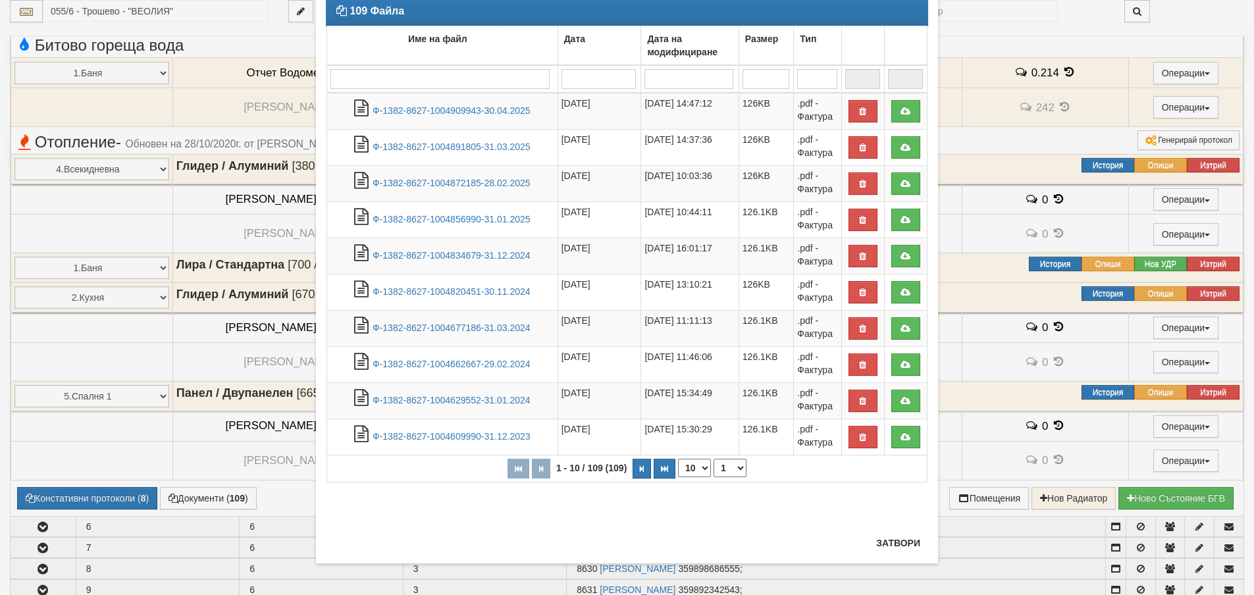
scroll to position [70, 0]
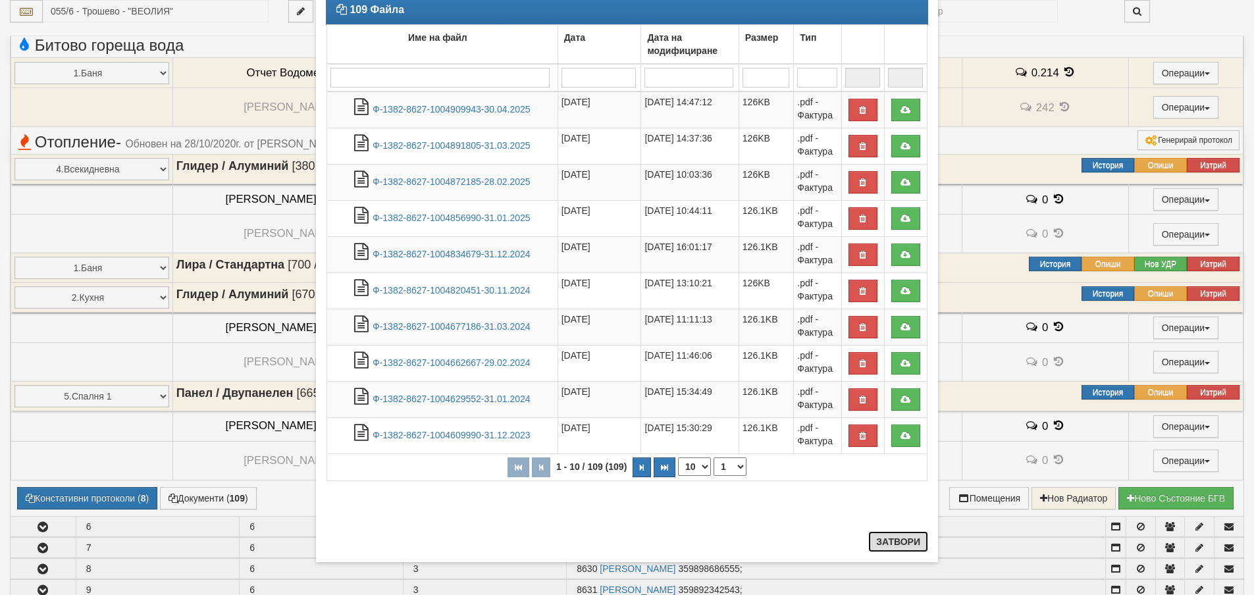
click at [889, 545] on button "Затвори" at bounding box center [899, 541] width 60 height 21
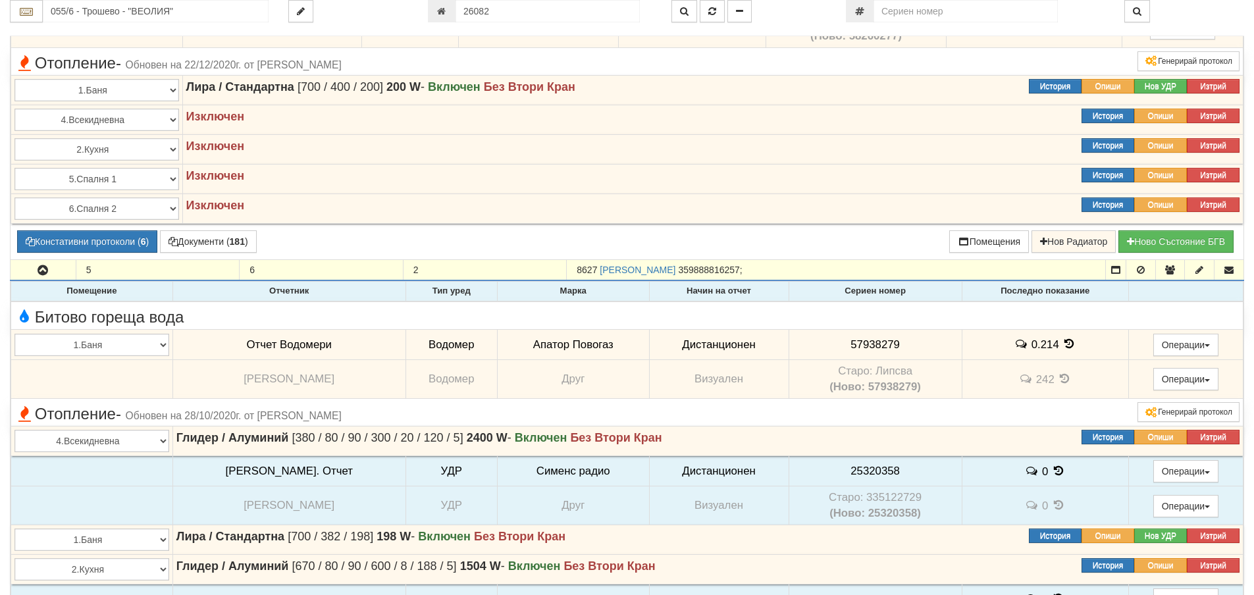
scroll to position [527, 0]
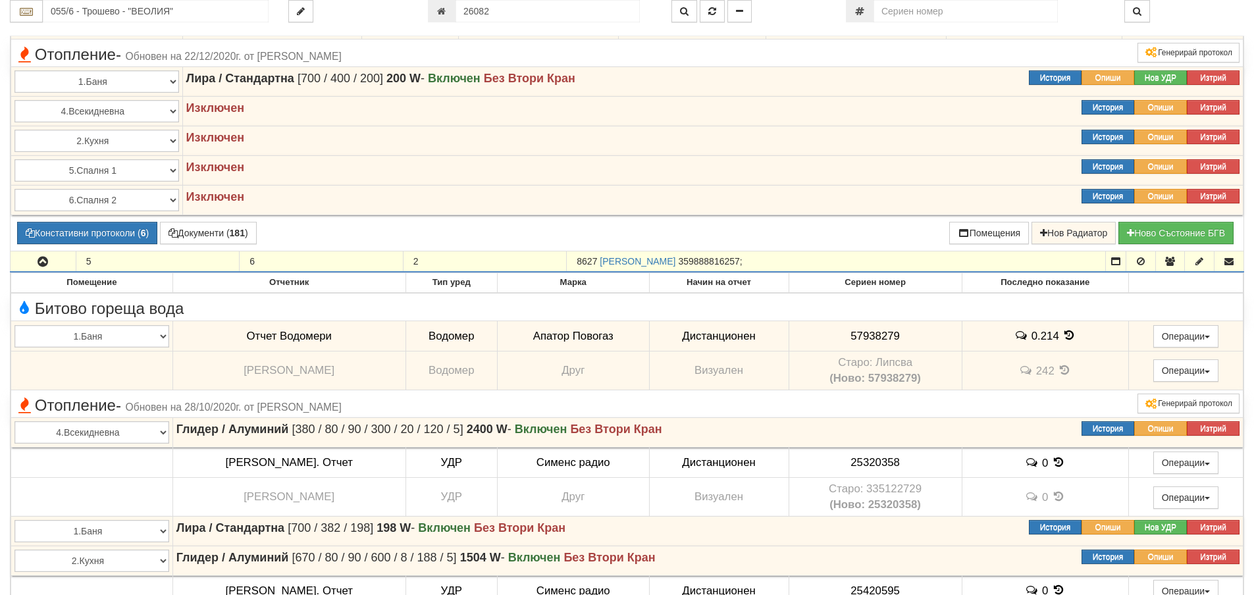
click at [41, 261] on icon "button" at bounding box center [43, 261] width 16 height 9
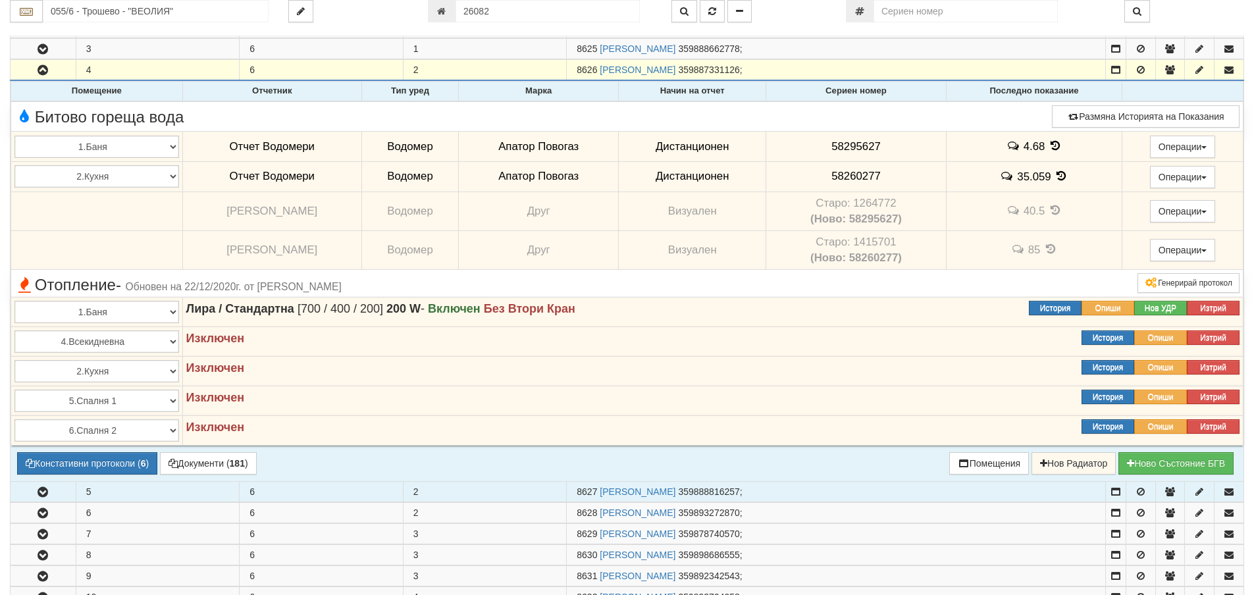
scroll to position [263, 0]
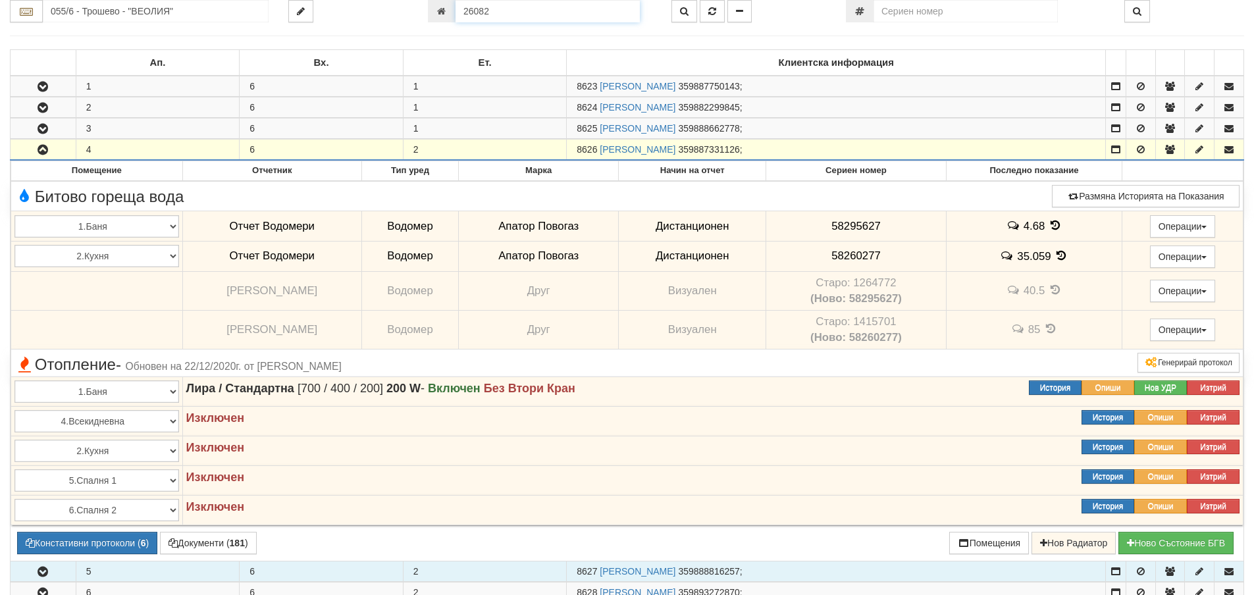
drag, startPoint x: 496, startPoint y: 11, endPoint x: 444, endPoint y: 9, distance: 52.1
click at [444, 9] on div "26082" at bounding box center [540, 11] width 224 height 22
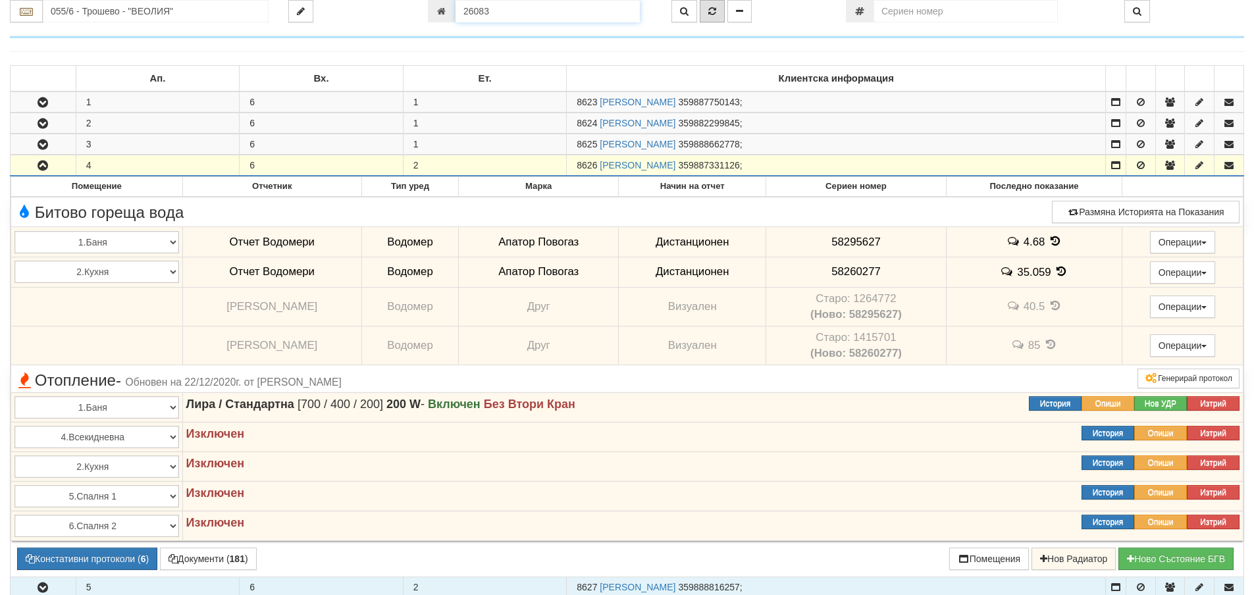
type input "26083"
click at [714, 11] on icon "button" at bounding box center [713, 11] width 8 height 9
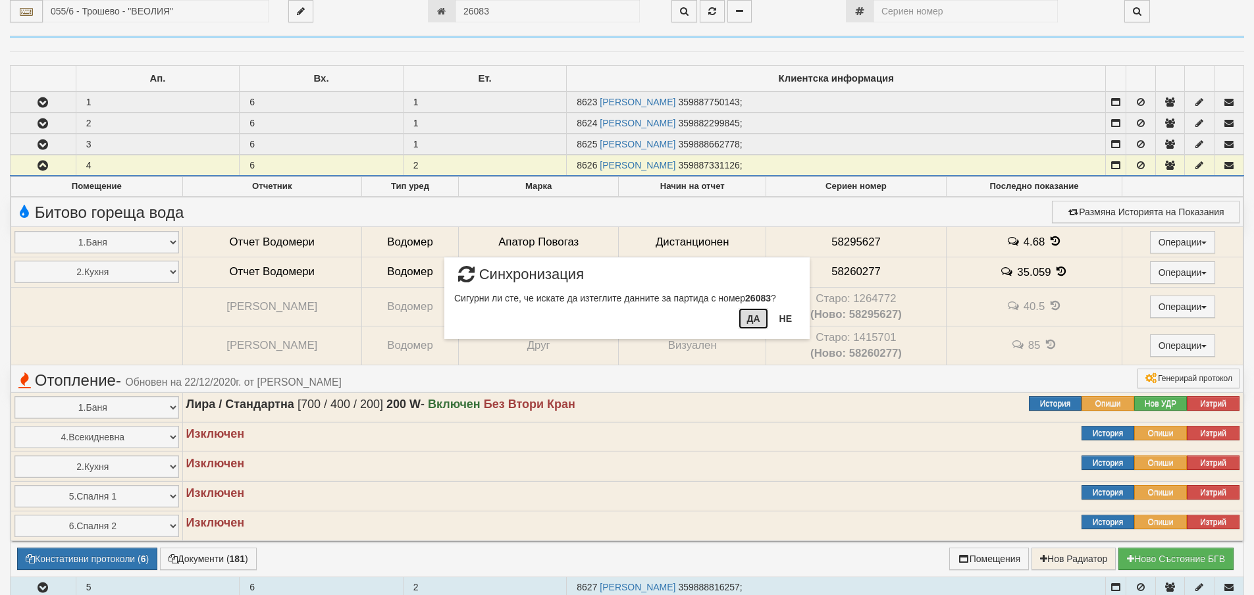
click at [754, 320] on button "Да" at bounding box center [753, 318] width 29 height 21
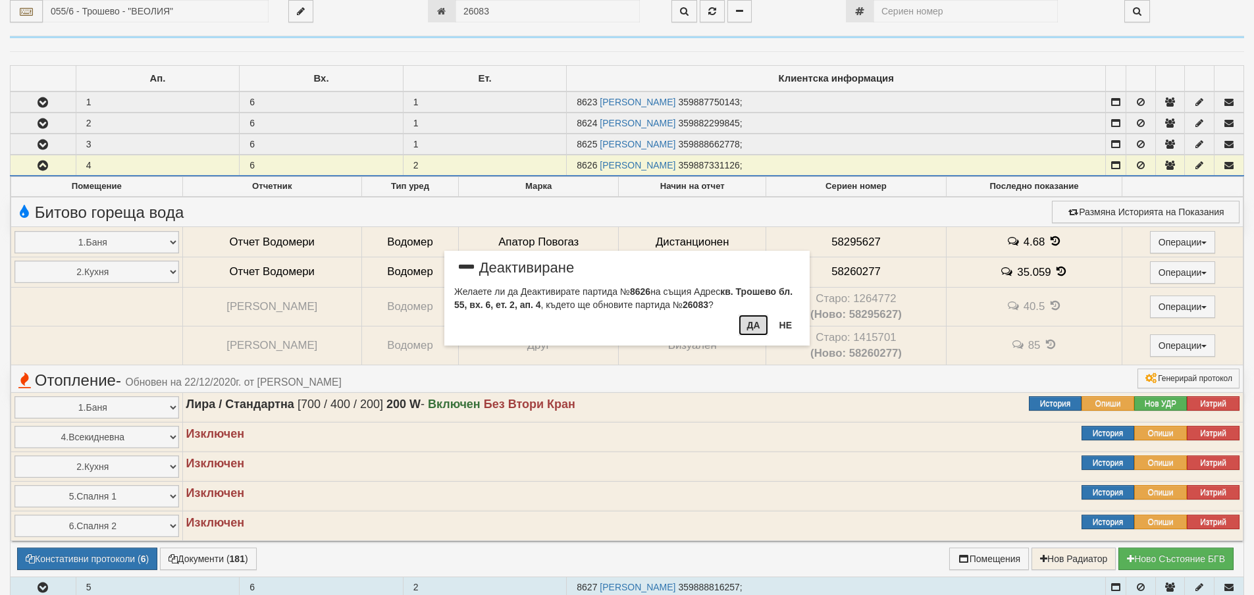
click at [756, 323] on button "Да" at bounding box center [753, 325] width 29 height 21
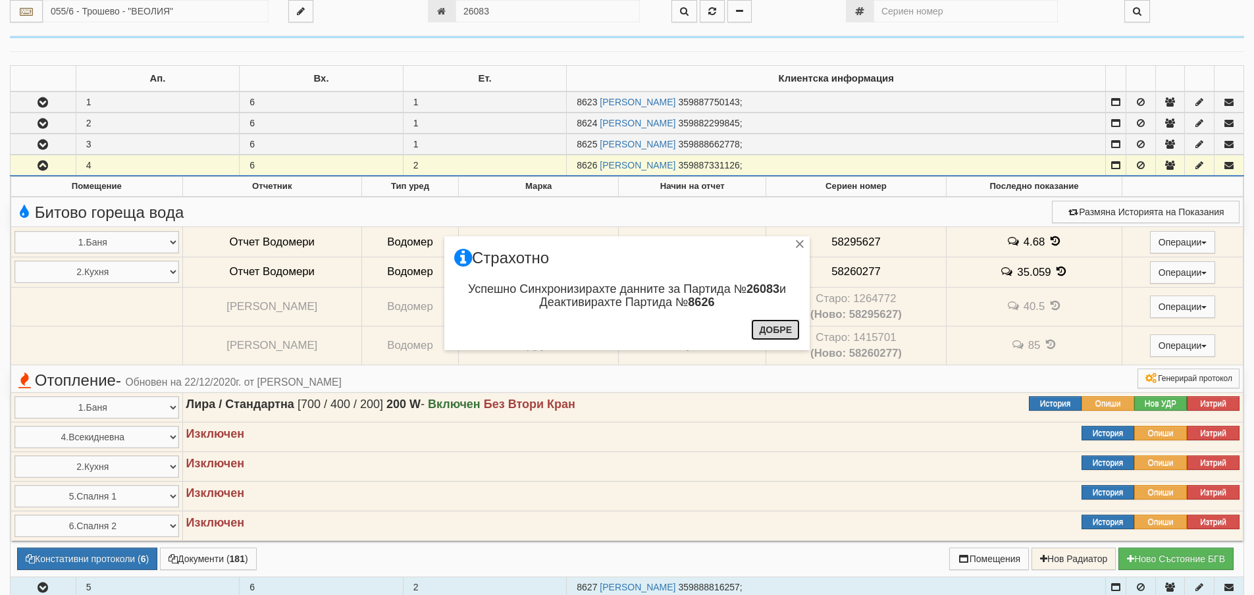
click at [777, 335] on button "Добре" at bounding box center [775, 329] width 49 height 21
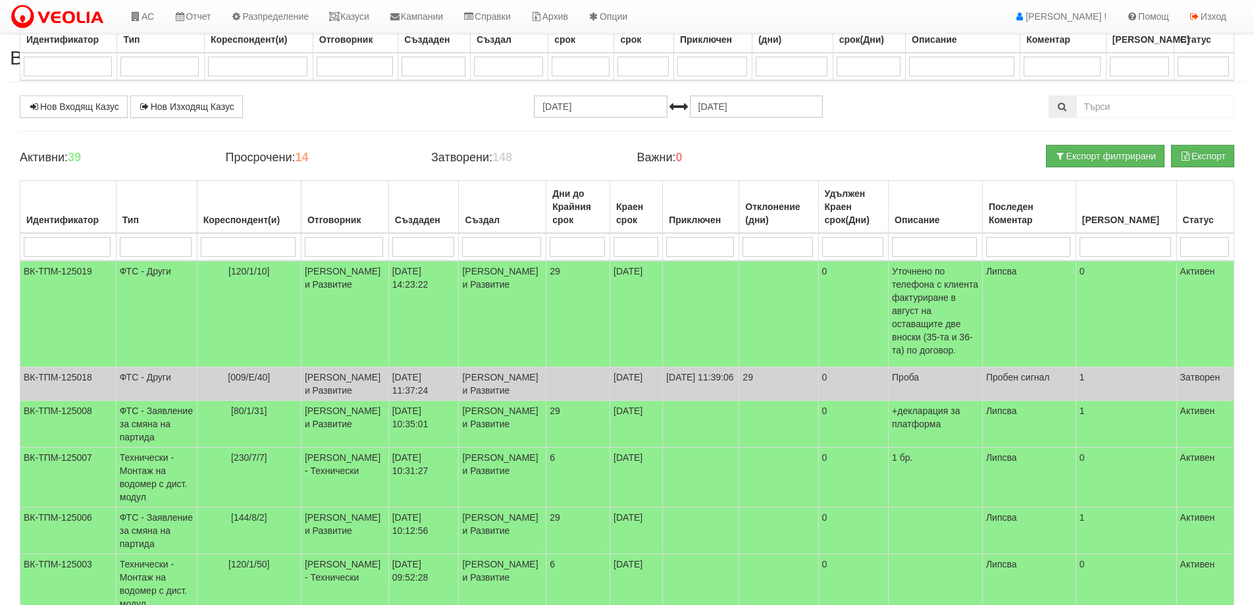
select select "40"
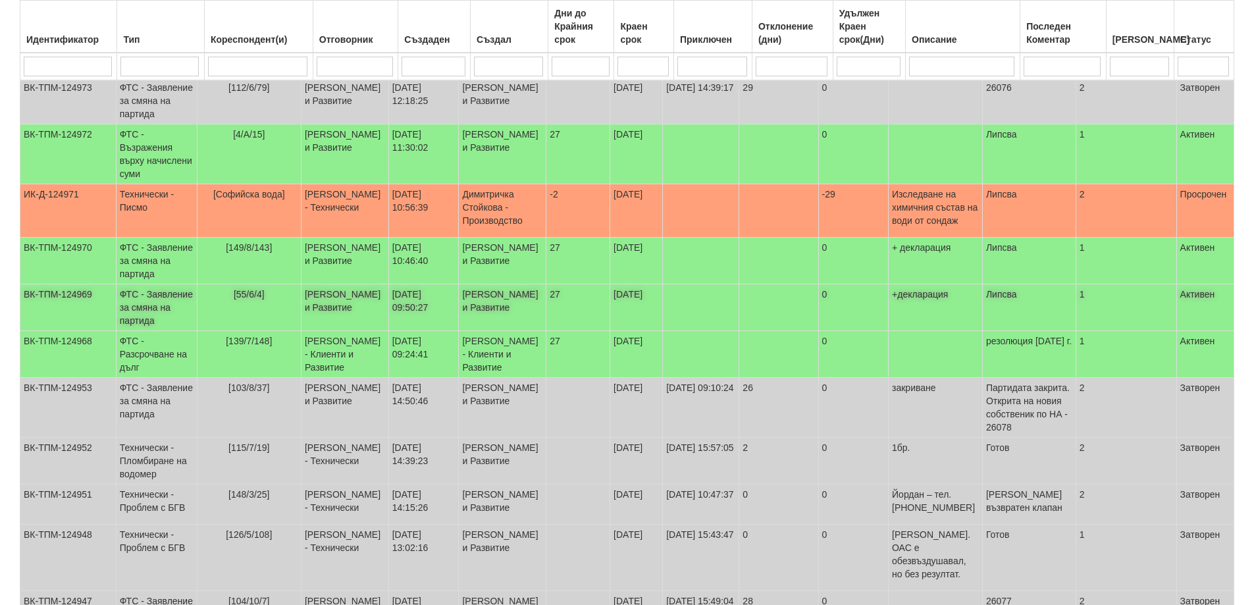
click at [155, 331] on td "ФТС - Заявление за смяна на партида" at bounding box center [156, 307] width 81 height 47
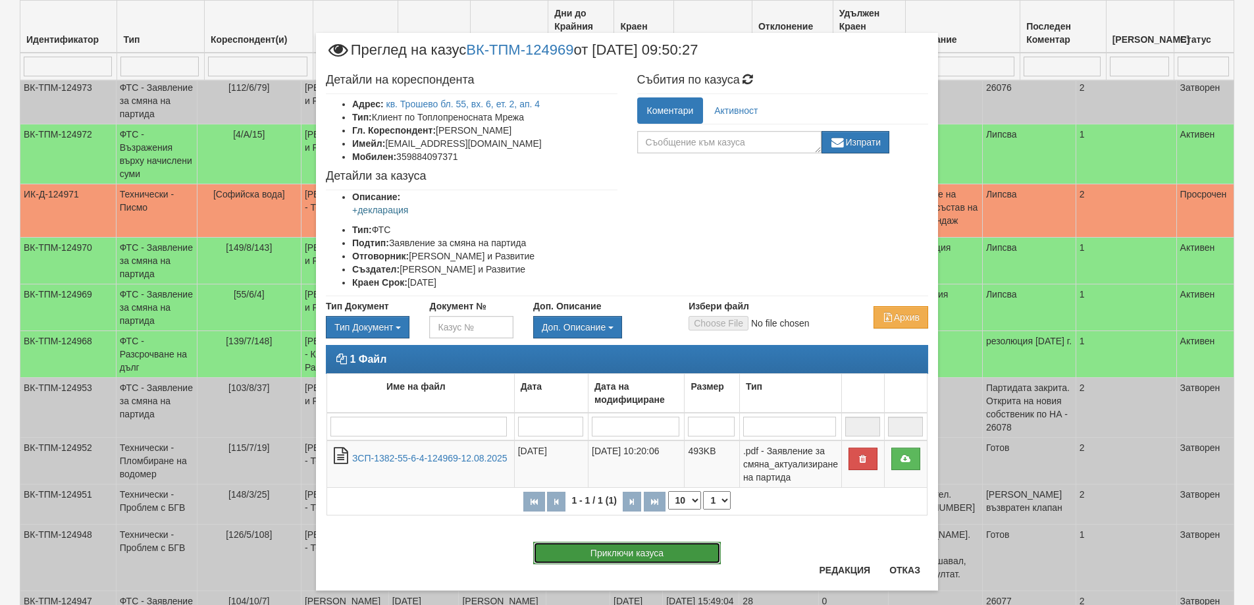
click at [649, 554] on button "Приключи казуса" at bounding box center [627, 553] width 188 height 22
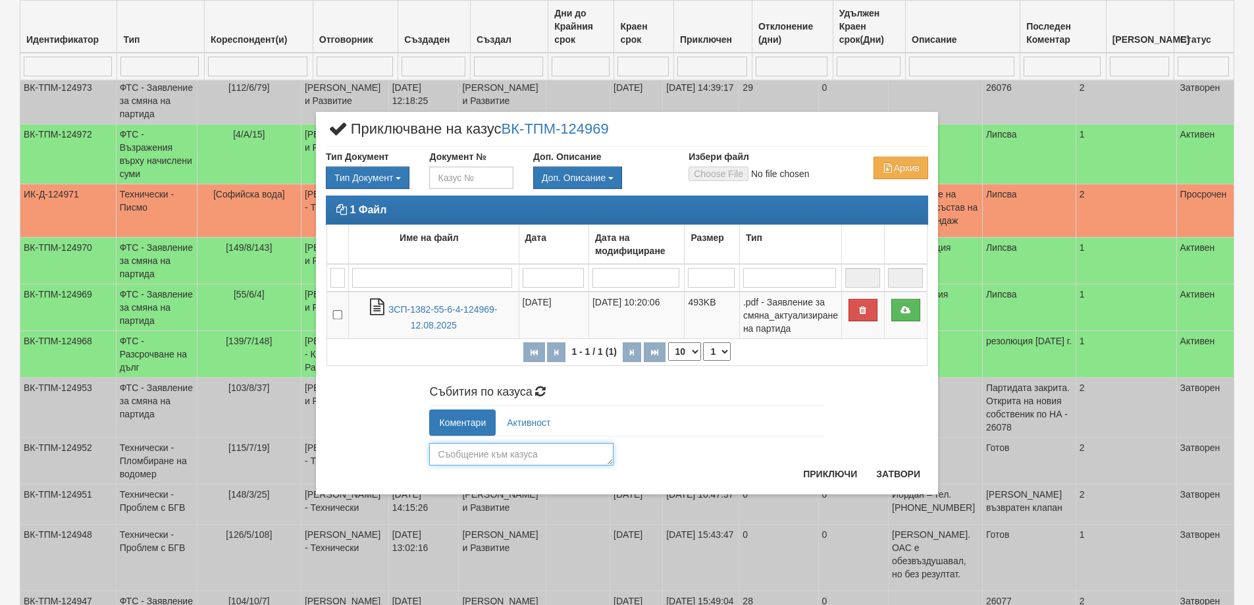
click at [509, 462] on textarea at bounding box center [521, 454] width 184 height 22
type textarea "26083"
click at [828, 473] on button "Приключи" at bounding box center [830, 474] width 70 height 21
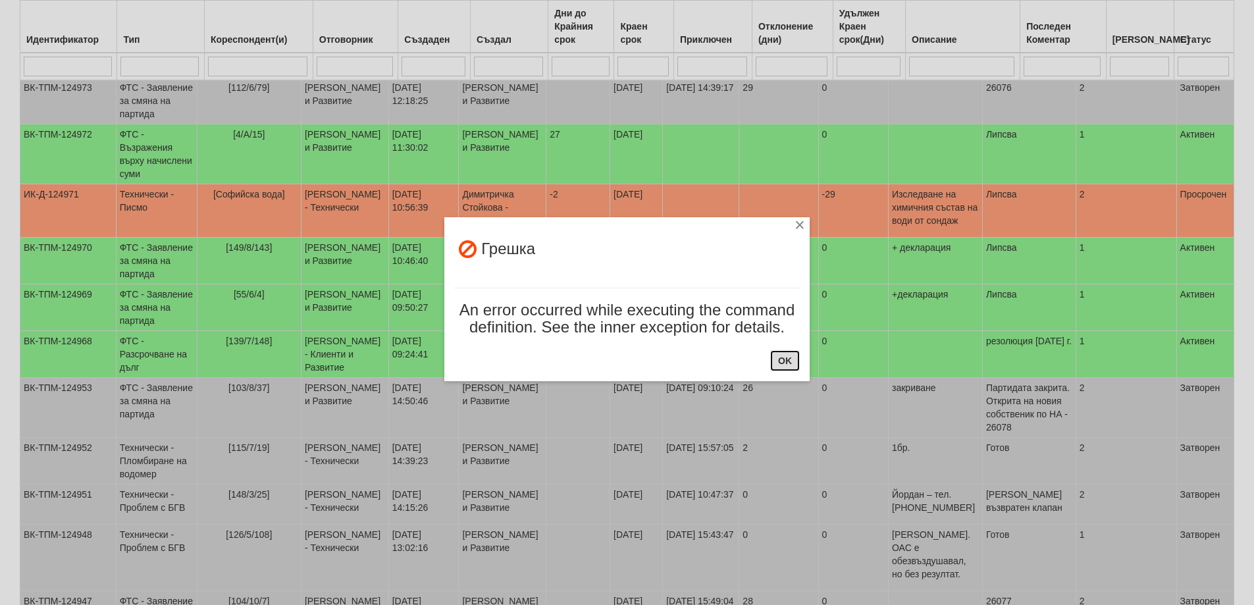
click at [791, 360] on button "OK" at bounding box center [785, 360] width 30 height 21
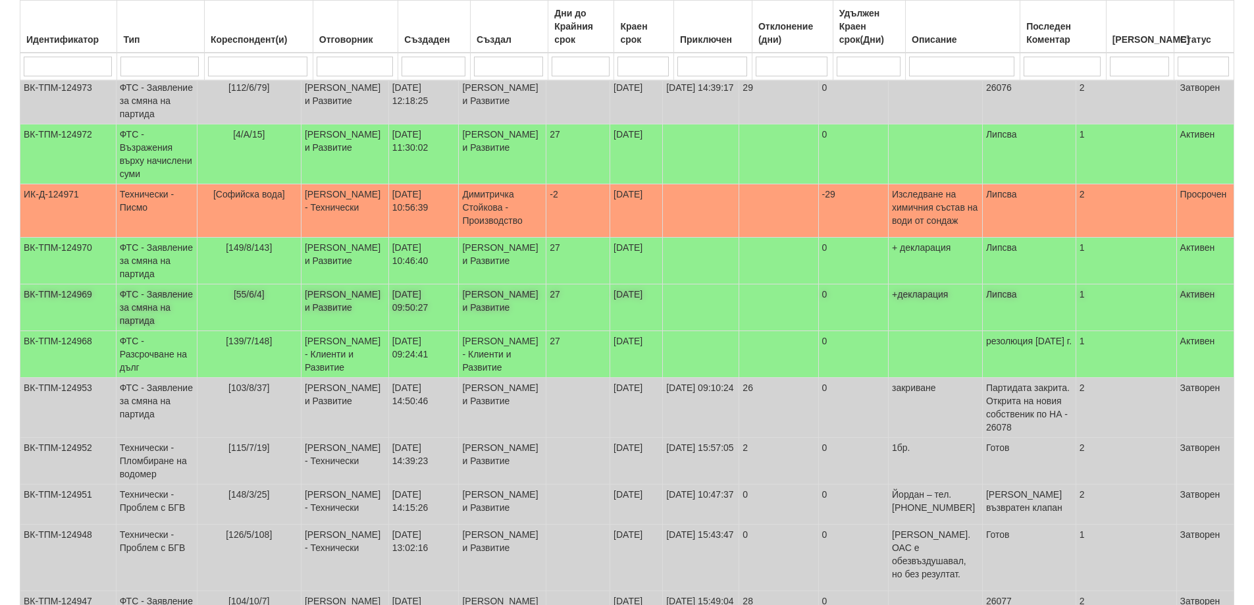
click at [182, 331] on td "ФТС - Заявление за смяна на партида" at bounding box center [156, 307] width 81 height 47
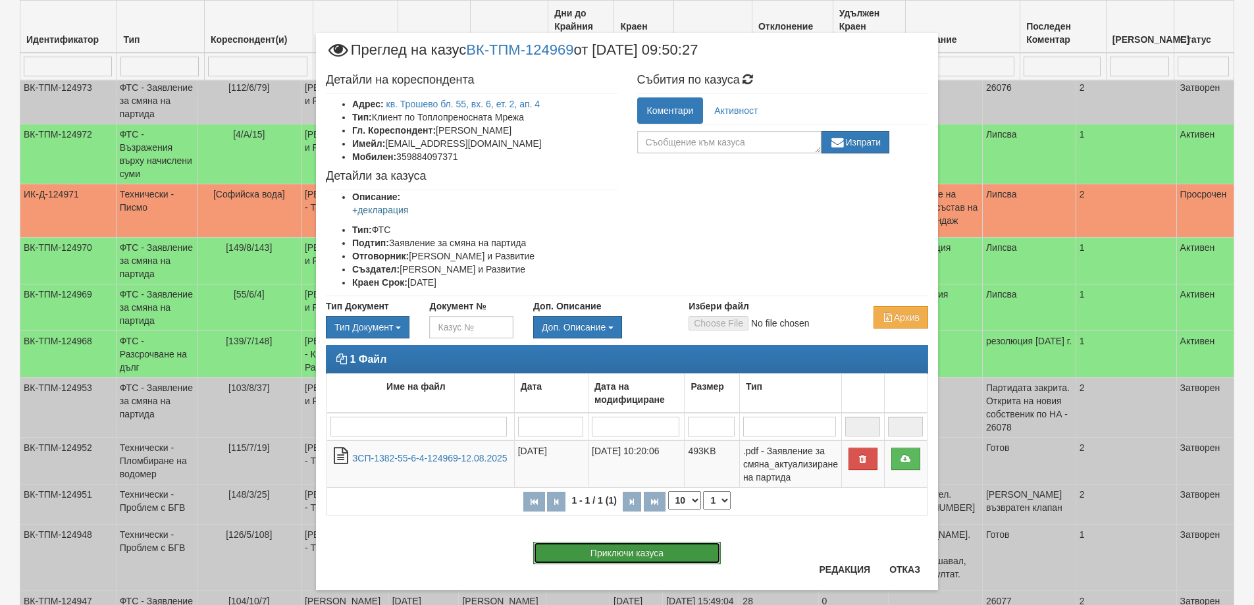
click at [663, 550] on button "Приключи казуса" at bounding box center [627, 553] width 188 height 22
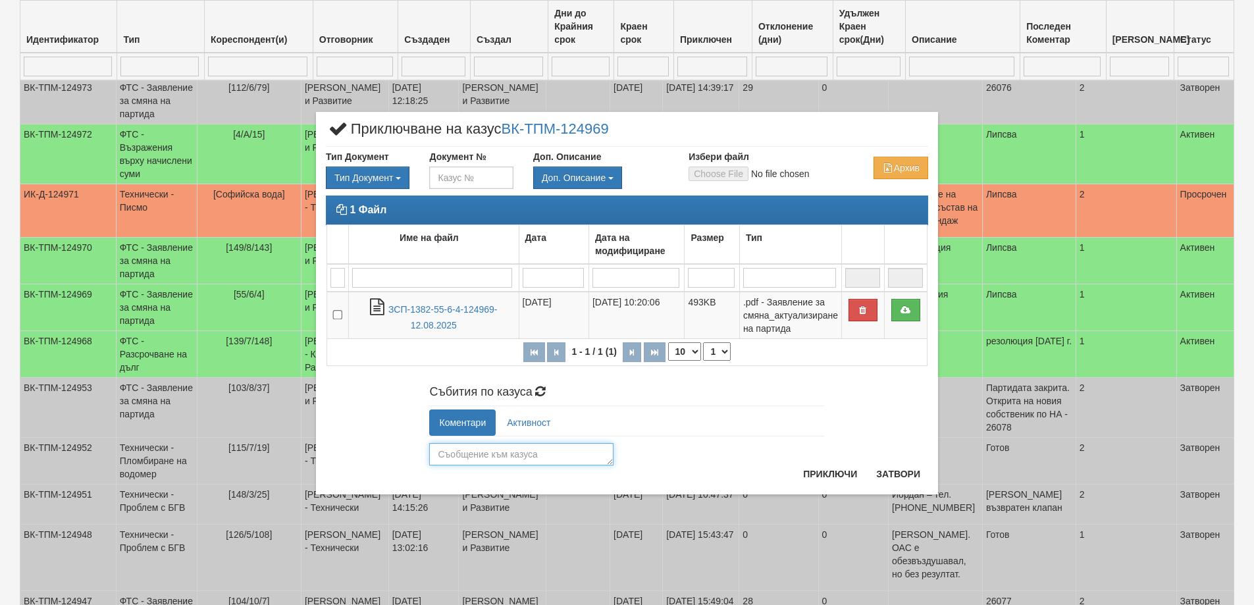
drag, startPoint x: 442, startPoint y: 453, endPoint x: 468, endPoint y: 485, distance: 41.2
click at [442, 457] on textarea at bounding box center [521, 454] width 184 height 22
type textarea "26083"
click at [842, 471] on button "Приключи" at bounding box center [830, 474] width 70 height 21
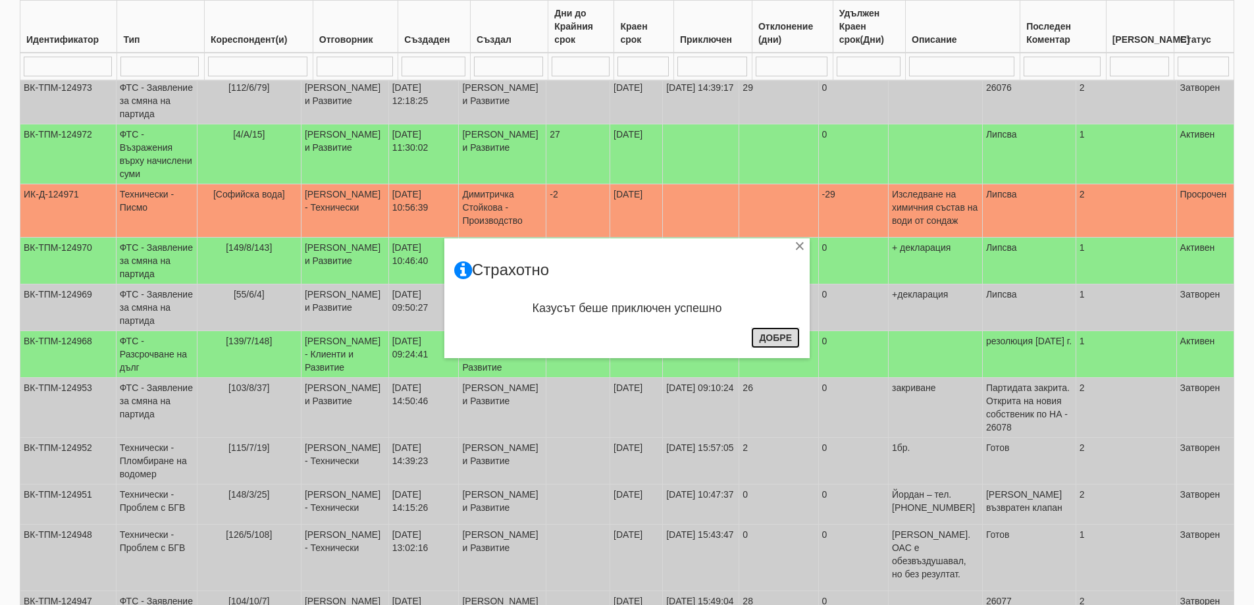
click at [775, 337] on button "Добре" at bounding box center [775, 337] width 49 height 21
